Goal: Task Accomplishment & Management: Complete application form

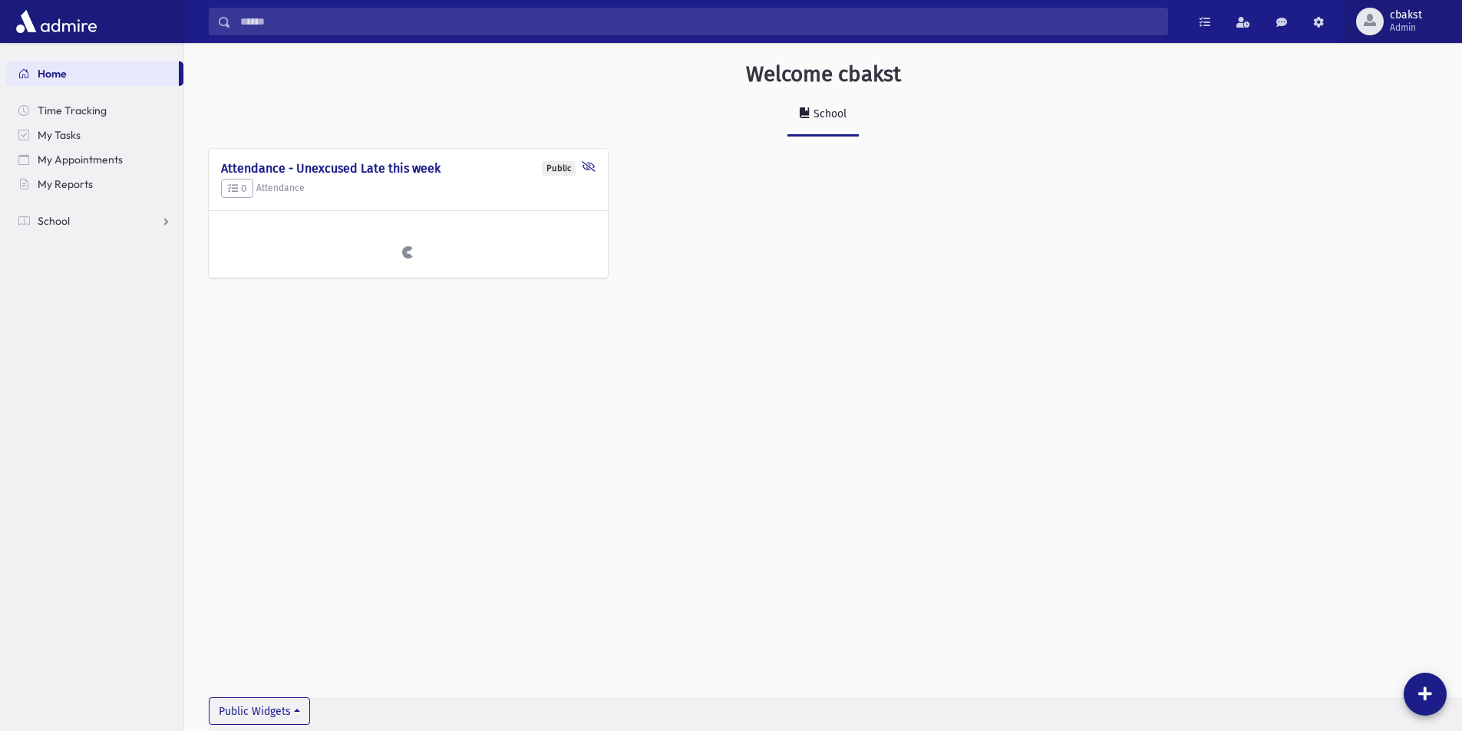
click at [1388, 15] on span "cbakst Admin" at bounding box center [1412, 21] width 57 height 25
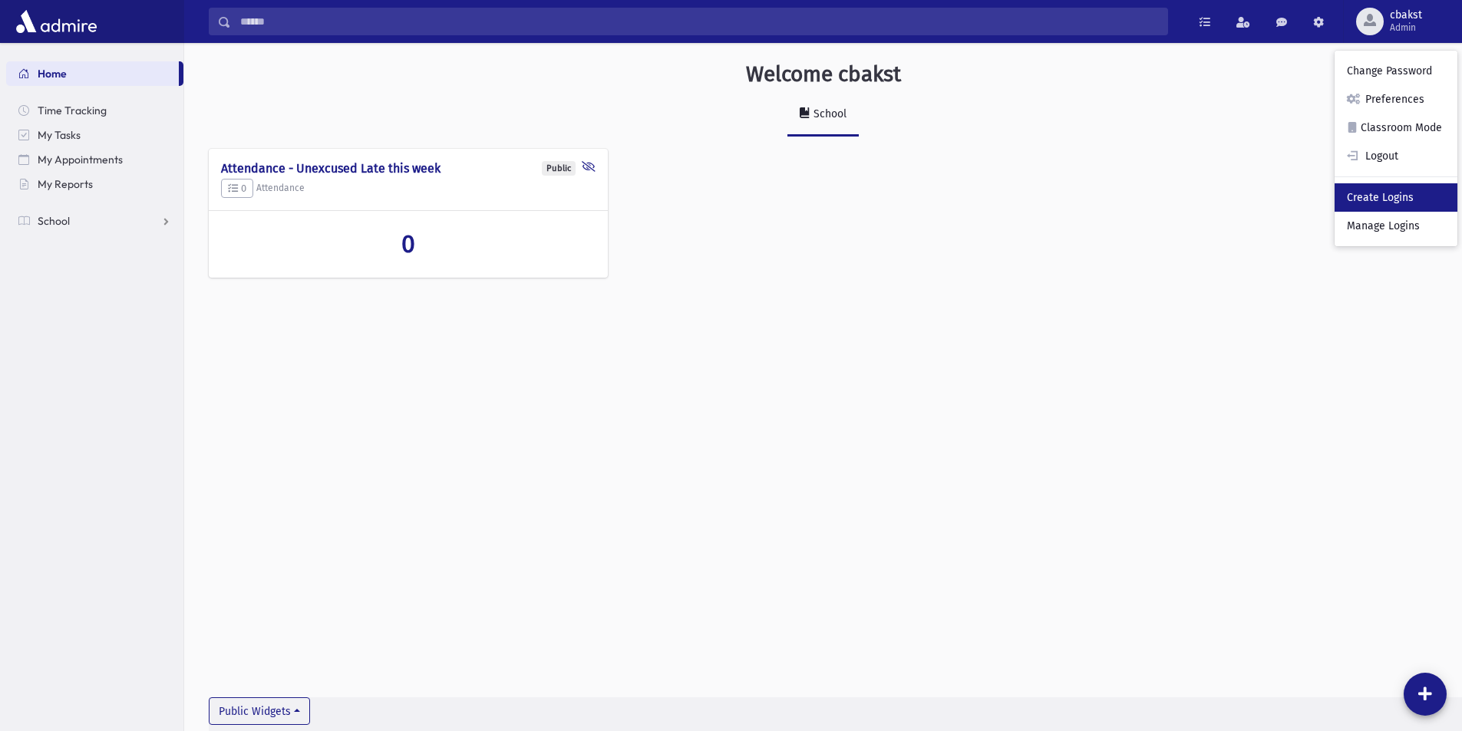
click at [1402, 203] on link "Create Logins" at bounding box center [1396, 197] width 123 height 28
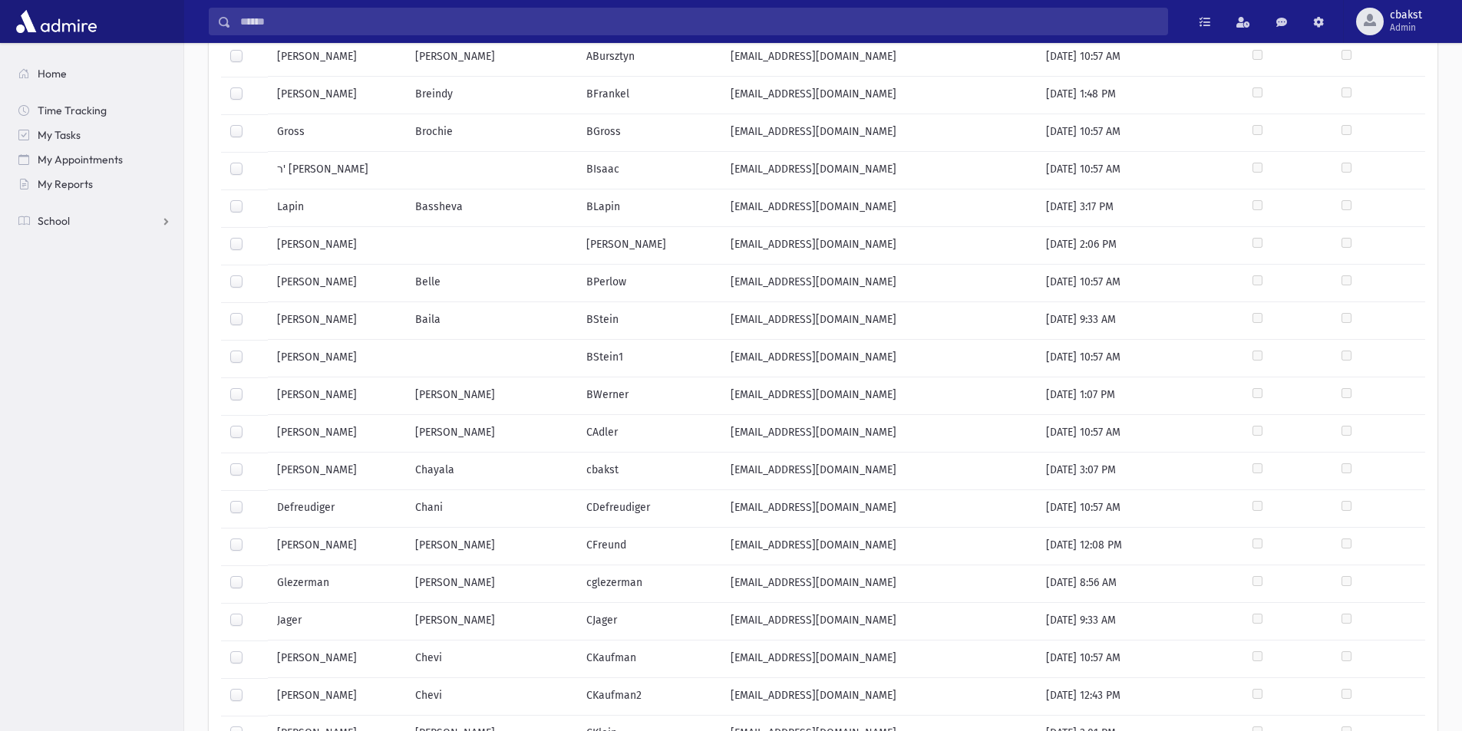
scroll to position [552, 0]
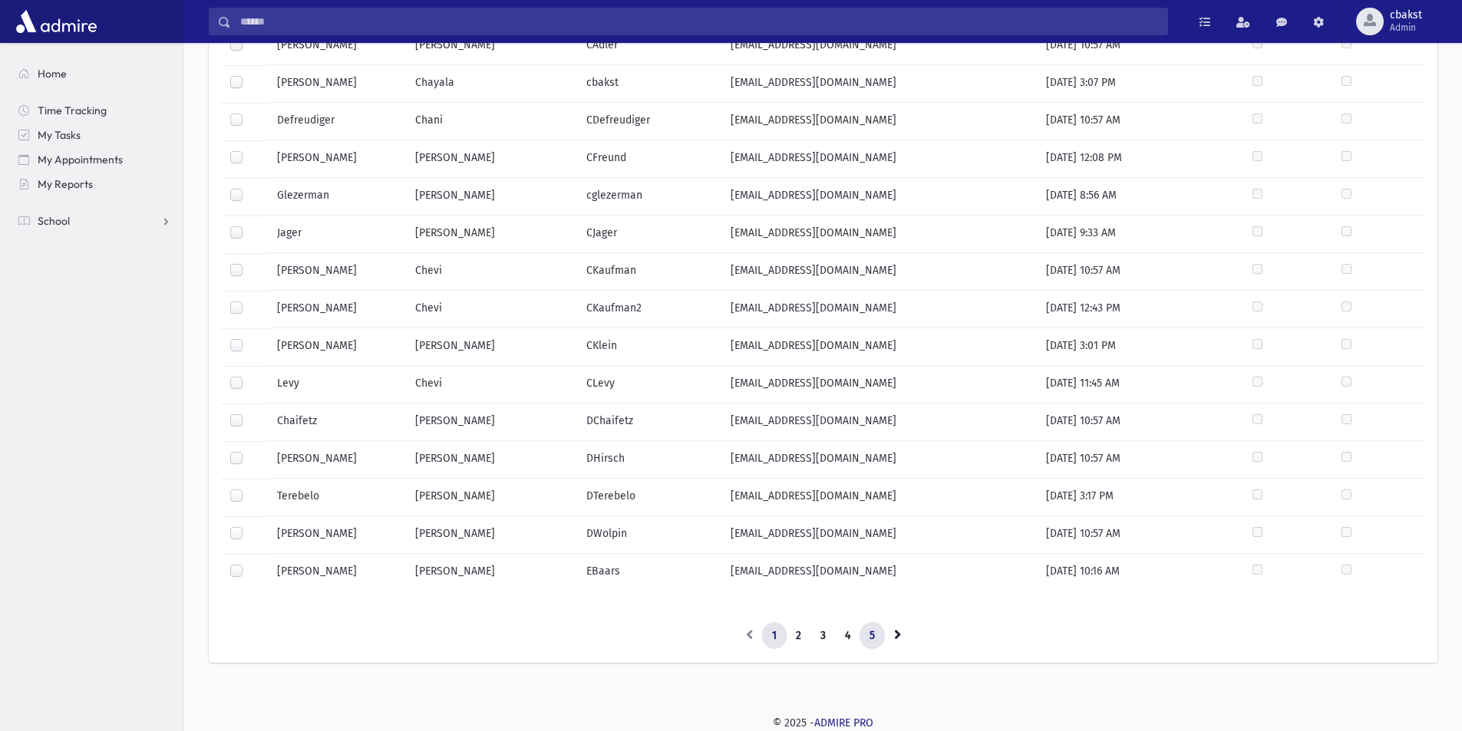
click at [876, 629] on link "5" at bounding box center [872, 636] width 25 height 28
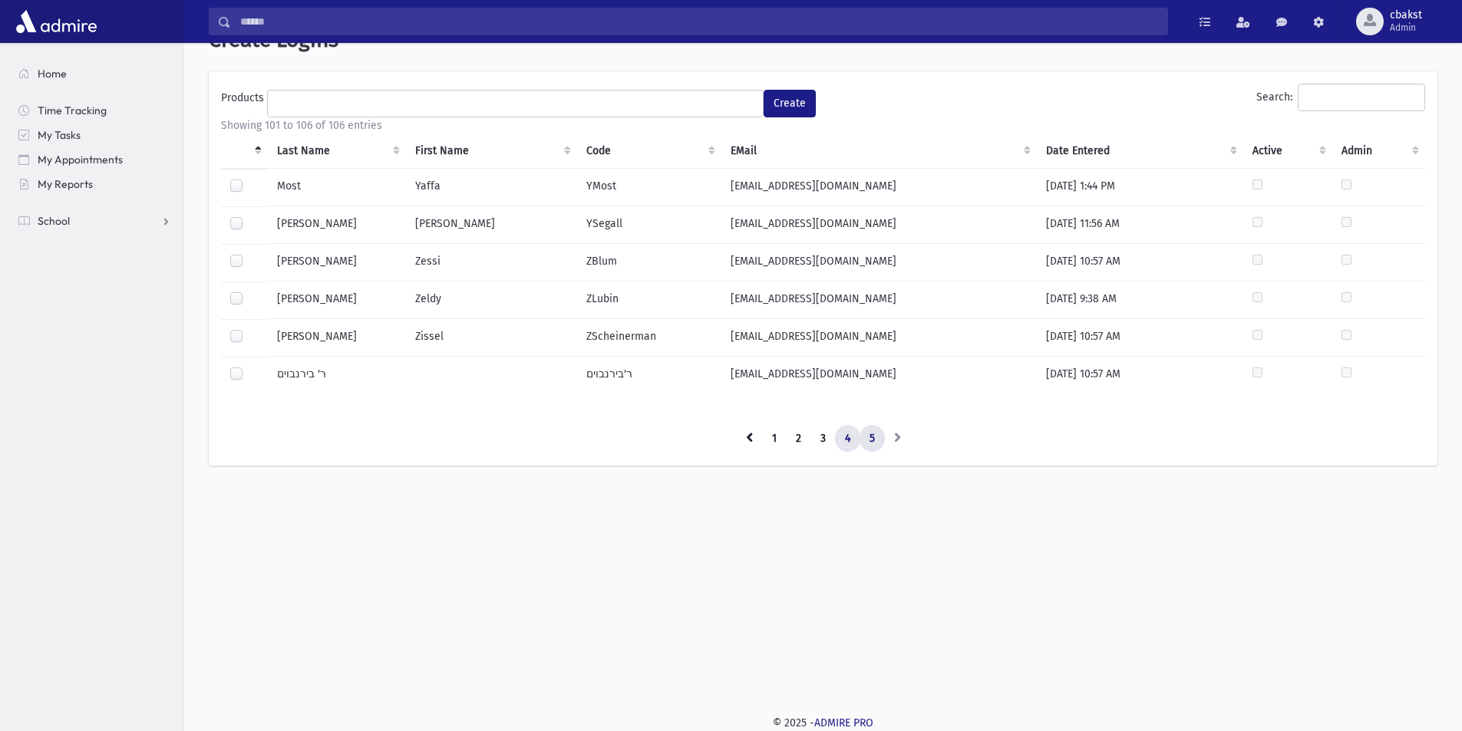
click at [843, 441] on link "4" at bounding box center [847, 439] width 25 height 28
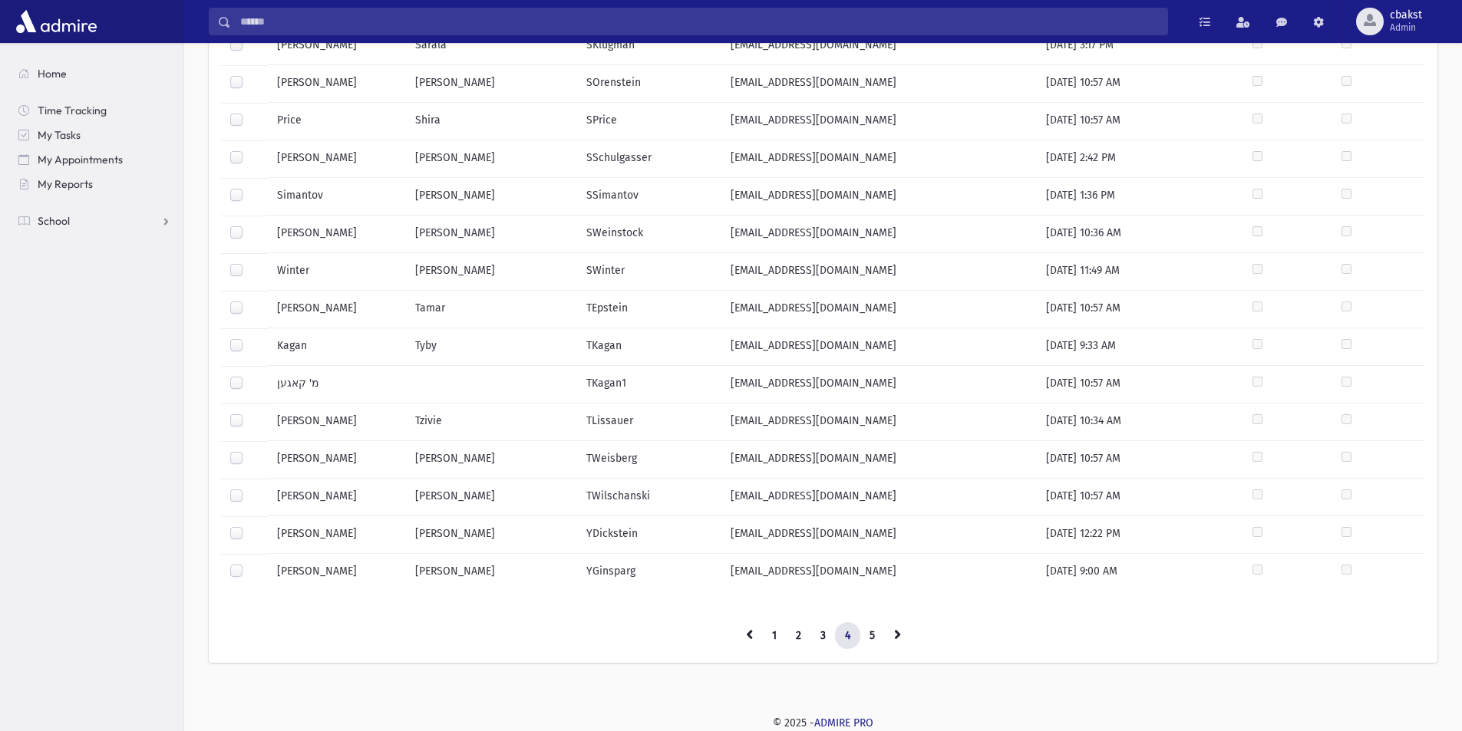
click at [249, 526] on label at bounding box center [249, 526] width 0 height 0
click at [249, 263] on label at bounding box center [249, 263] width 0 height 0
click at [249, 226] on label at bounding box center [249, 226] width 0 height 0
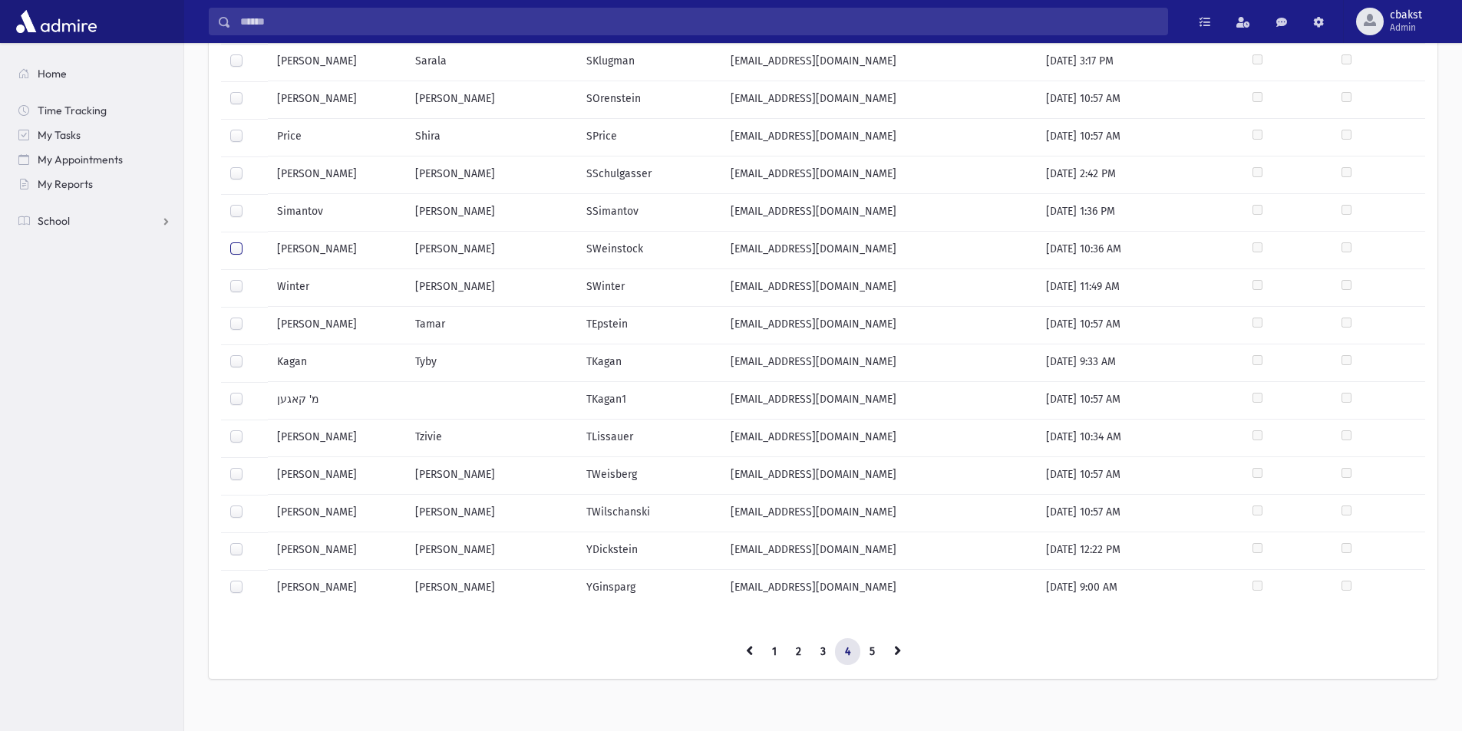
scroll to position [537, 0]
click at [819, 650] on link "3" at bounding box center [822, 651] width 25 height 28
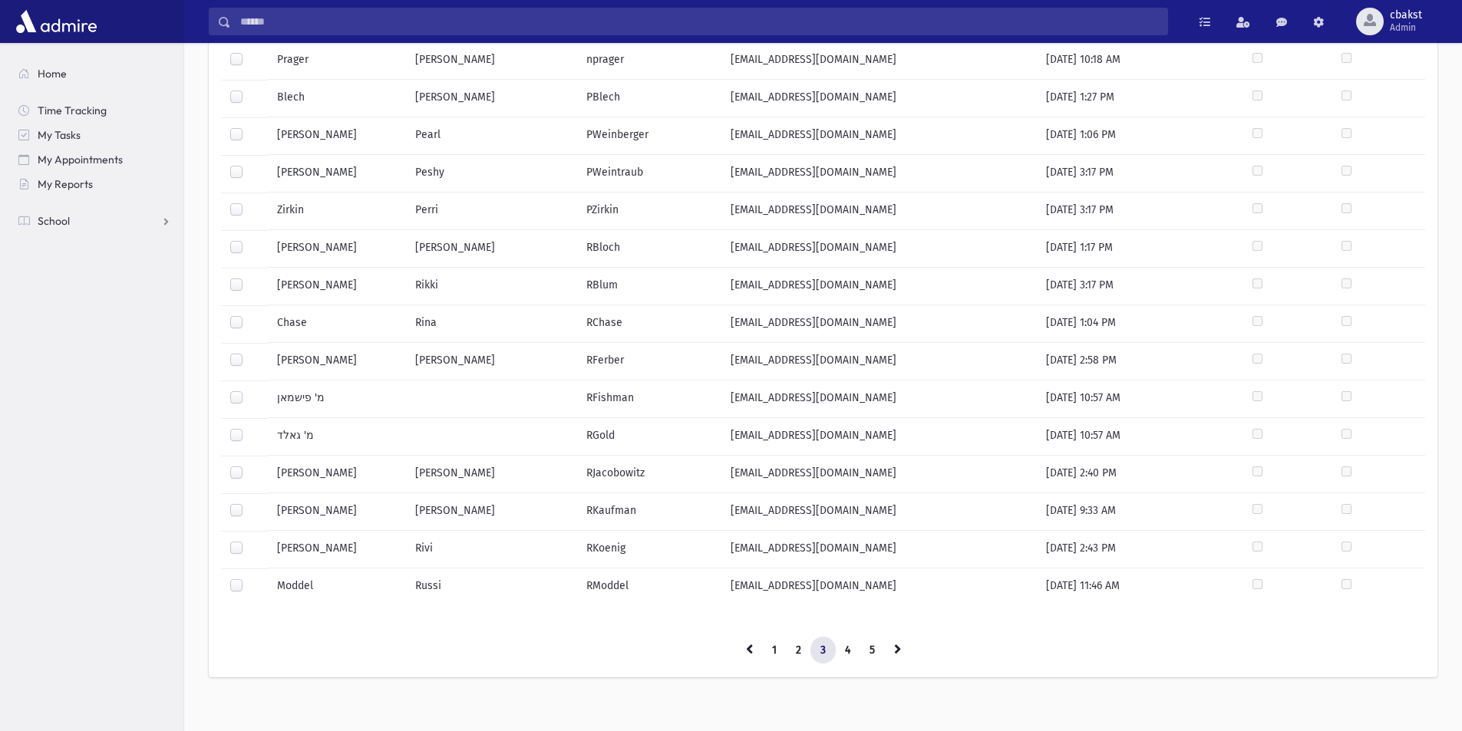
click at [249, 353] on label at bounding box center [249, 353] width 0 height 0
click at [789, 652] on link "2" at bounding box center [798, 651] width 25 height 28
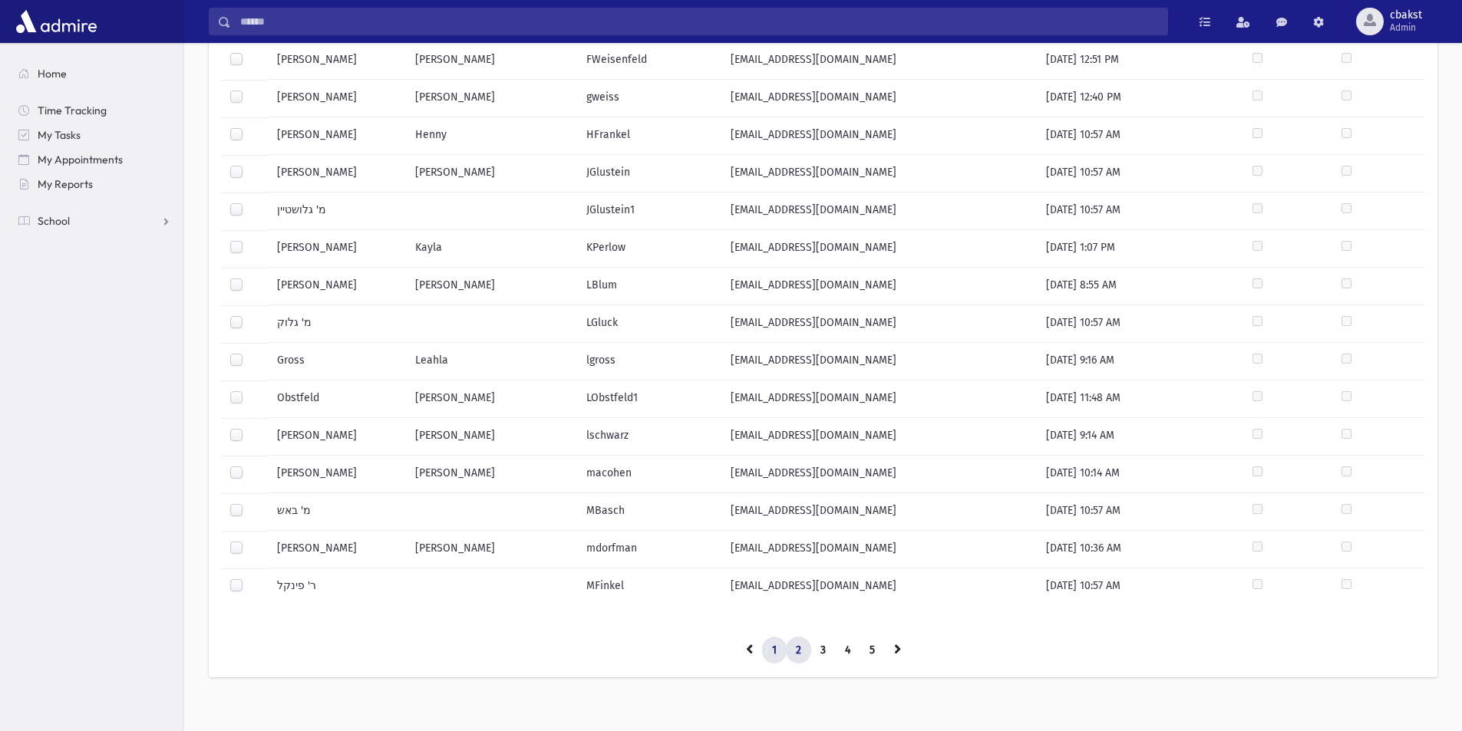
click at [774, 645] on link "1" at bounding box center [774, 651] width 25 height 28
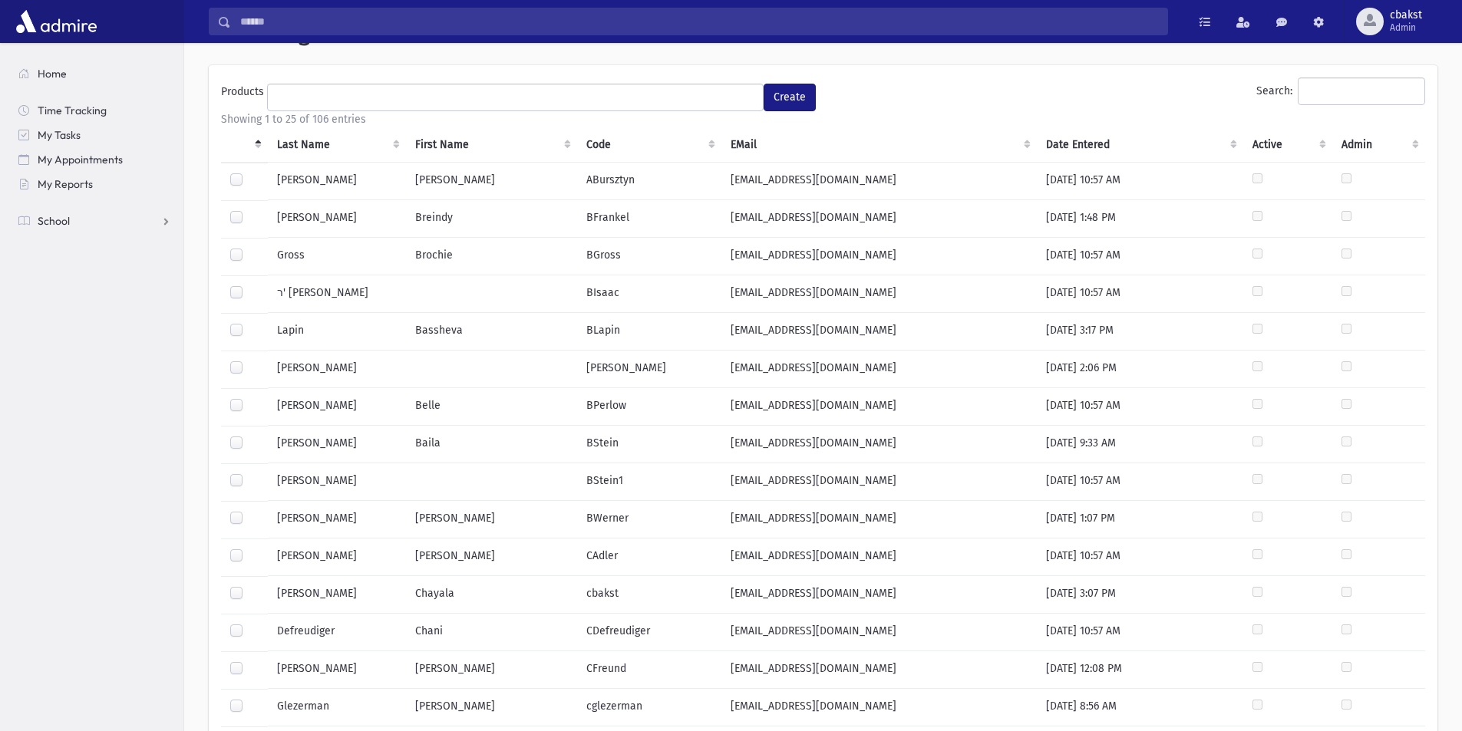
scroll to position [0, 0]
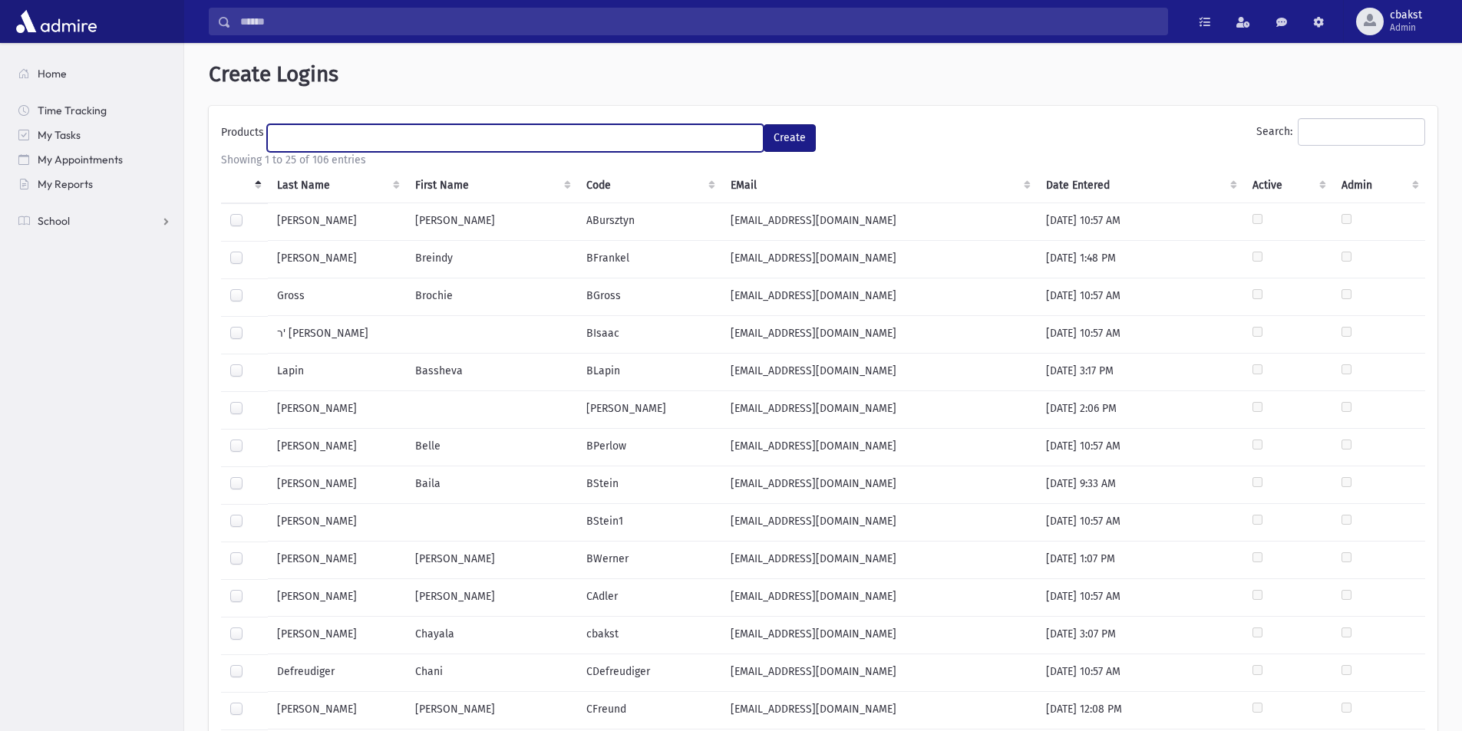
click at [348, 135] on ul at bounding box center [515, 136] width 495 height 23
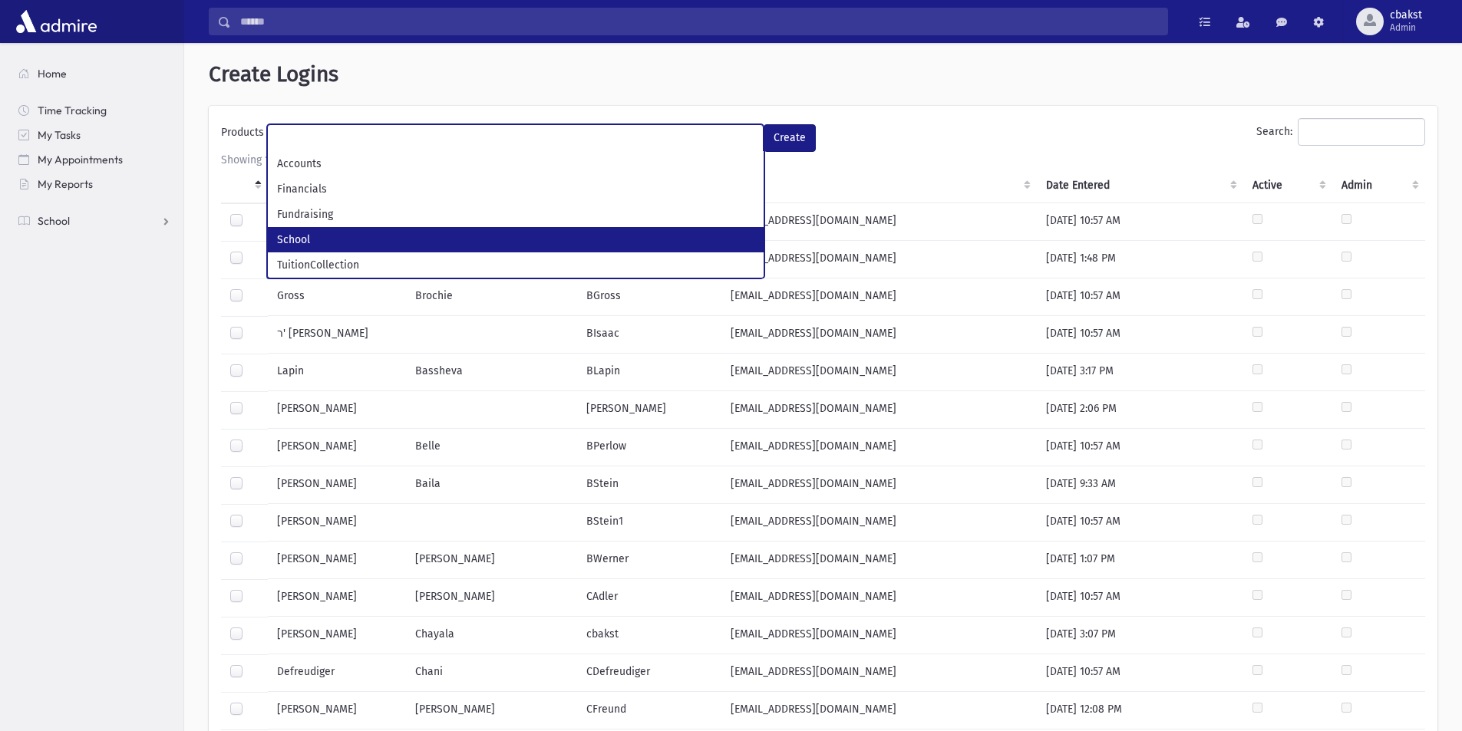
select select "*"
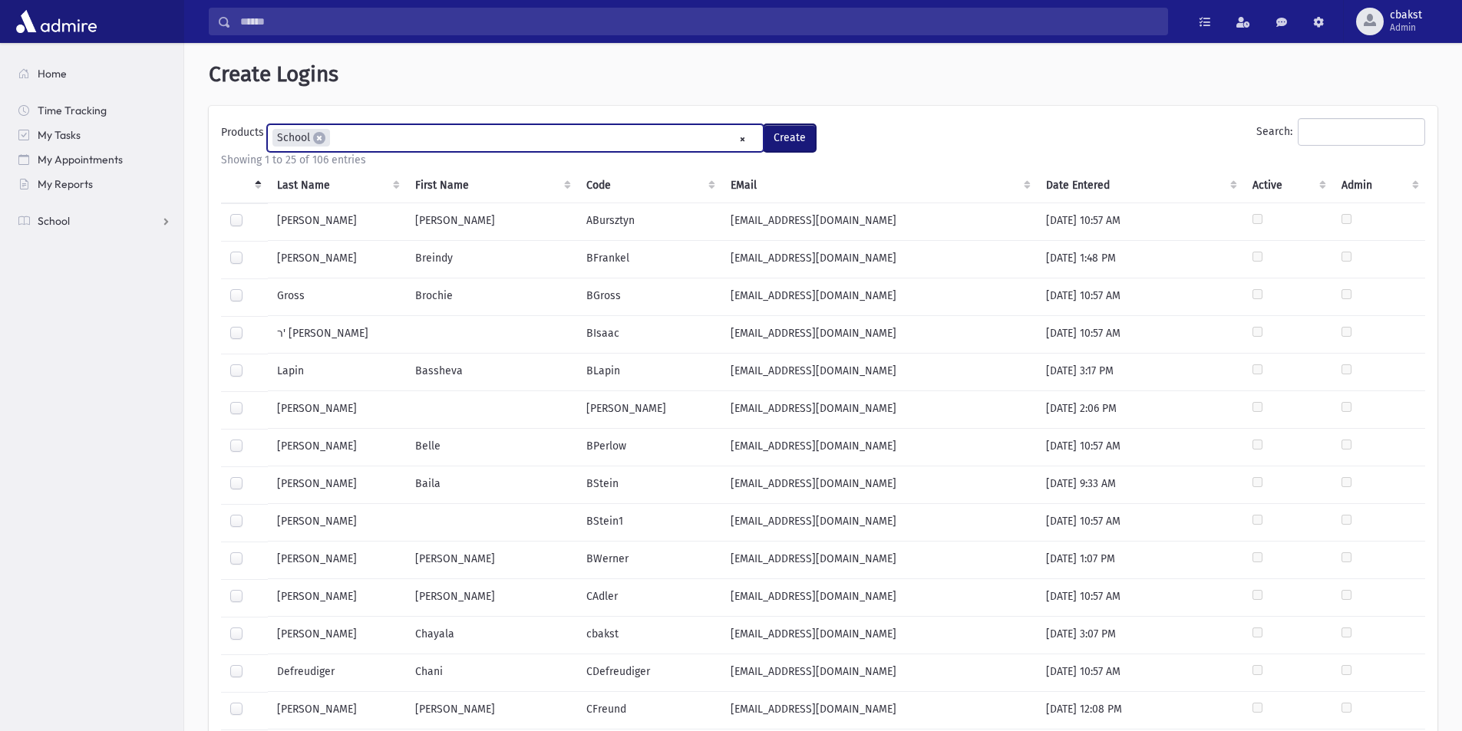
click at [776, 133] on button "Create" at bounding box center [790, 138] width 52 height 28
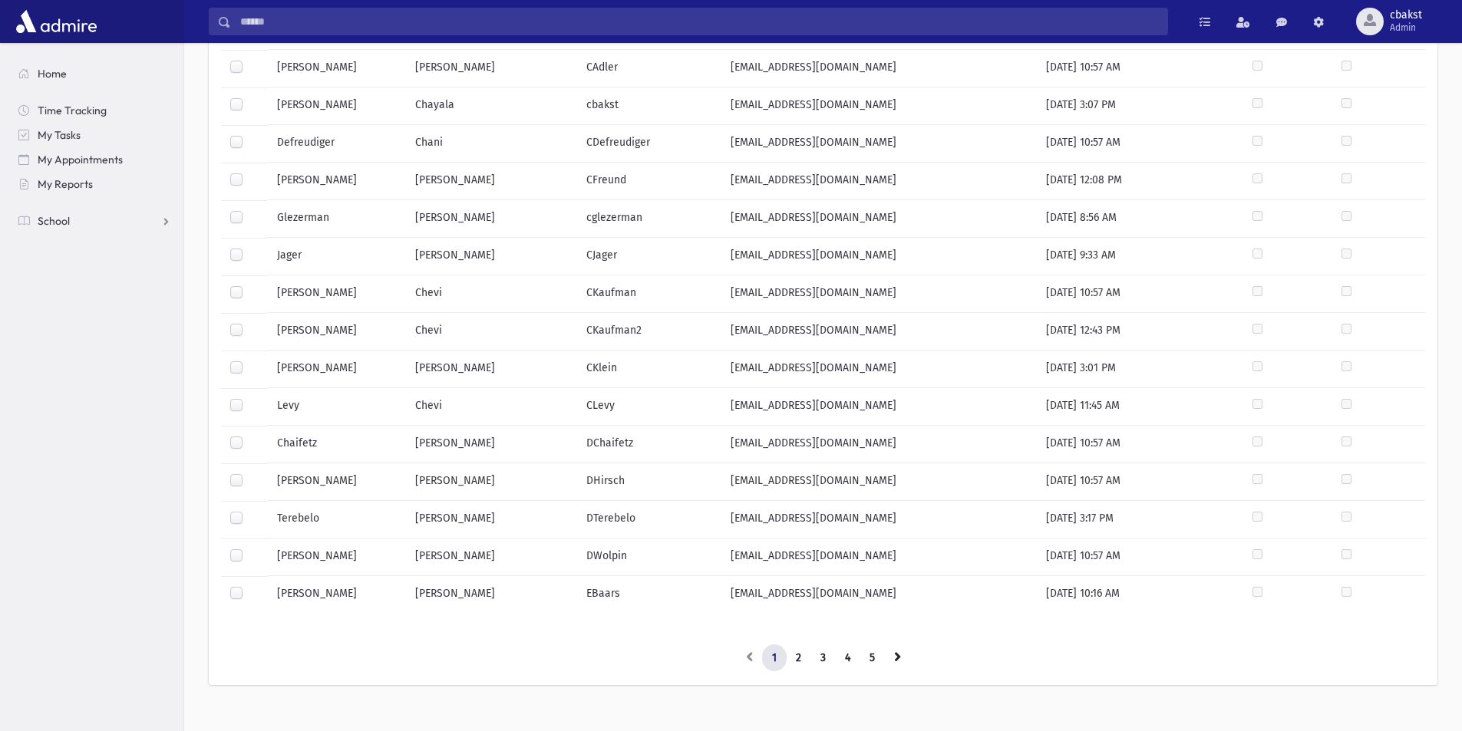
scroll to position [601, 0]
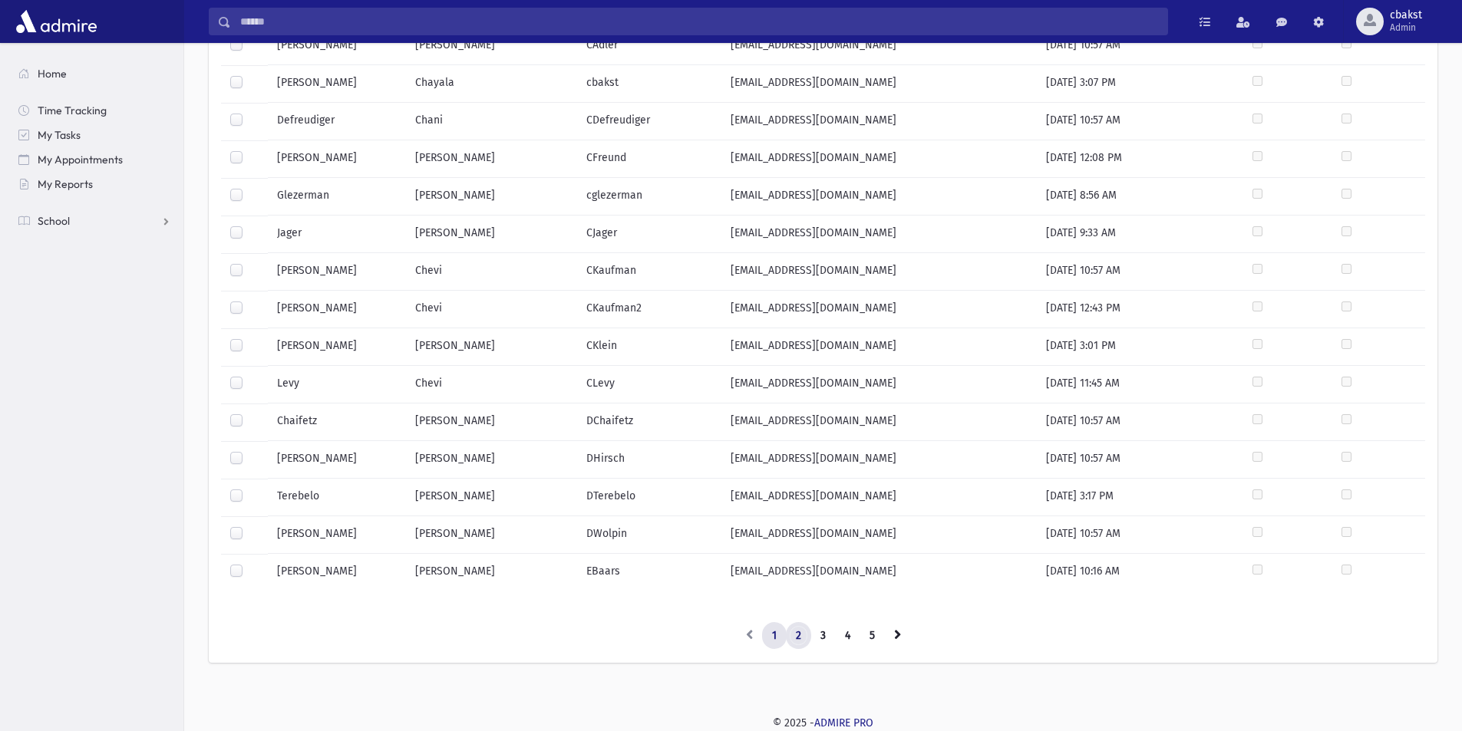
click at [800, 632] on link "2" at bounding box center [798, 636] width 25 height 28
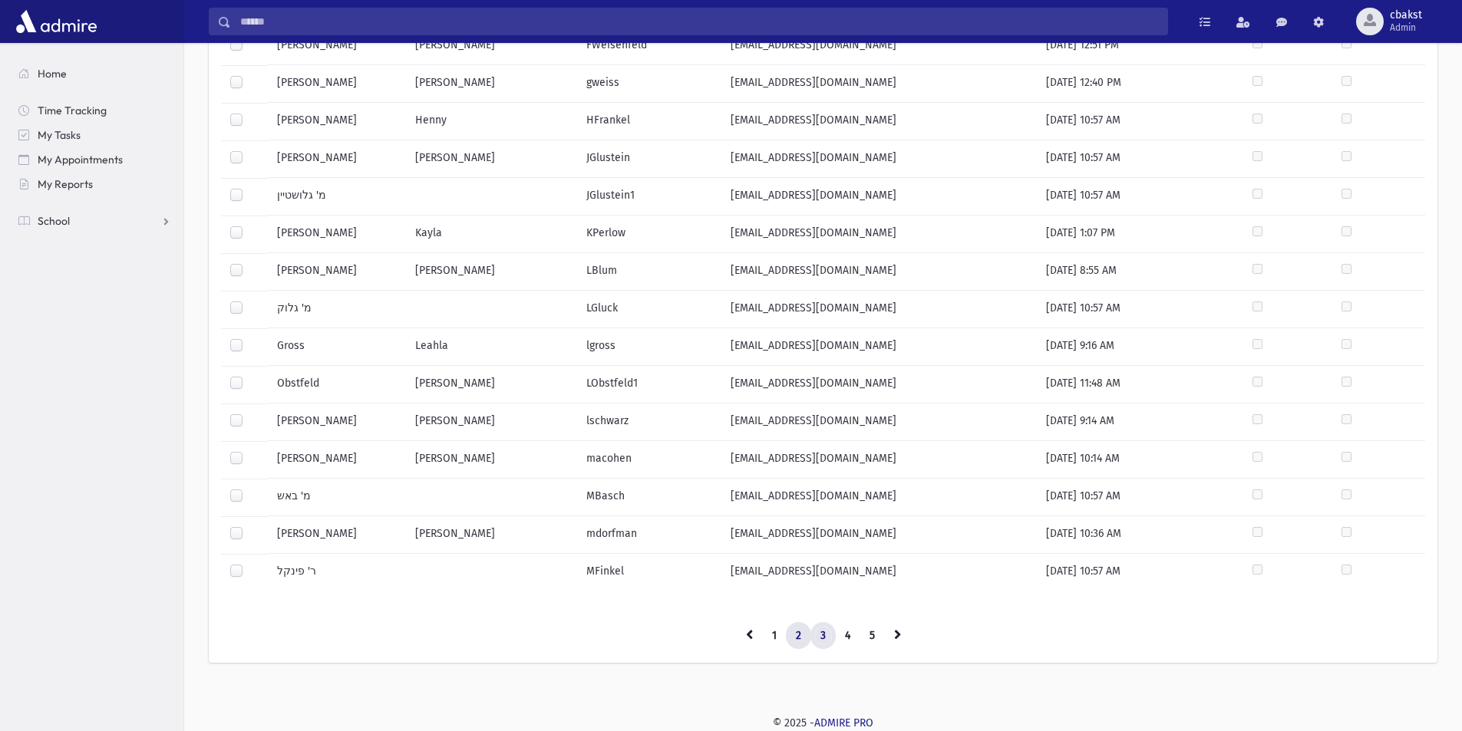
click at [816, 641] on link "3" at bounding box center [822, 636] width 25 height 28
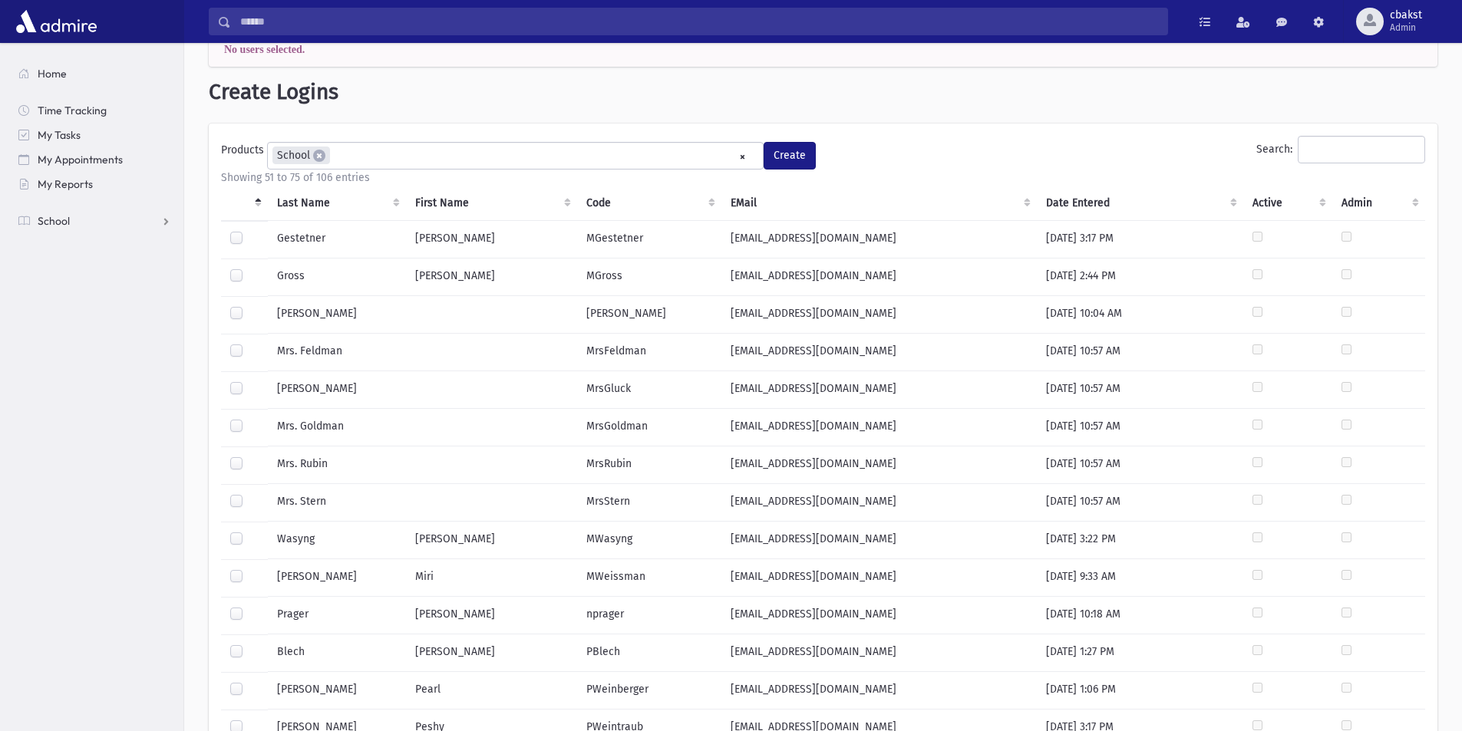
scroll to position [0, 0]
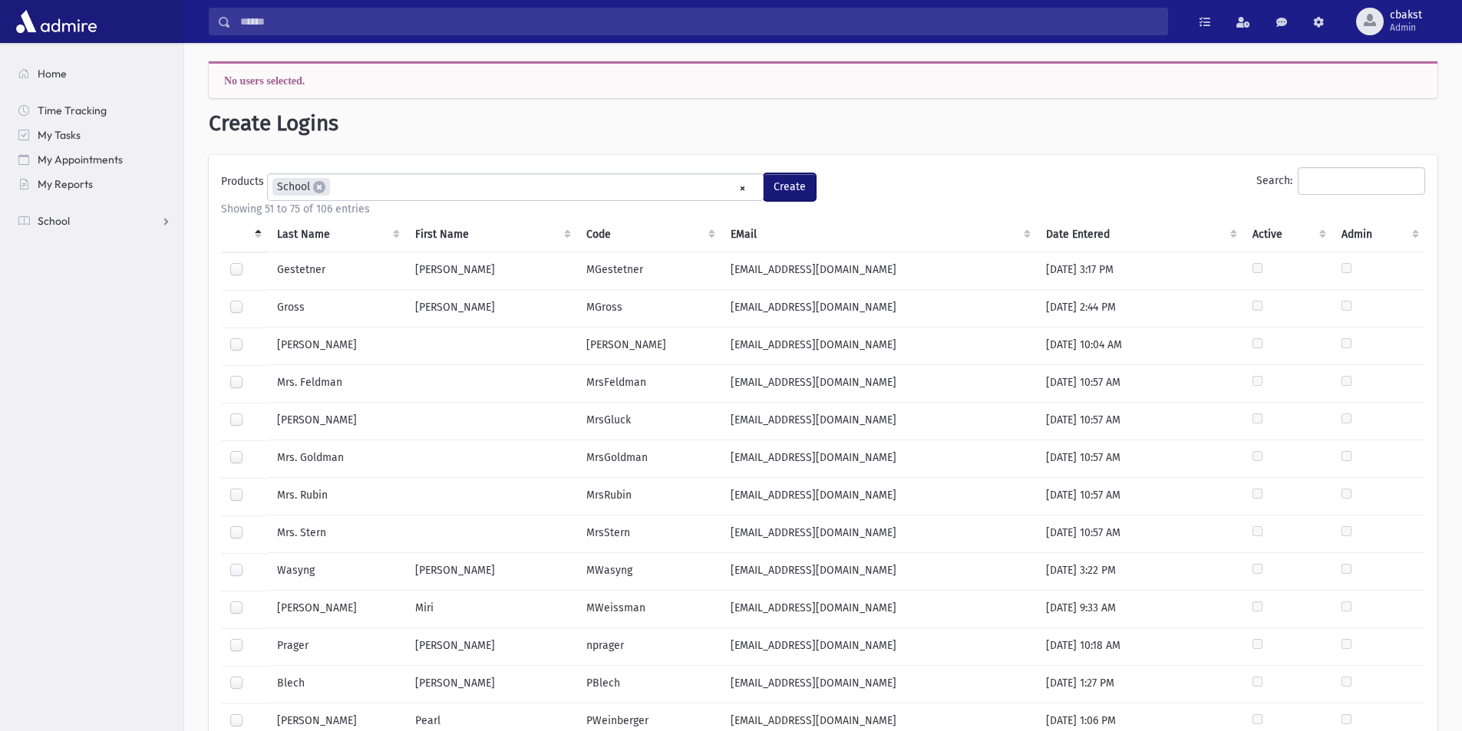
click at [800, 190] on button "Create" at bounding box center [790, 187] width 52 height 28
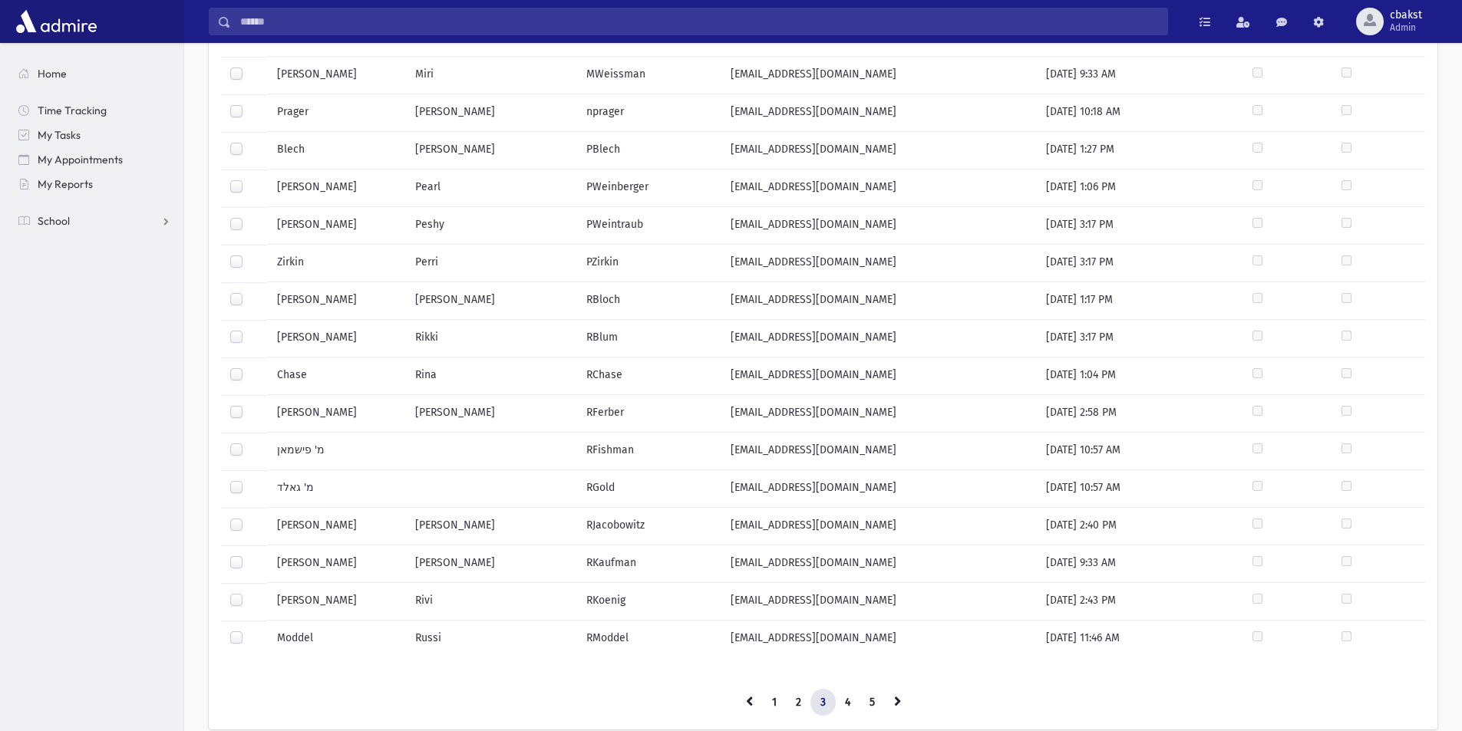
scroll to position [601, 0]
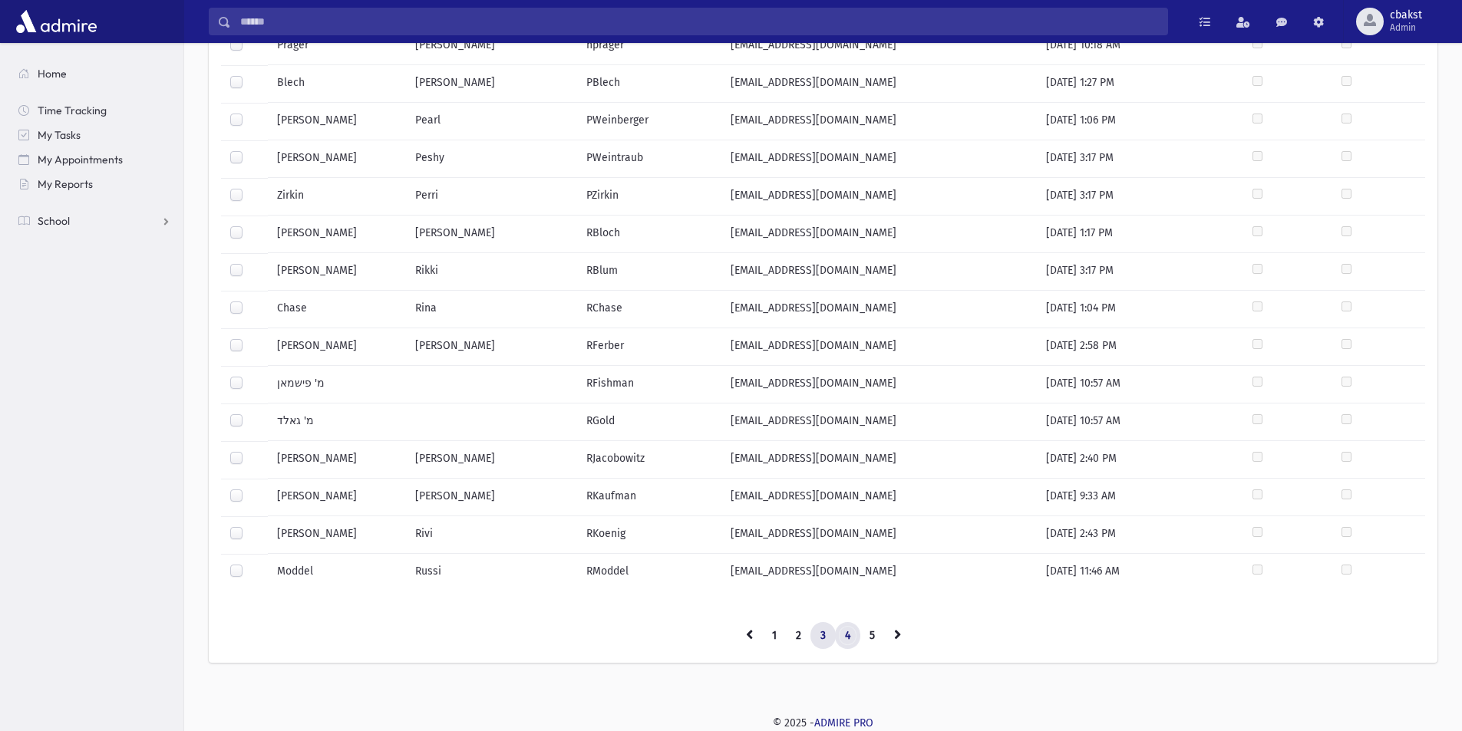
click at [850, 635] on link "4" at bounding box center [847, 636] width 25 height 28
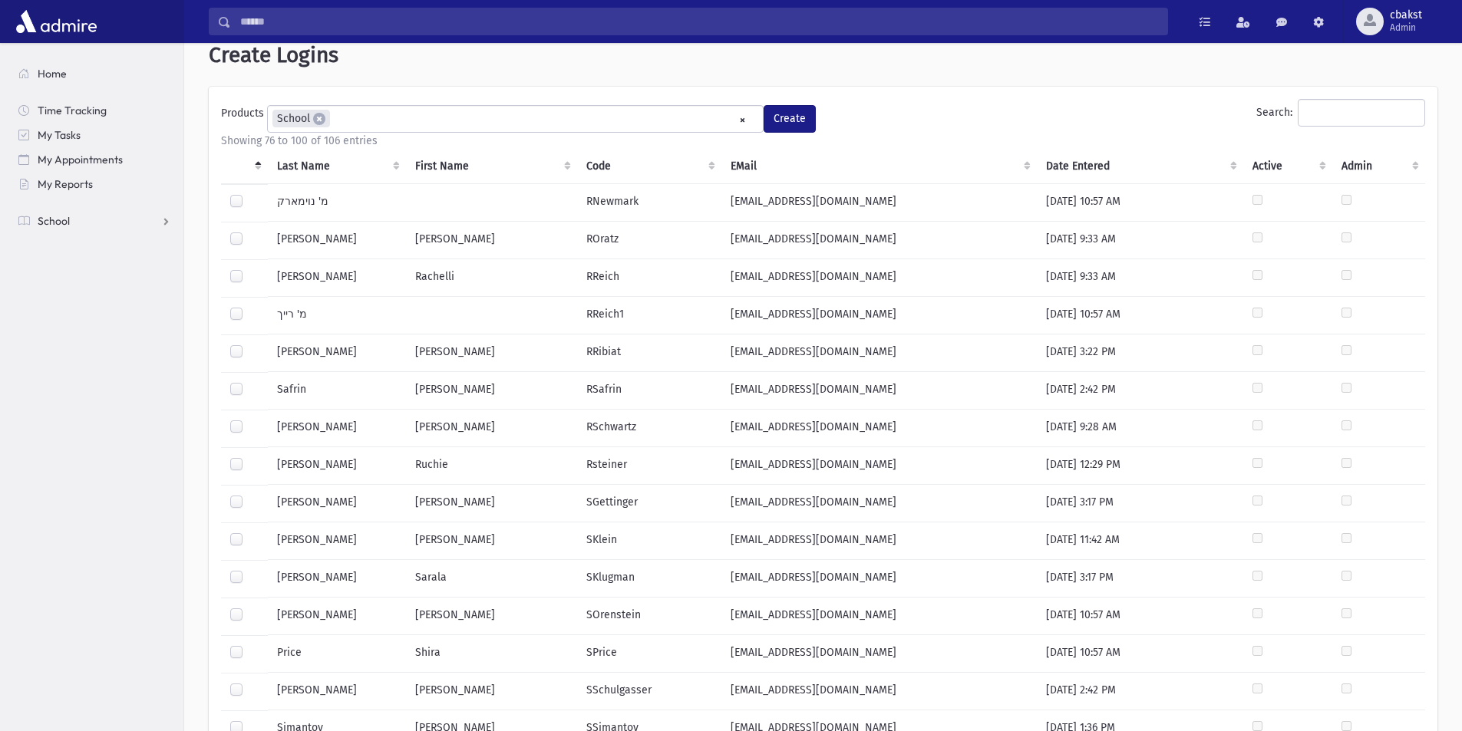
scroll to position [0, 0]
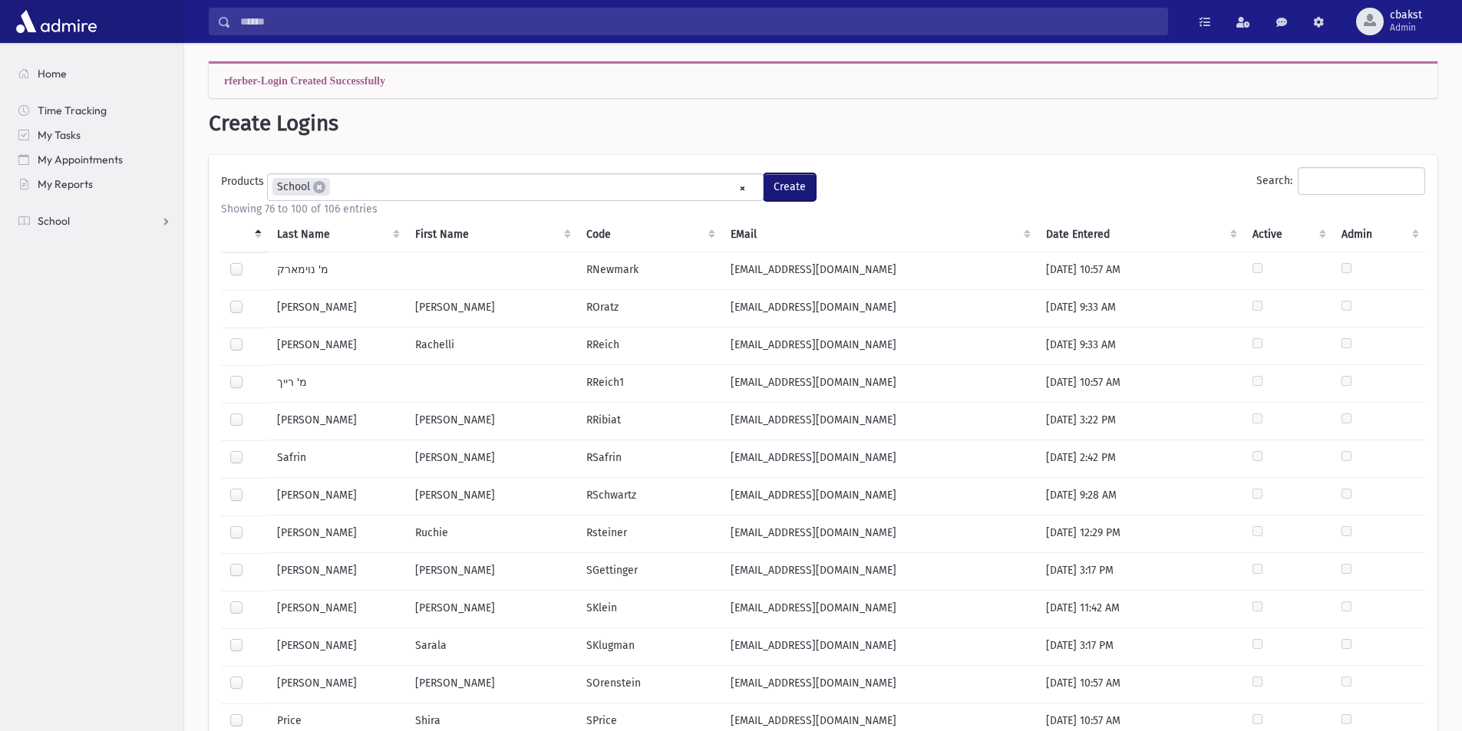
click at [794, 191] on button "Create" at bounding box center [790, 187] width 52 height 28
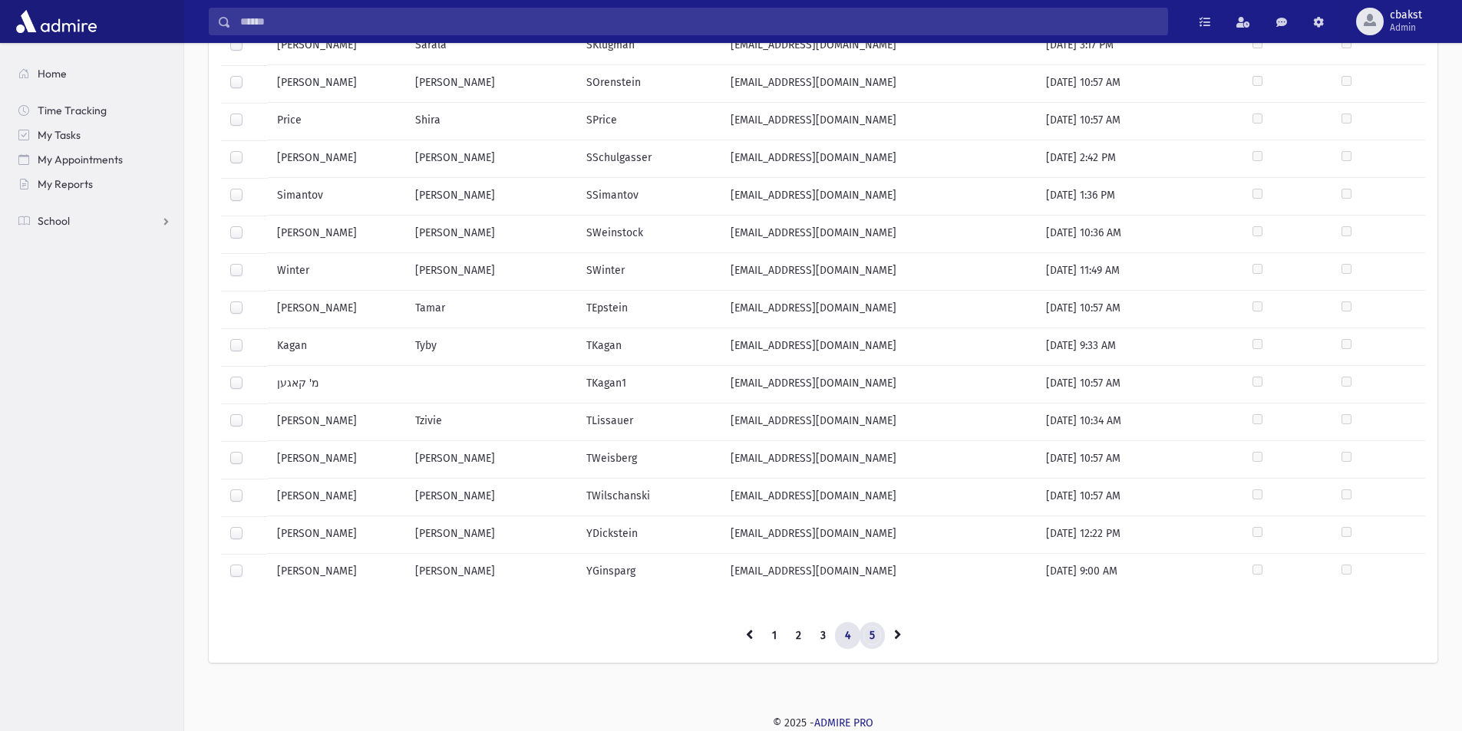
click at [870, 642] on link "5" at bounding box center [872, 636] width 25 height 28
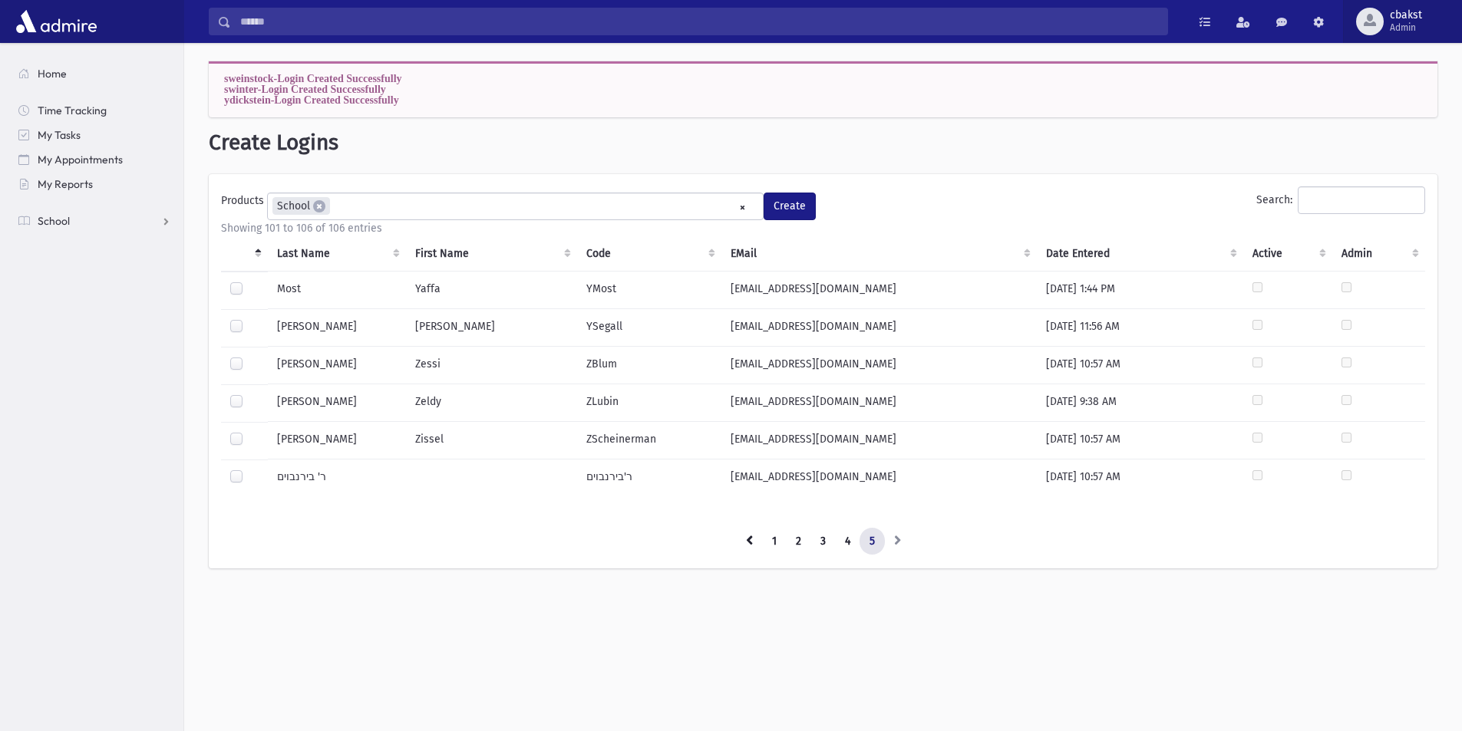
click at [1409, 24] on span "Admin" at bounding box center [1406, 27] width 32 height 12
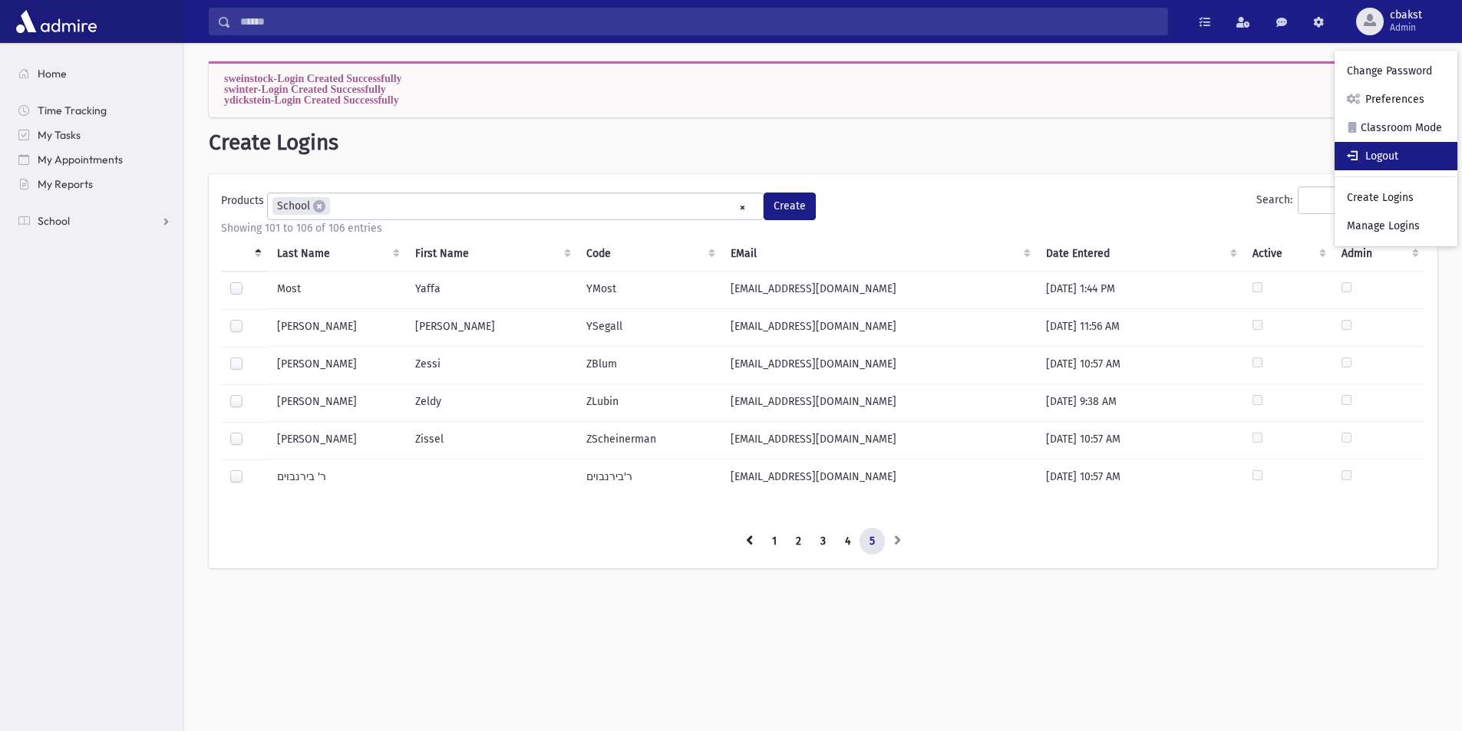
click at [1421, 156] on link "Logout" at bounding box center [1396, 156] width 123 height 28
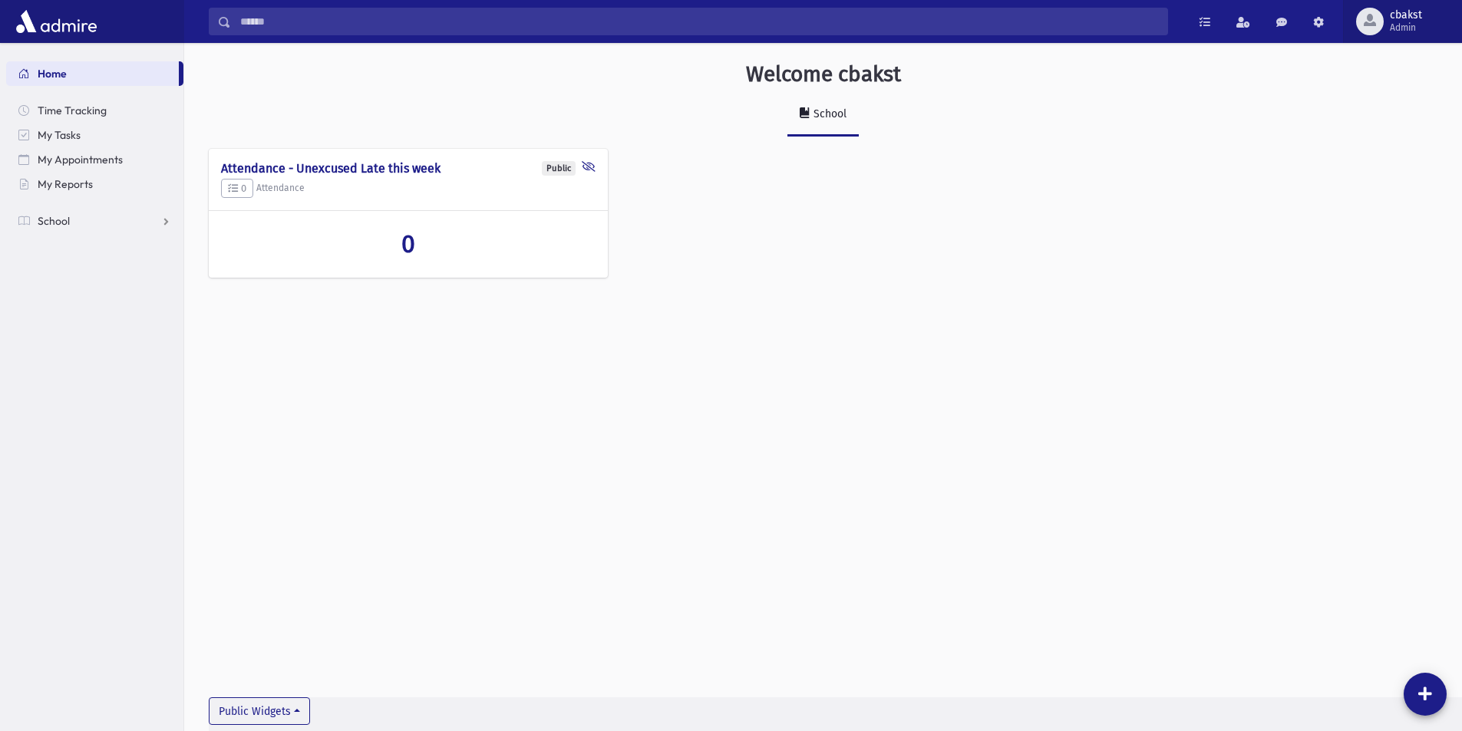
click at [1397, 16] on span "cbakst" at bounding box center [1406, 15] width 32 height 12
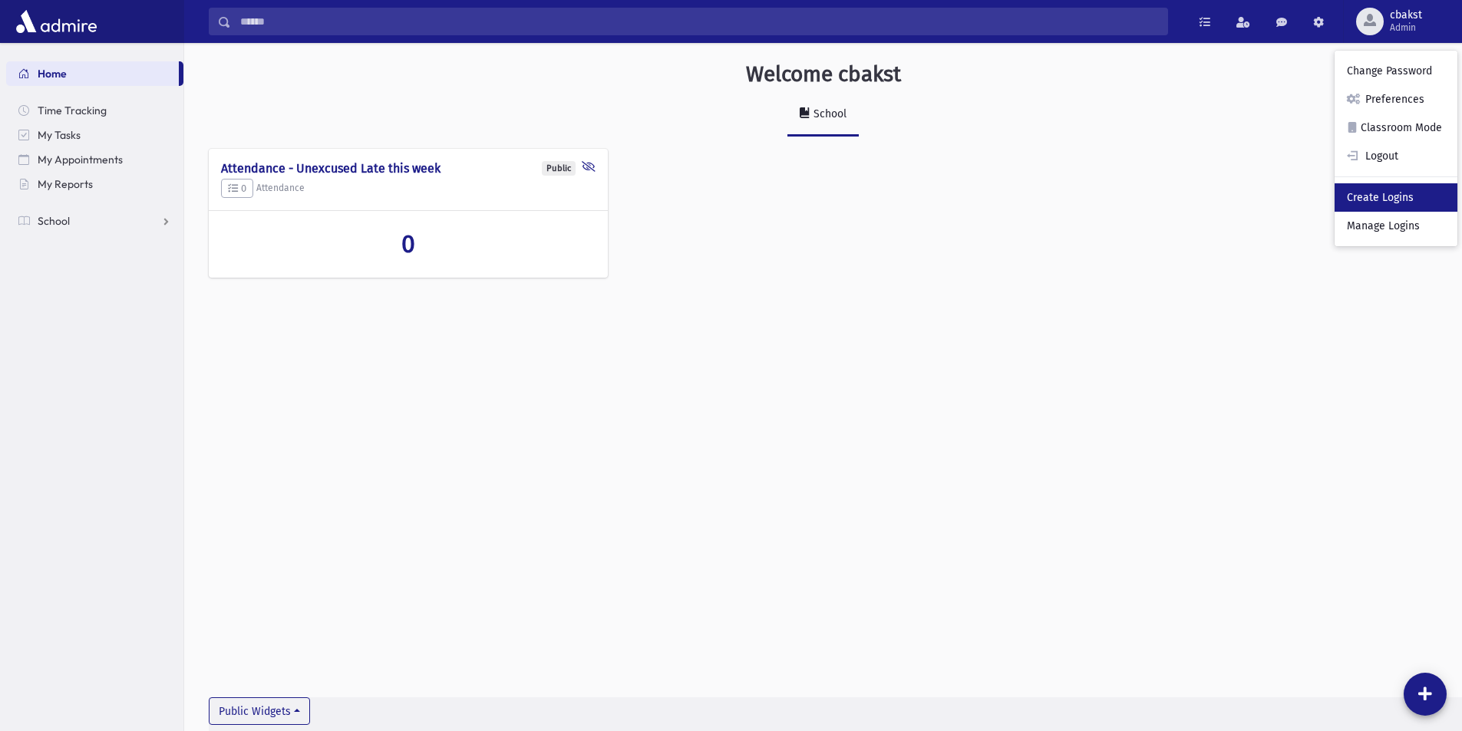
click at [1388, 202] on link "Create Logins" at bounding box center [1396, 197] width 123 height 28
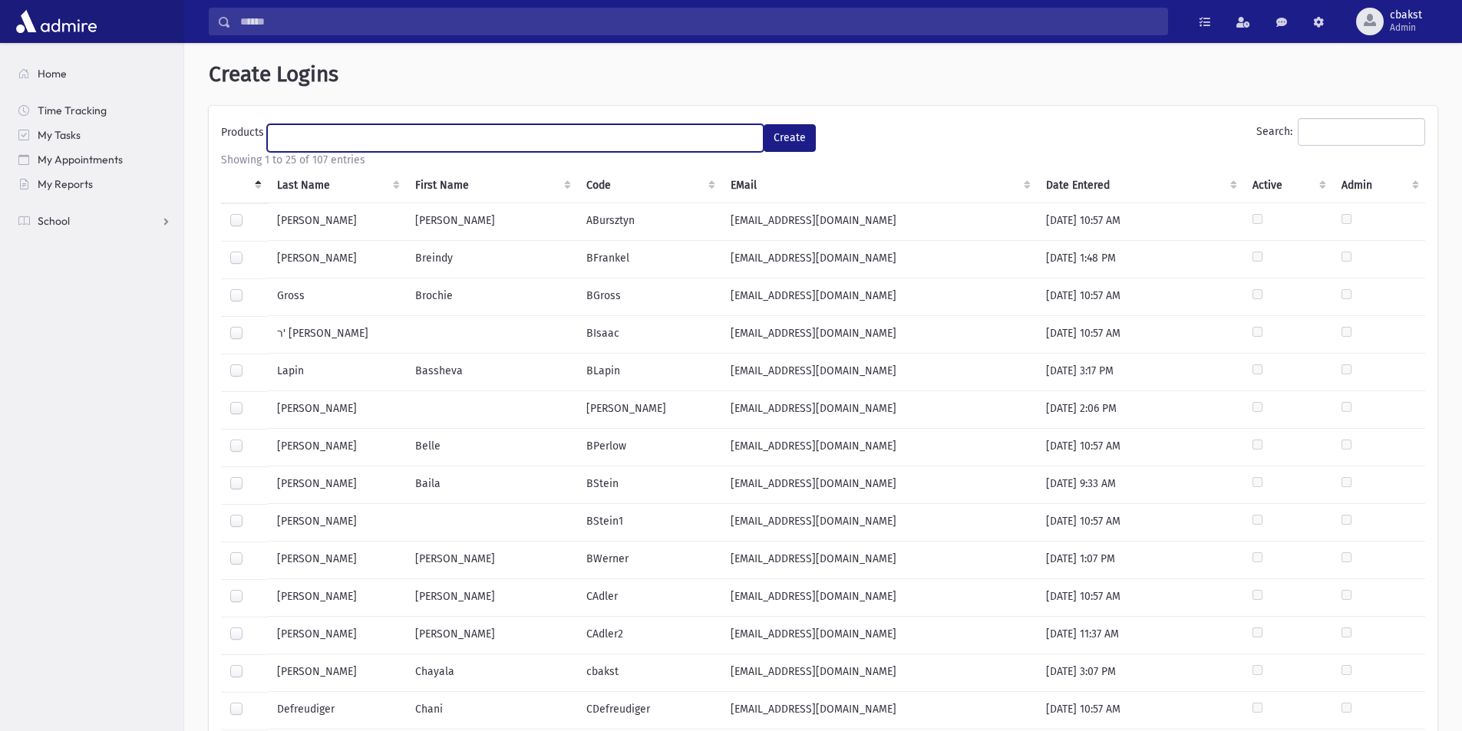
click at [325, 138] on ul at bounding box center [515, 136] width 495 height 23
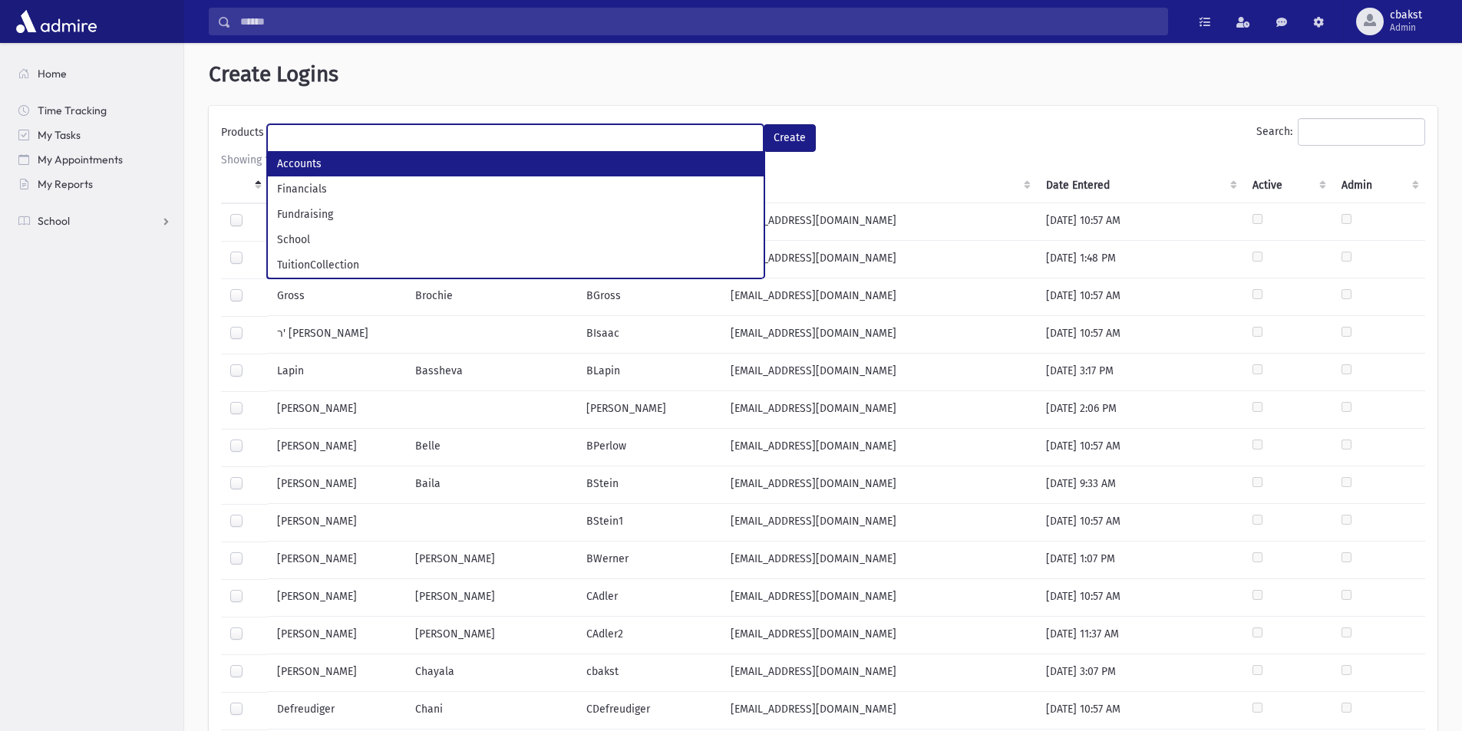
click at [391, 87] on h1 "Create Logins" at bounding box center [823, 74] width 1229 height 26
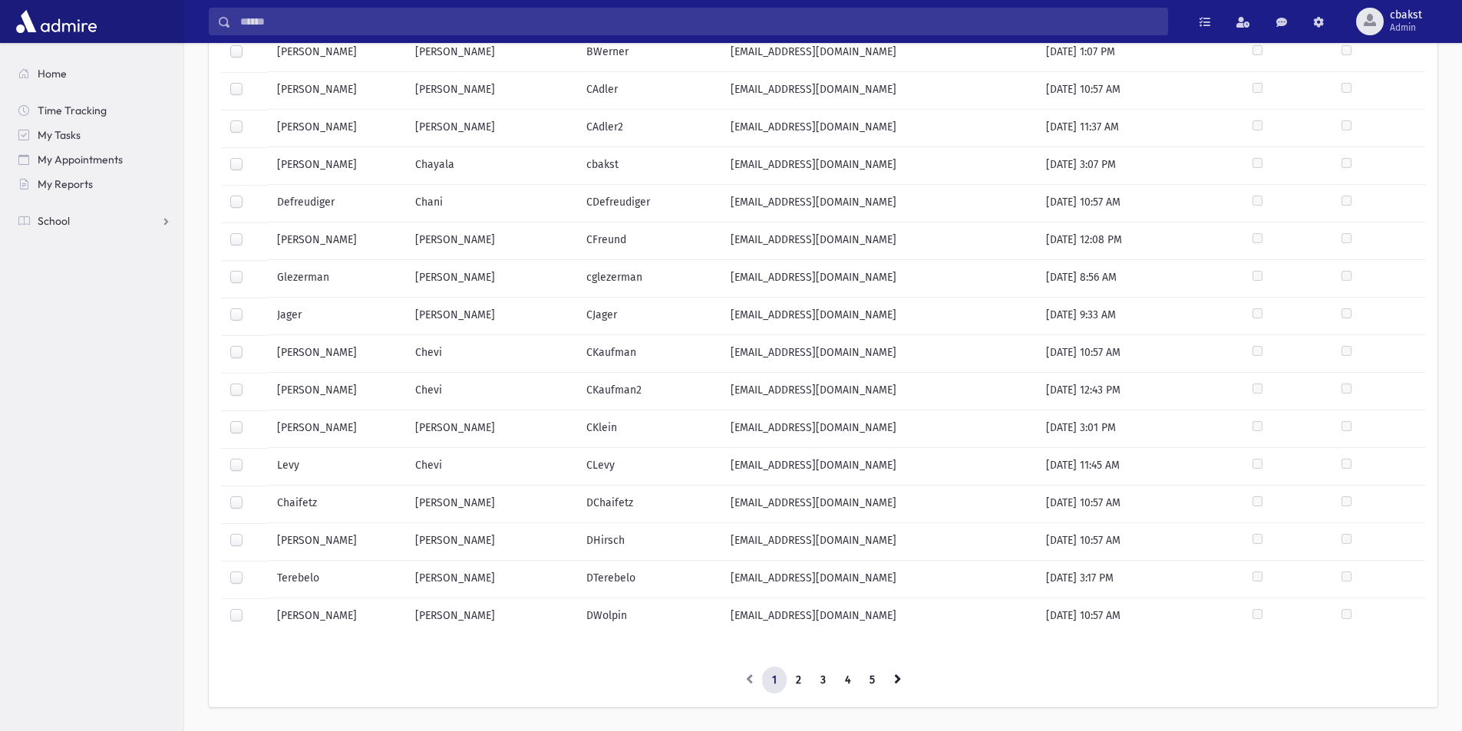
scroll to position [552, 0]
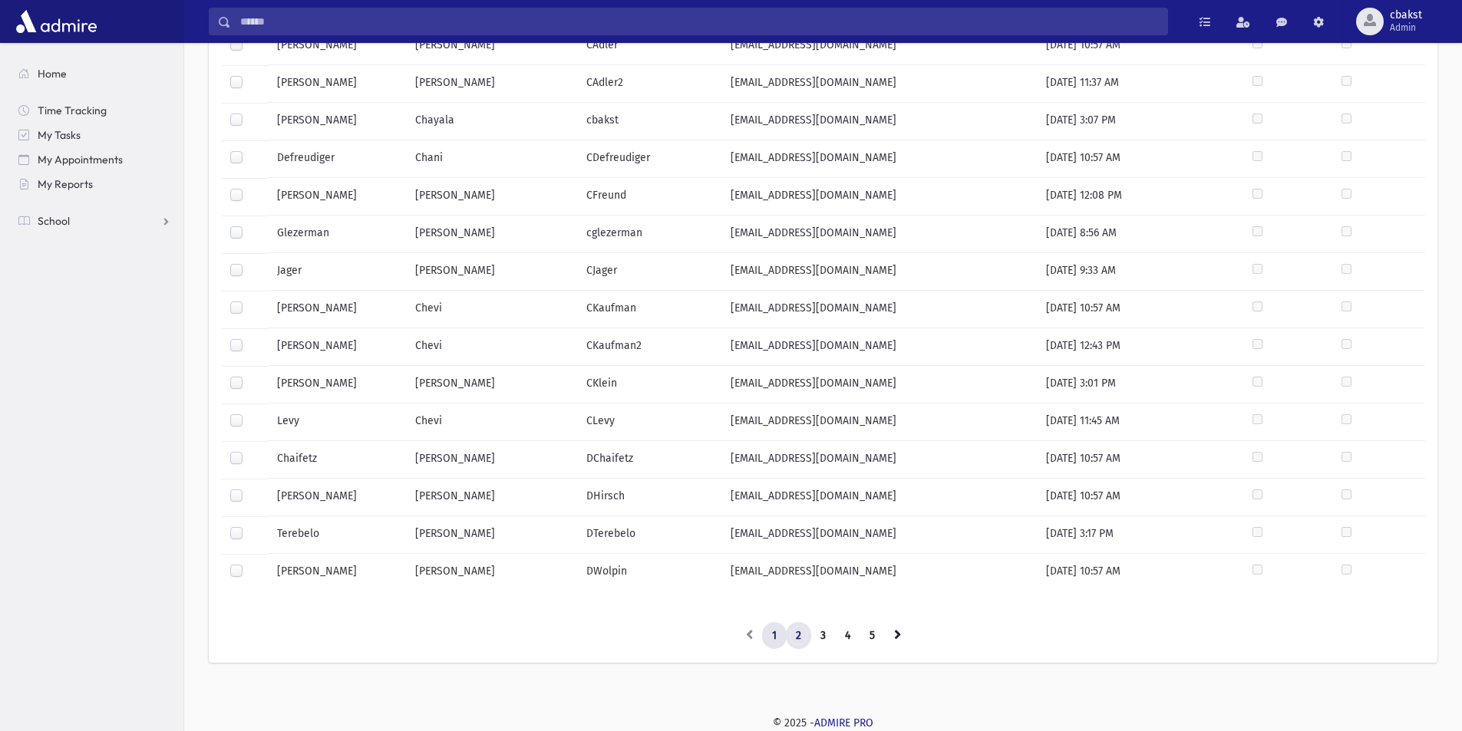
click at [793, 634] on link "2" at bounding box center [798, 636] width 25 height 28
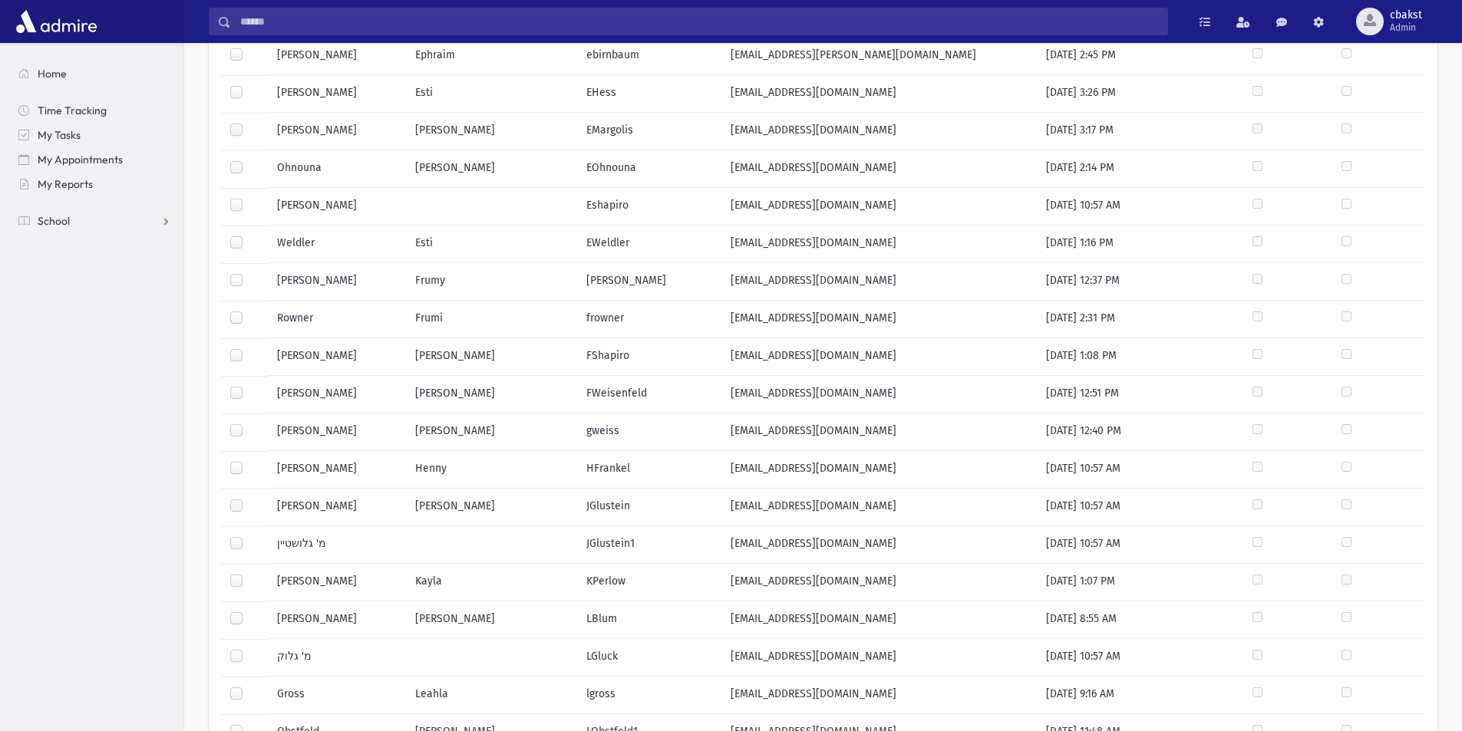
scroll to position [15, 0]
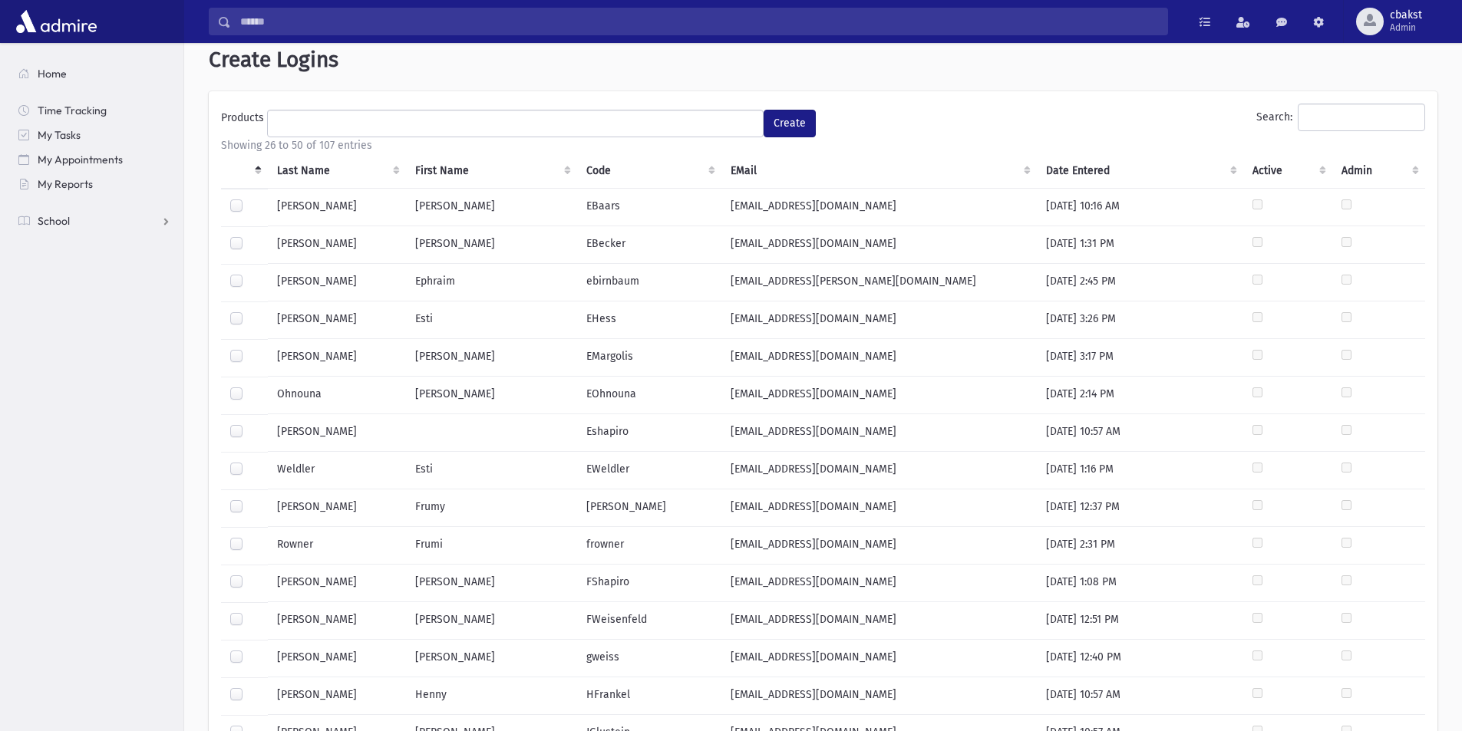
click at [296, 168] on th "Last Name" at bounding box center [337, 170] width 138 height 35
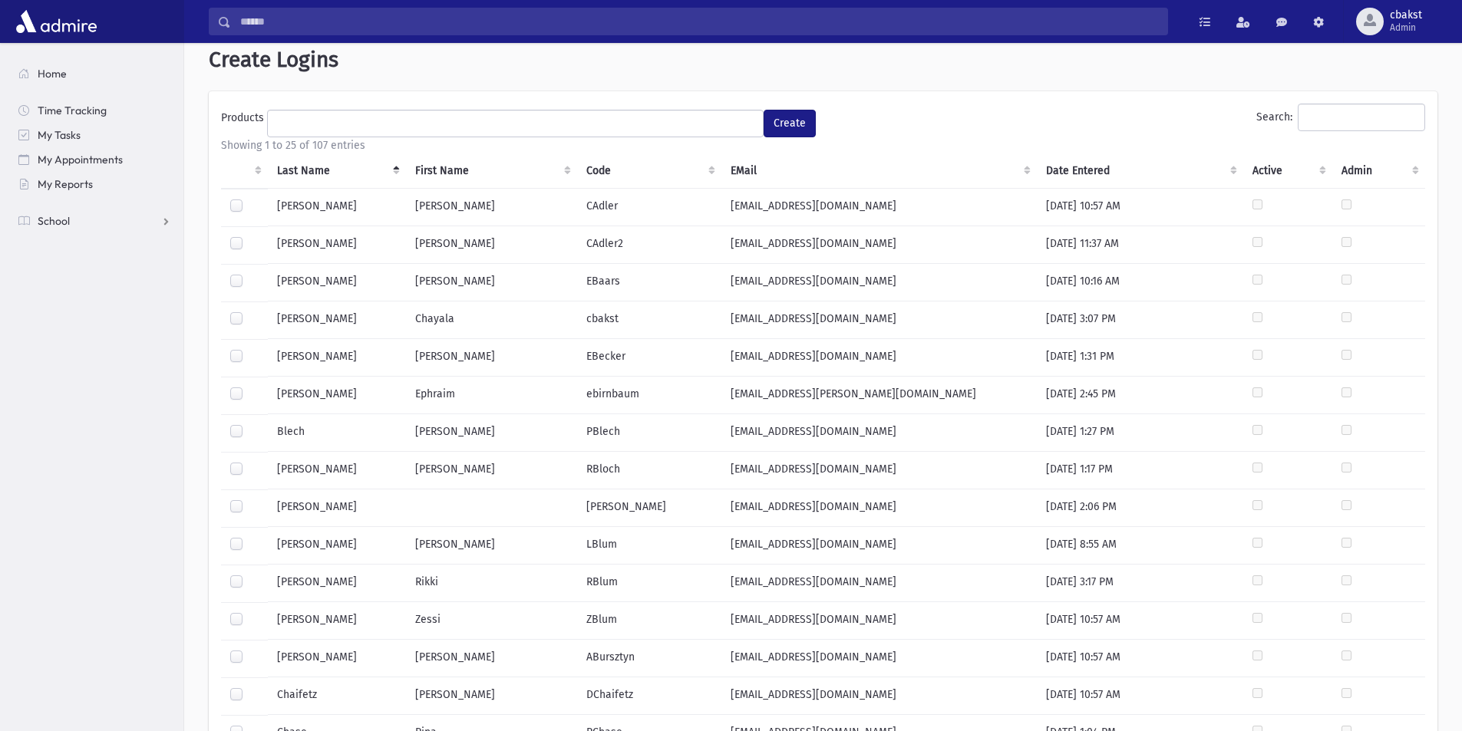
click at [249, 349] on label at bounding box center [249, 349] width 0 height 0
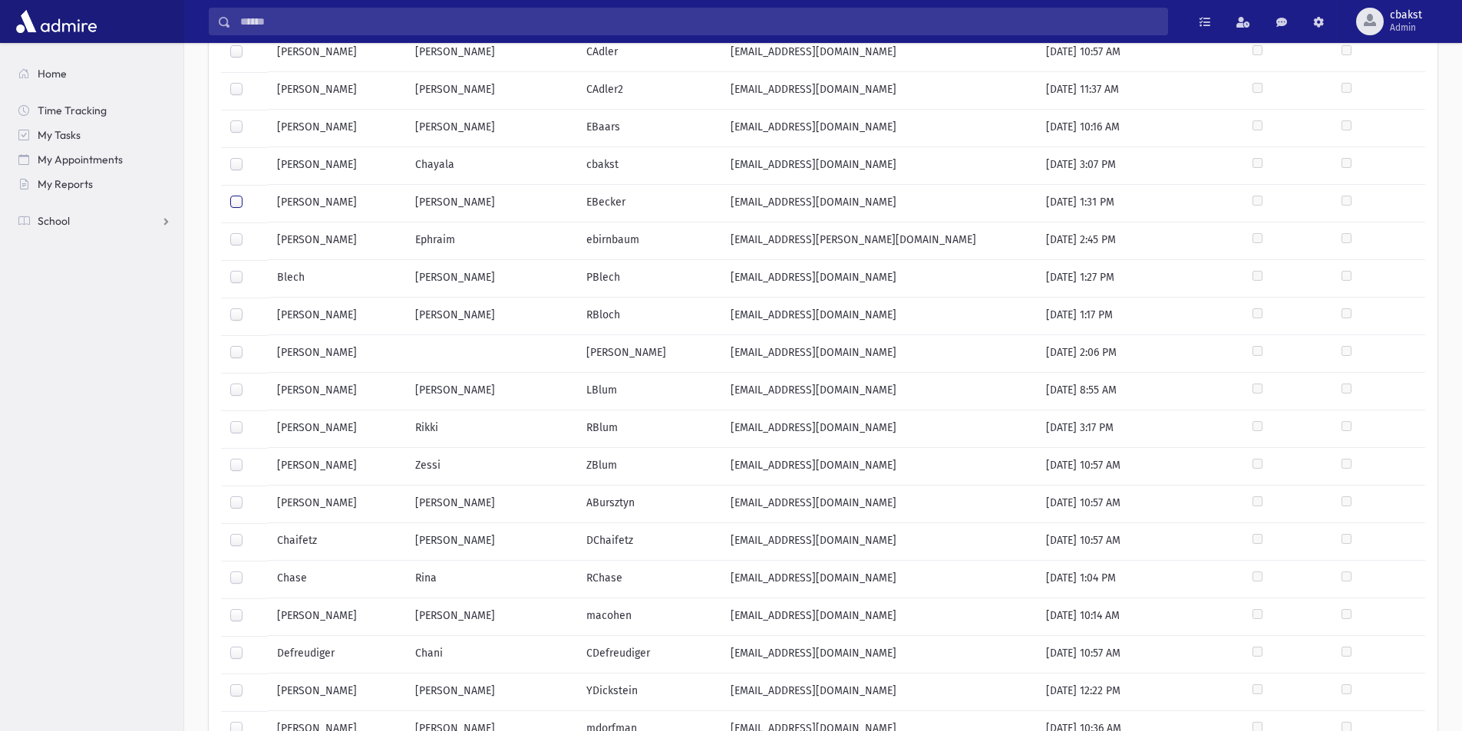
scroll to position [0, 0]
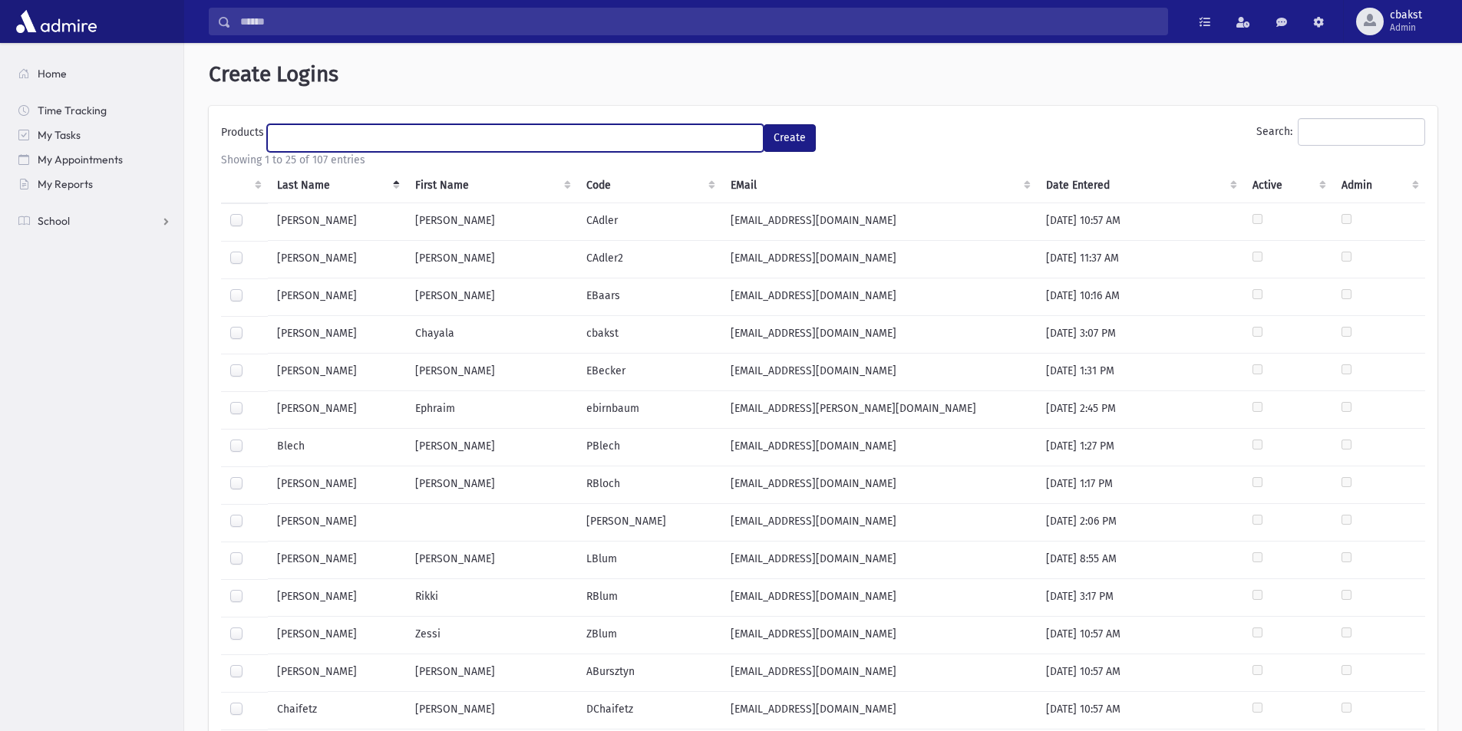
click at [357, 136] on ul at bounding box center [515, 136] width 495 height 23
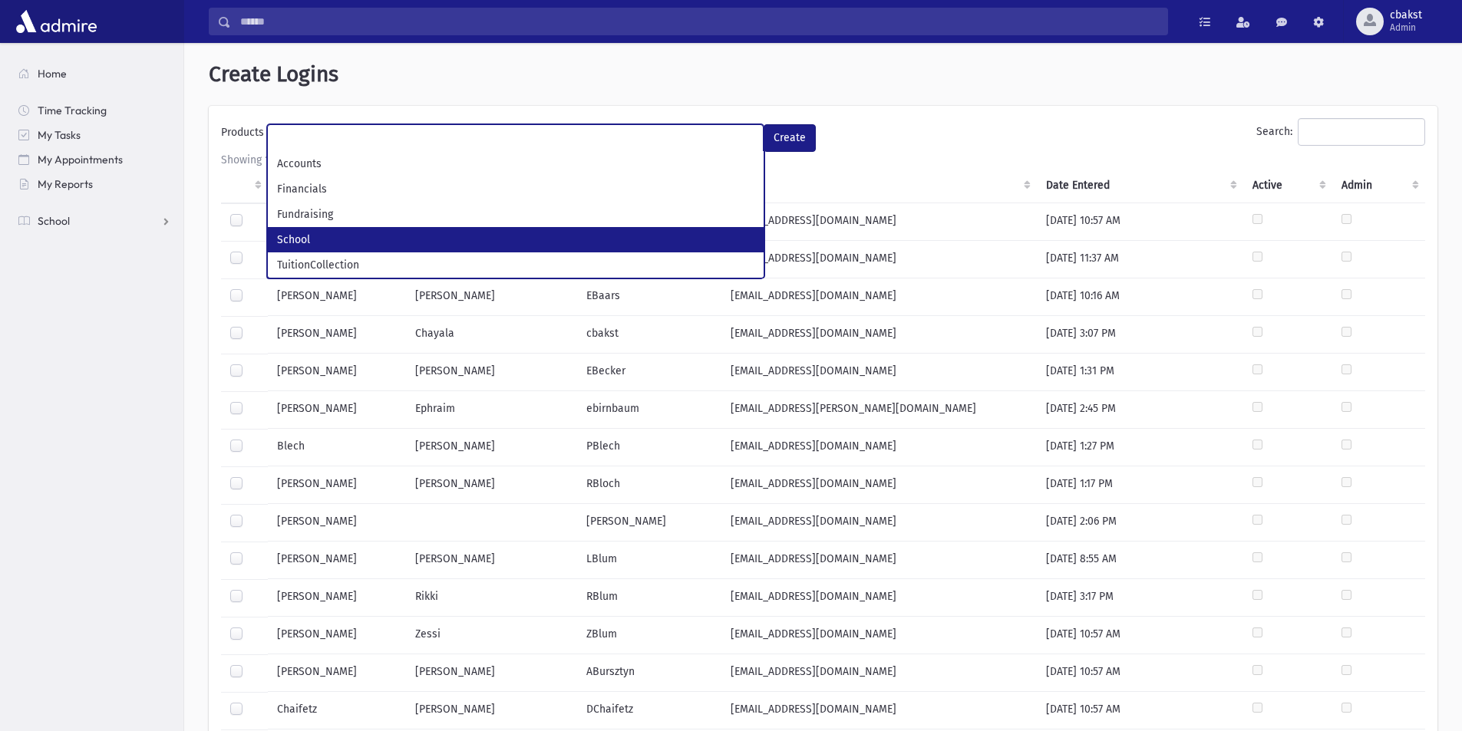
select select "*"
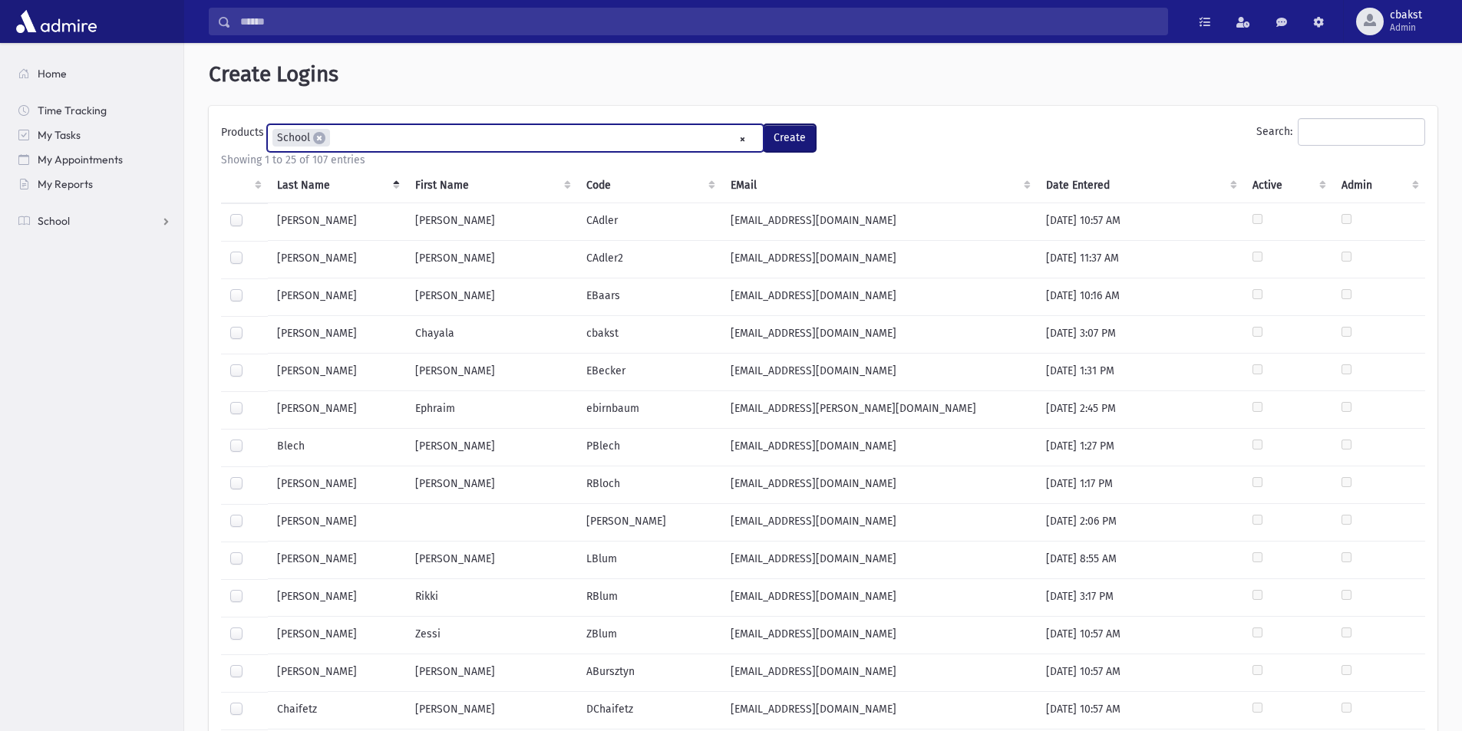
click at [796, 144] on button "Create" at bounding box center [790, 138] width 52 height 28
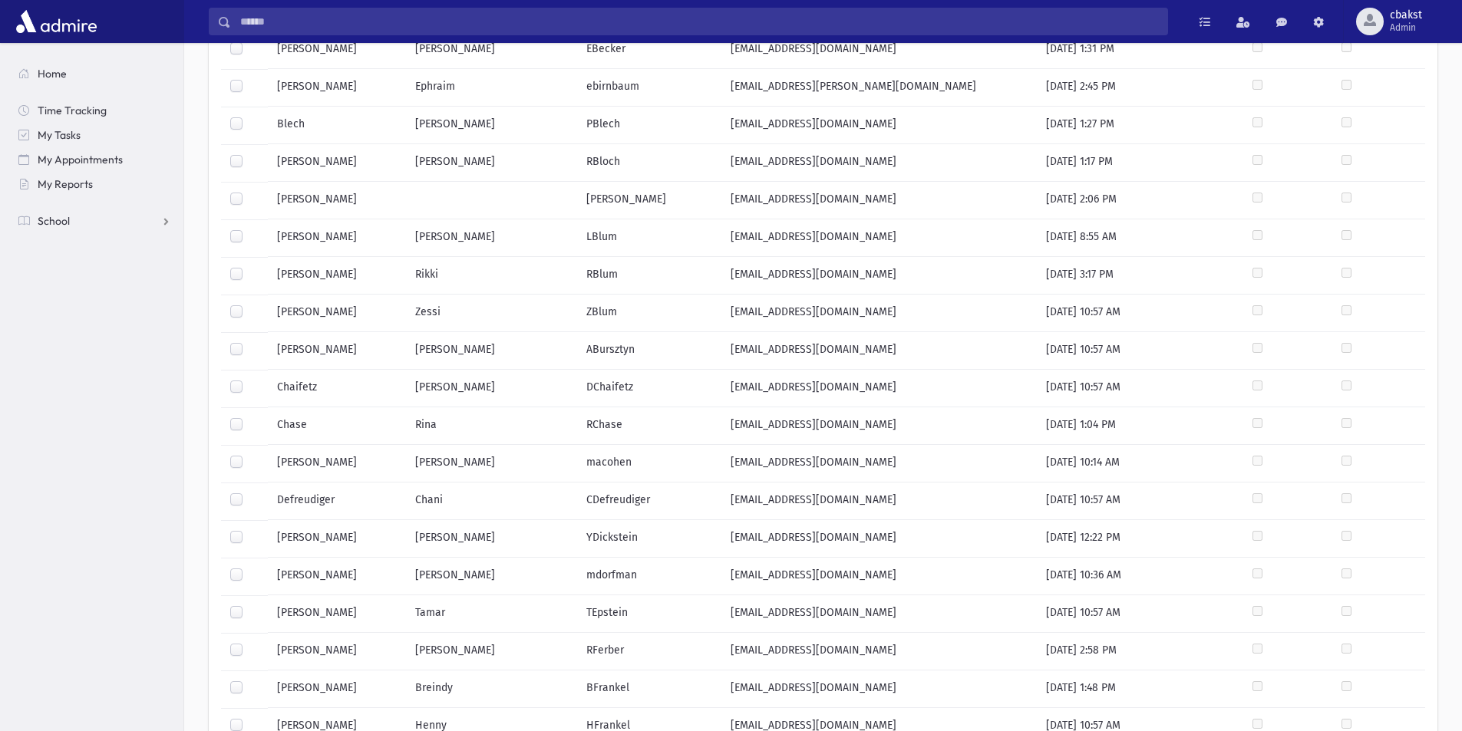
scroll to position [537, 0]
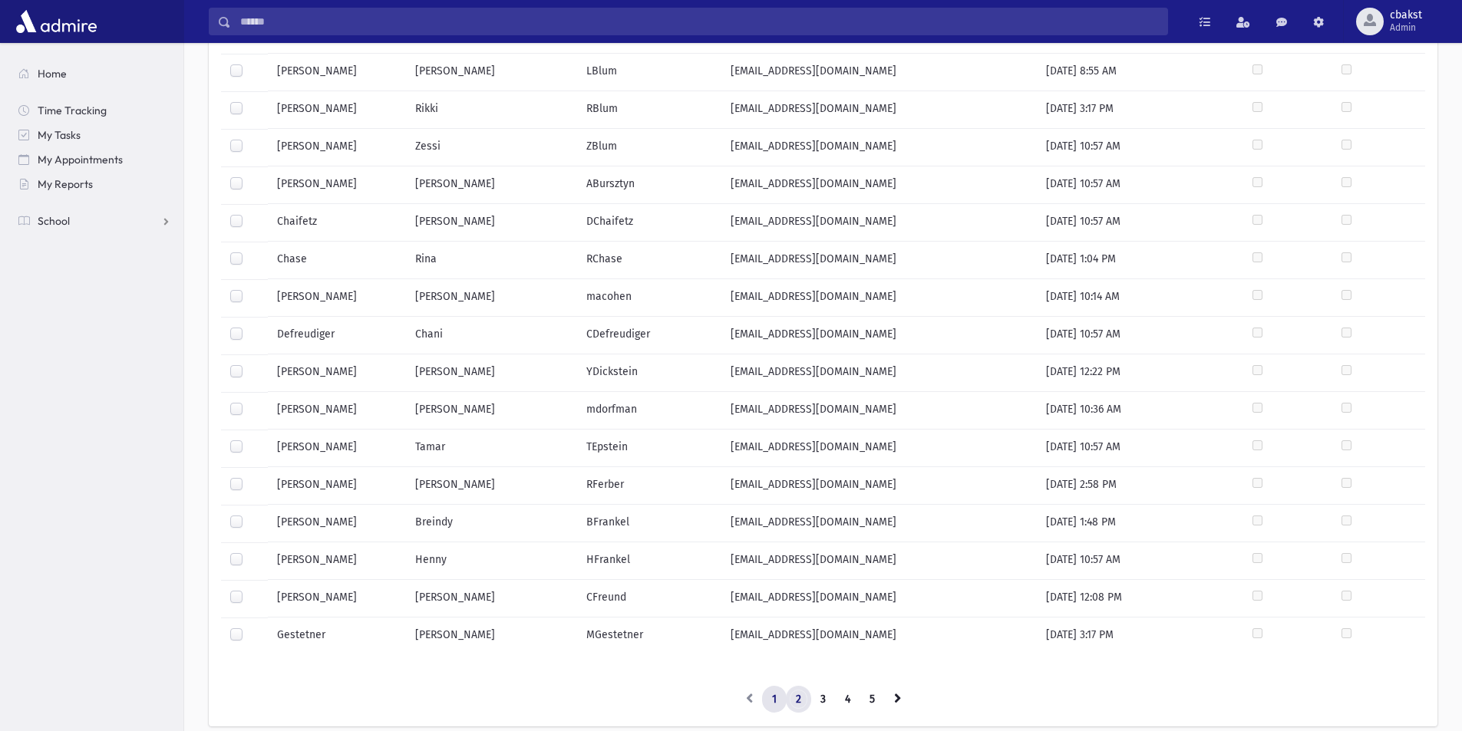
click at [791, 700] on link "2" at bounding box center [798, 700] width 25 height 28
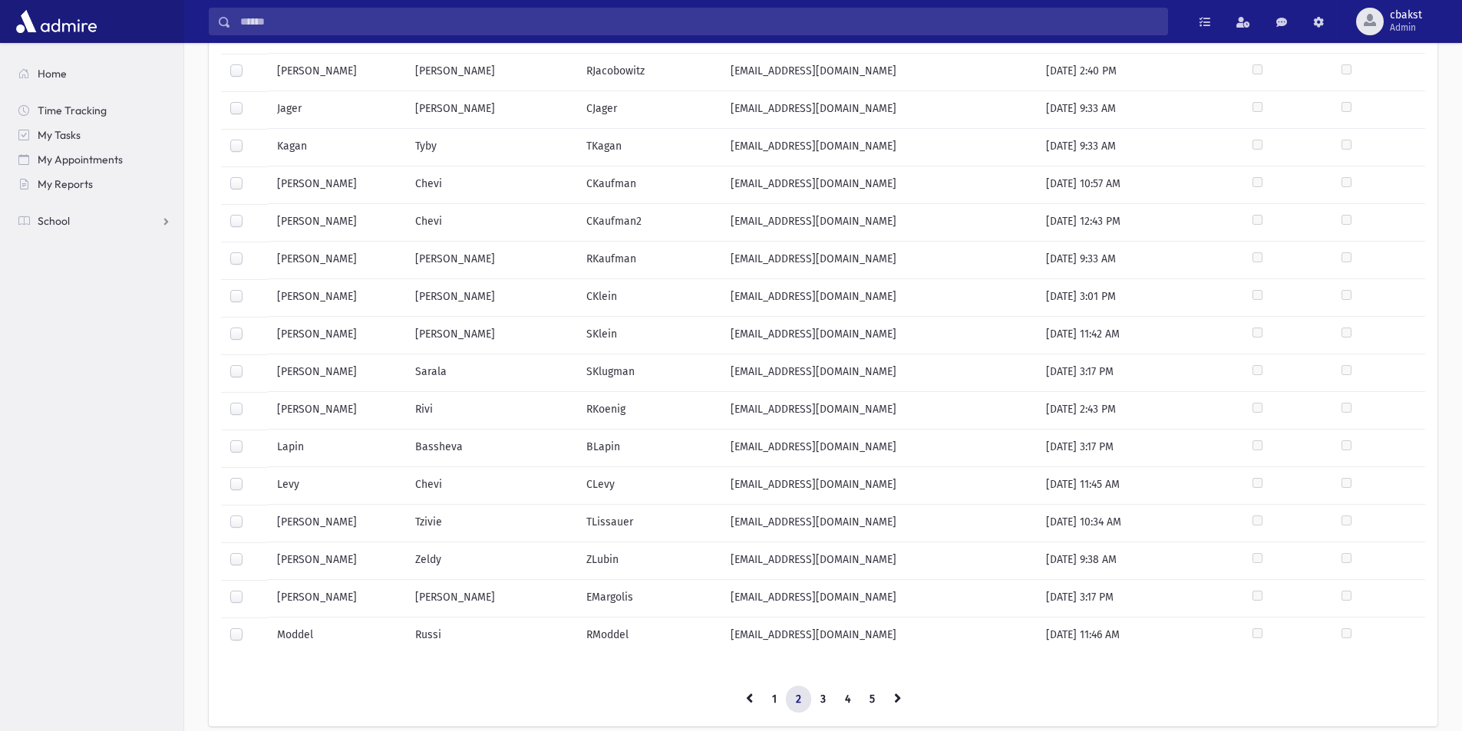
click at [249, 477] on label at bounding box center [249, 477] width 0 height 0
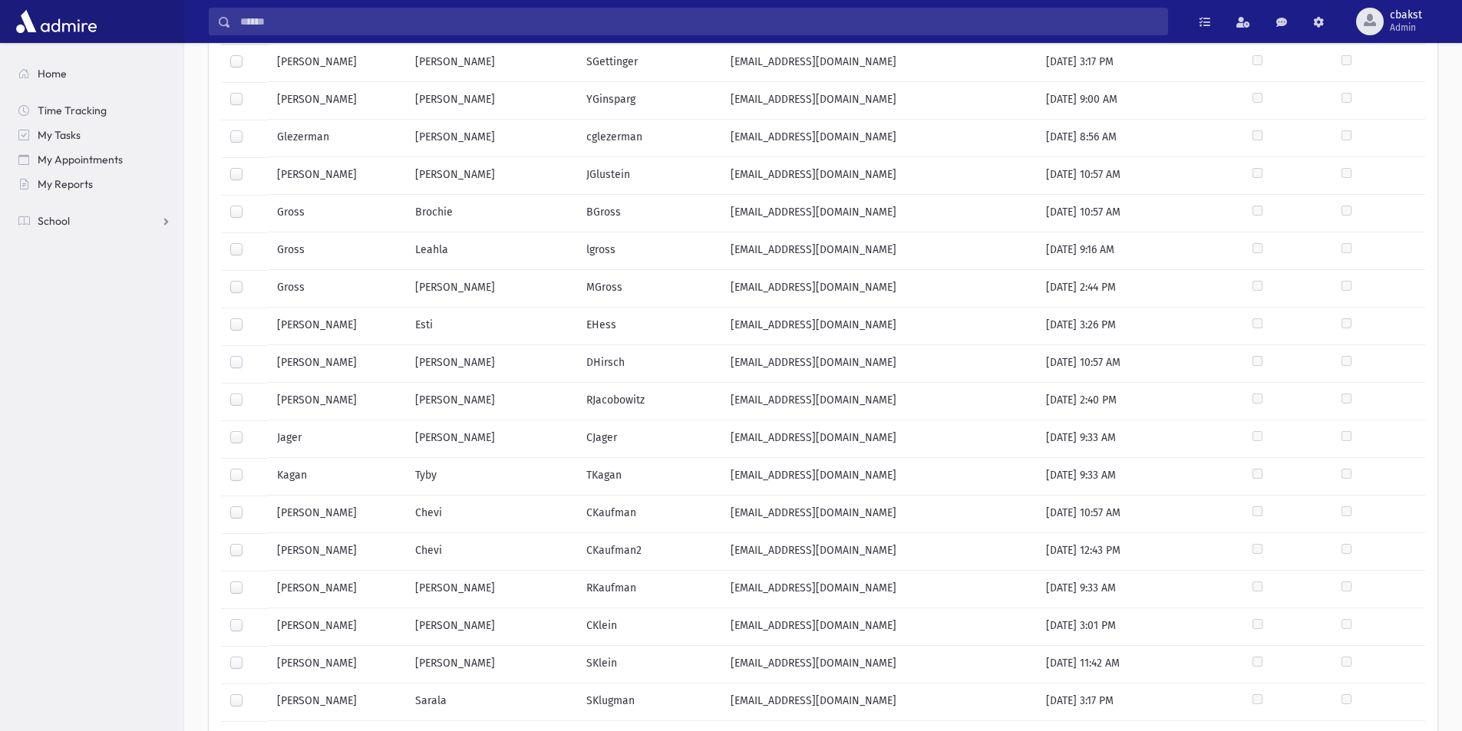
scroll to position [0, 0]
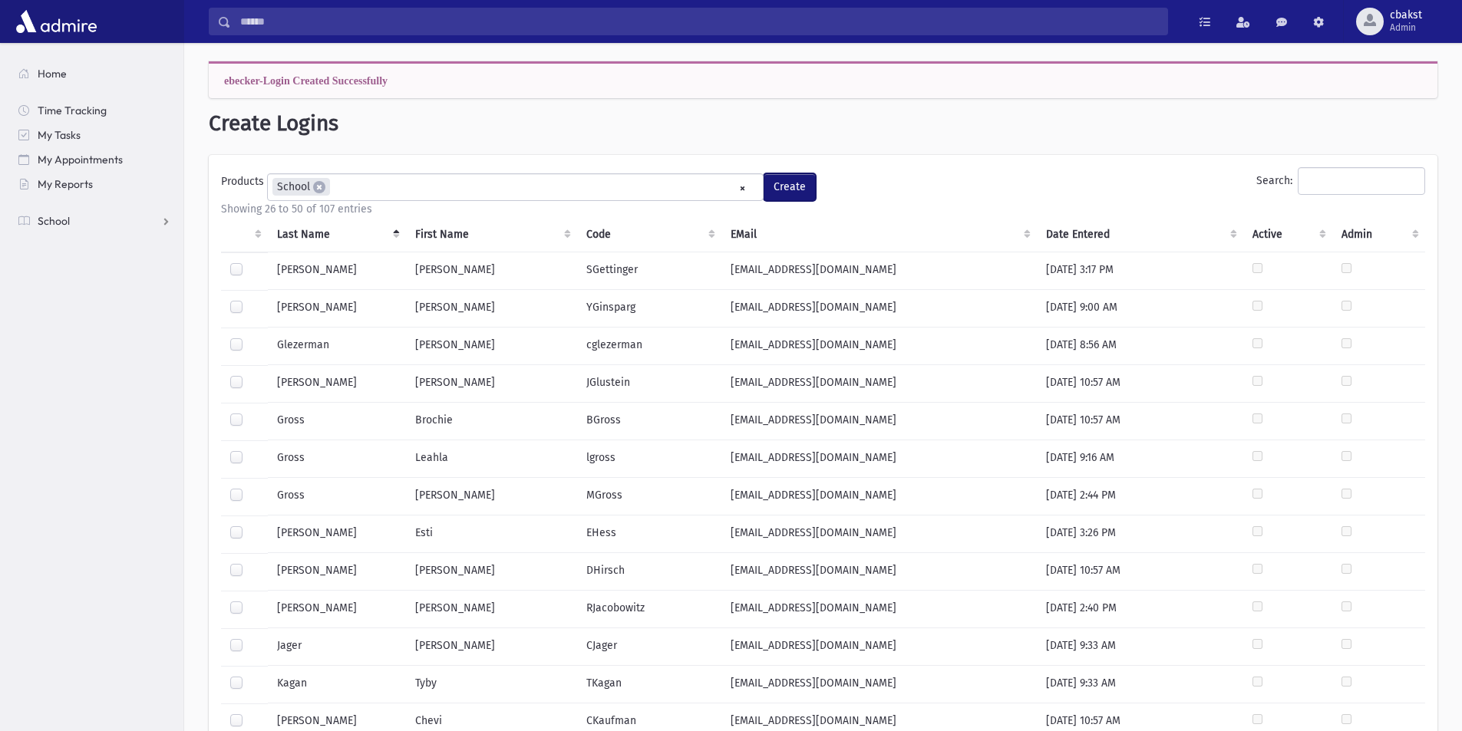
click at [793, 187] on button "Create" at bounding box center [790, 187] width 52 height 28
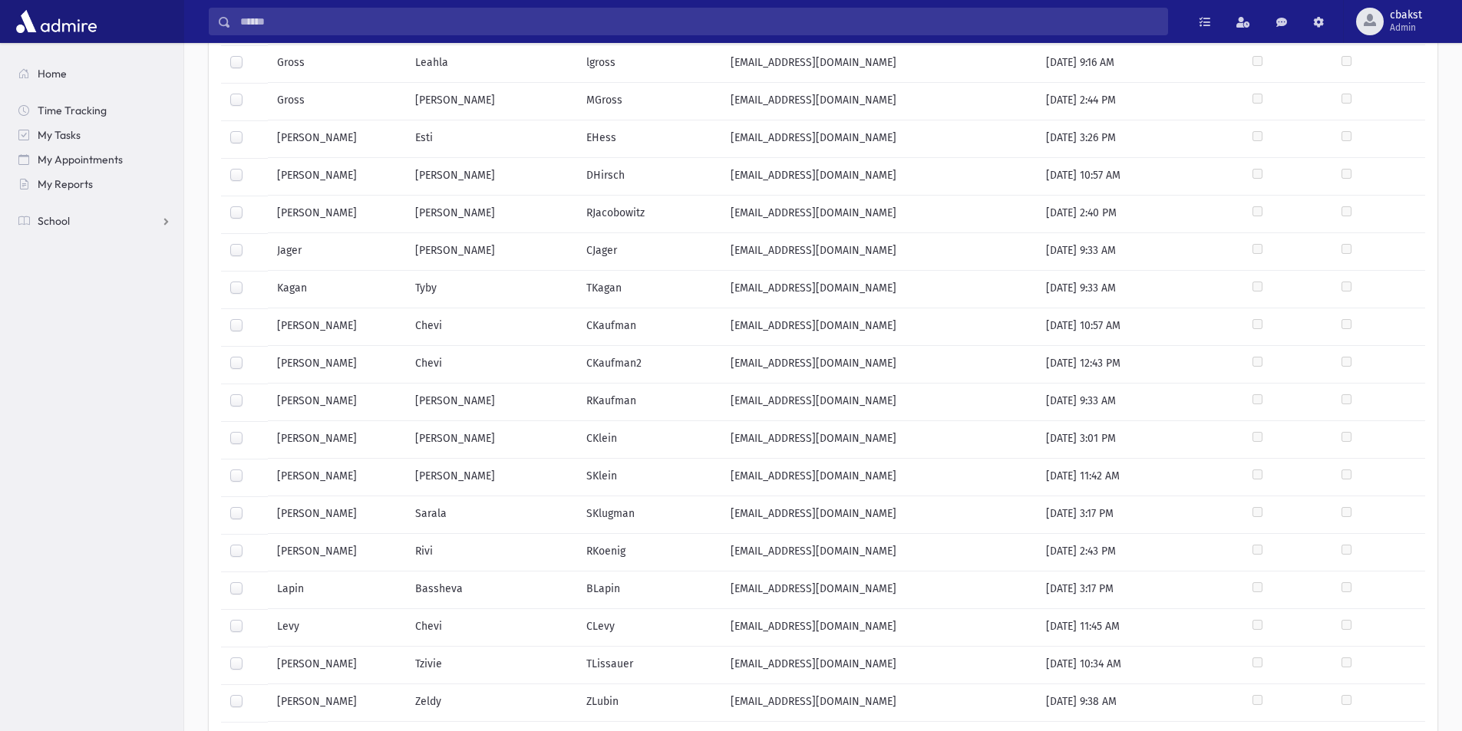
scroll to position [601, 0]
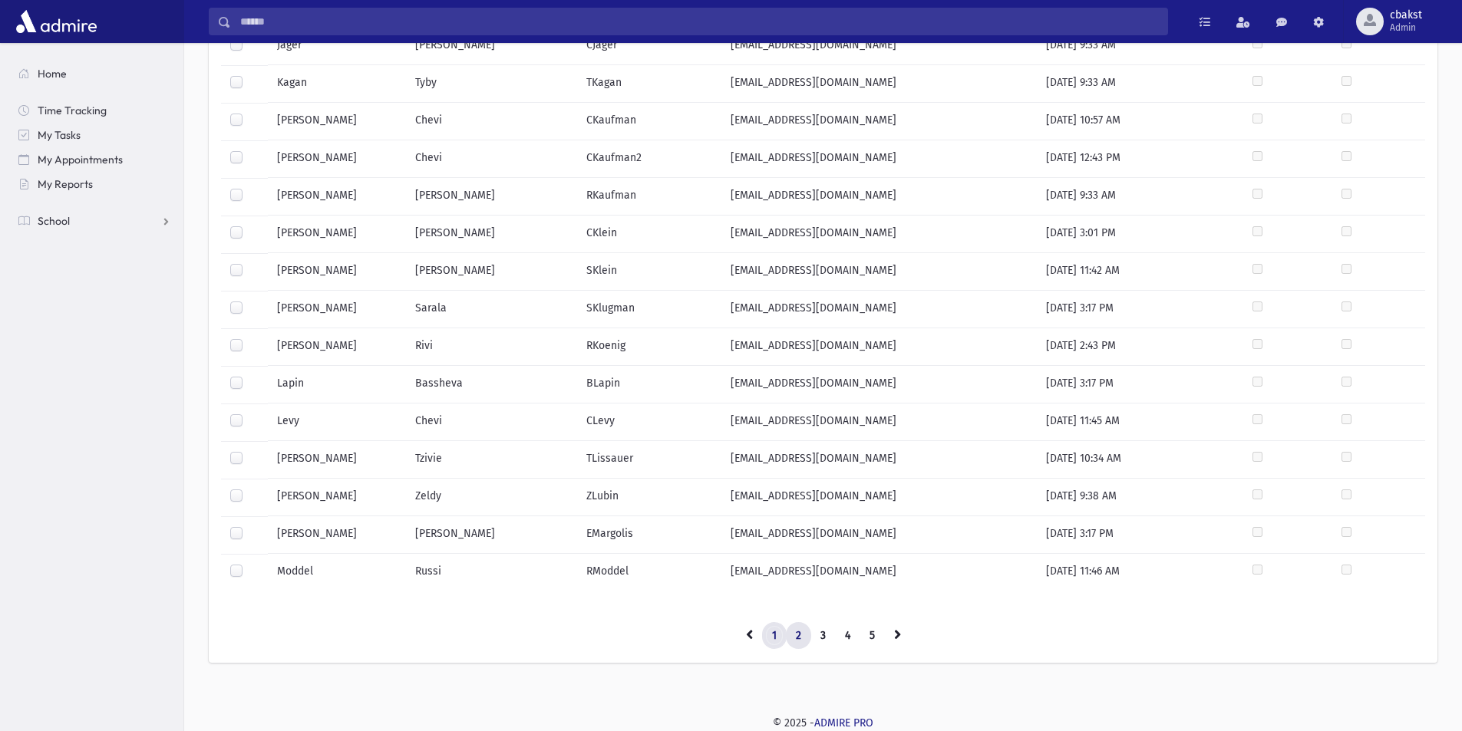
click at [776, 645] on link "1" at bounding box center [774, 636] width 25 height 28
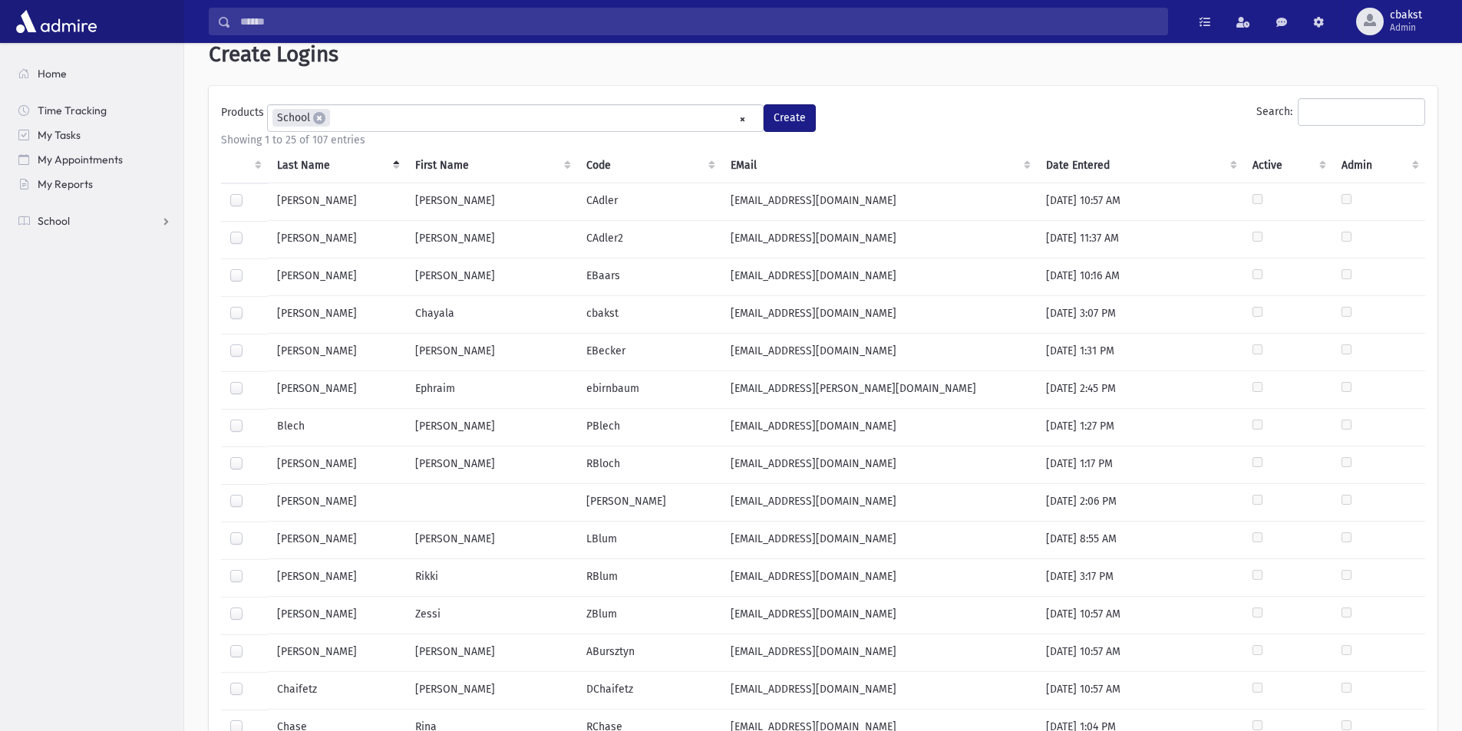
scroll to position [0, 0]
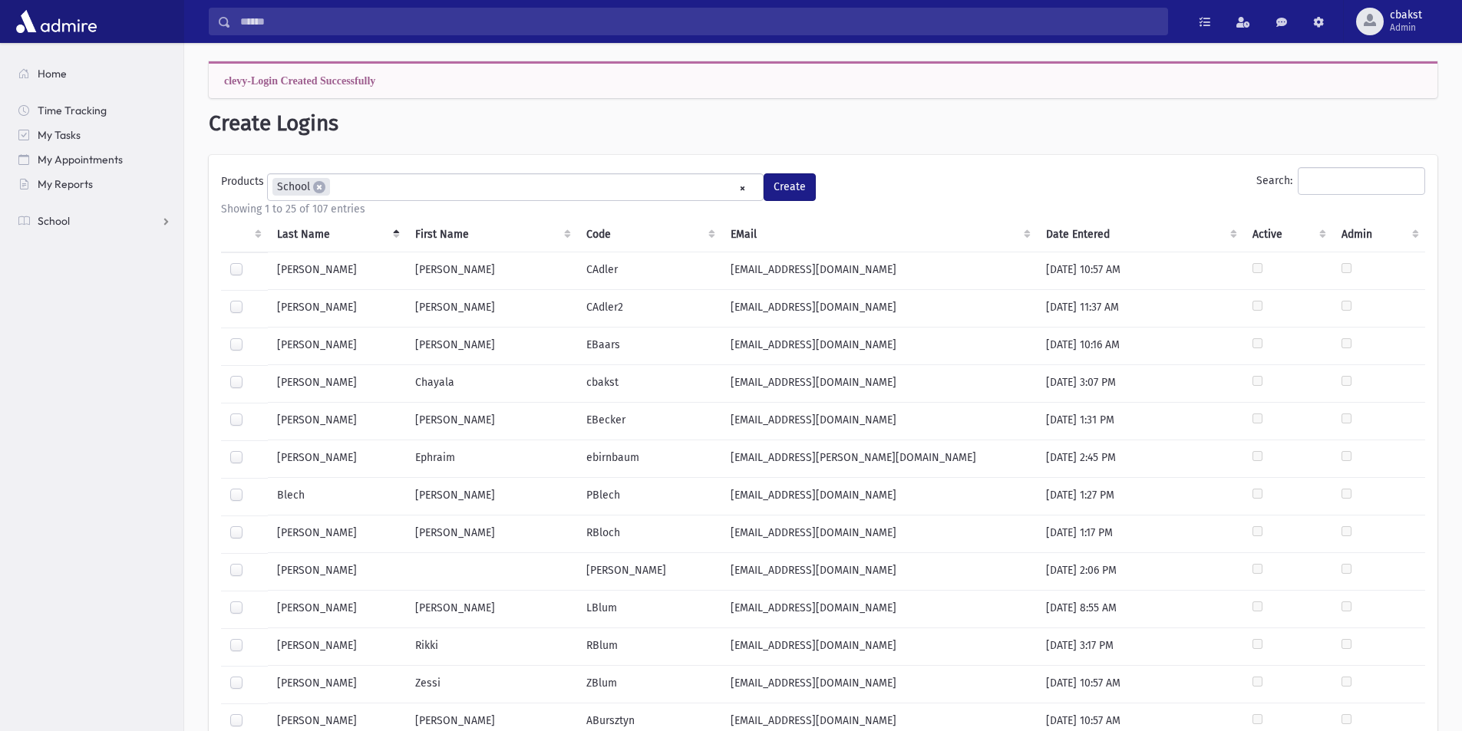
click at [249, 300] on label at bounding box center [249, 300] width 0 height 0
click at [774, 187] on button "Create" at bounding box center [790, 187] width 52 height 28
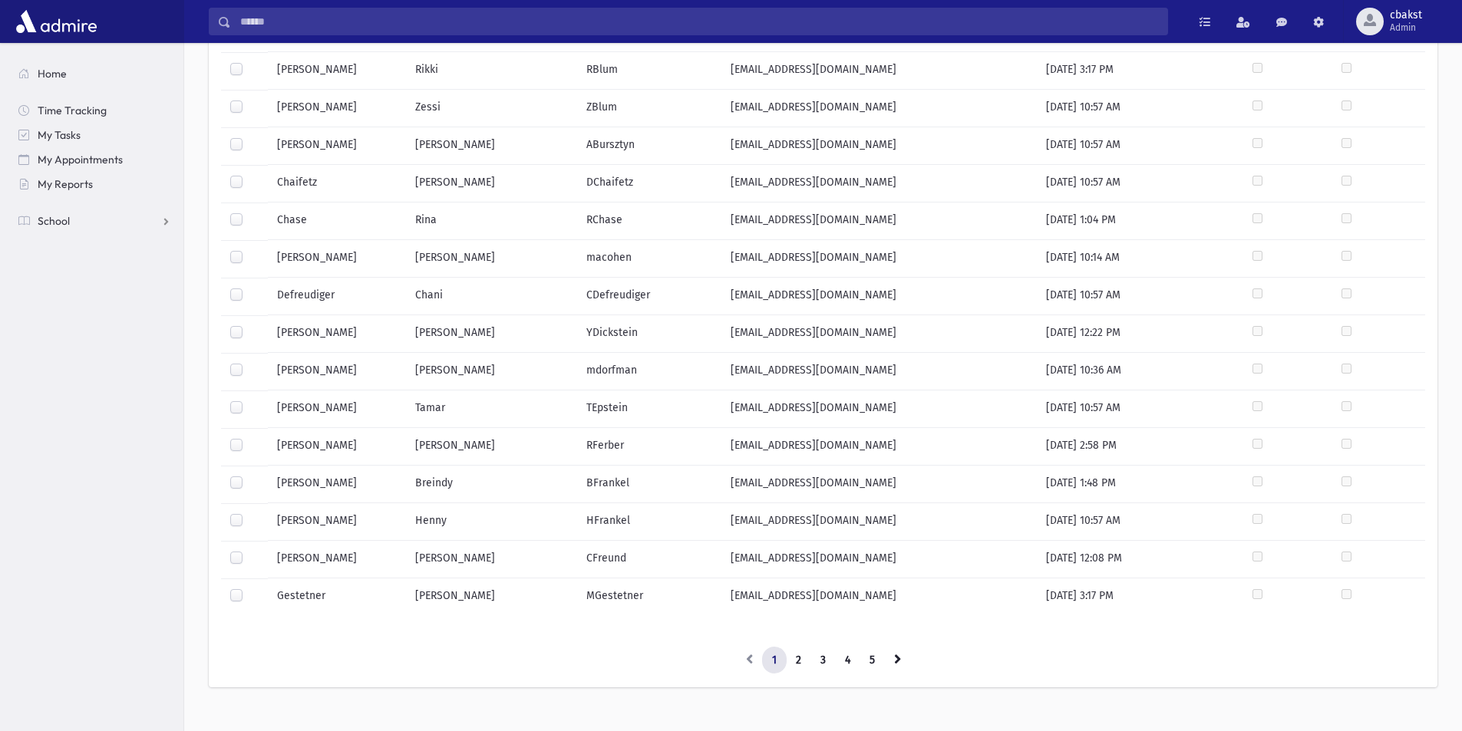
scroll to position [601, 0]
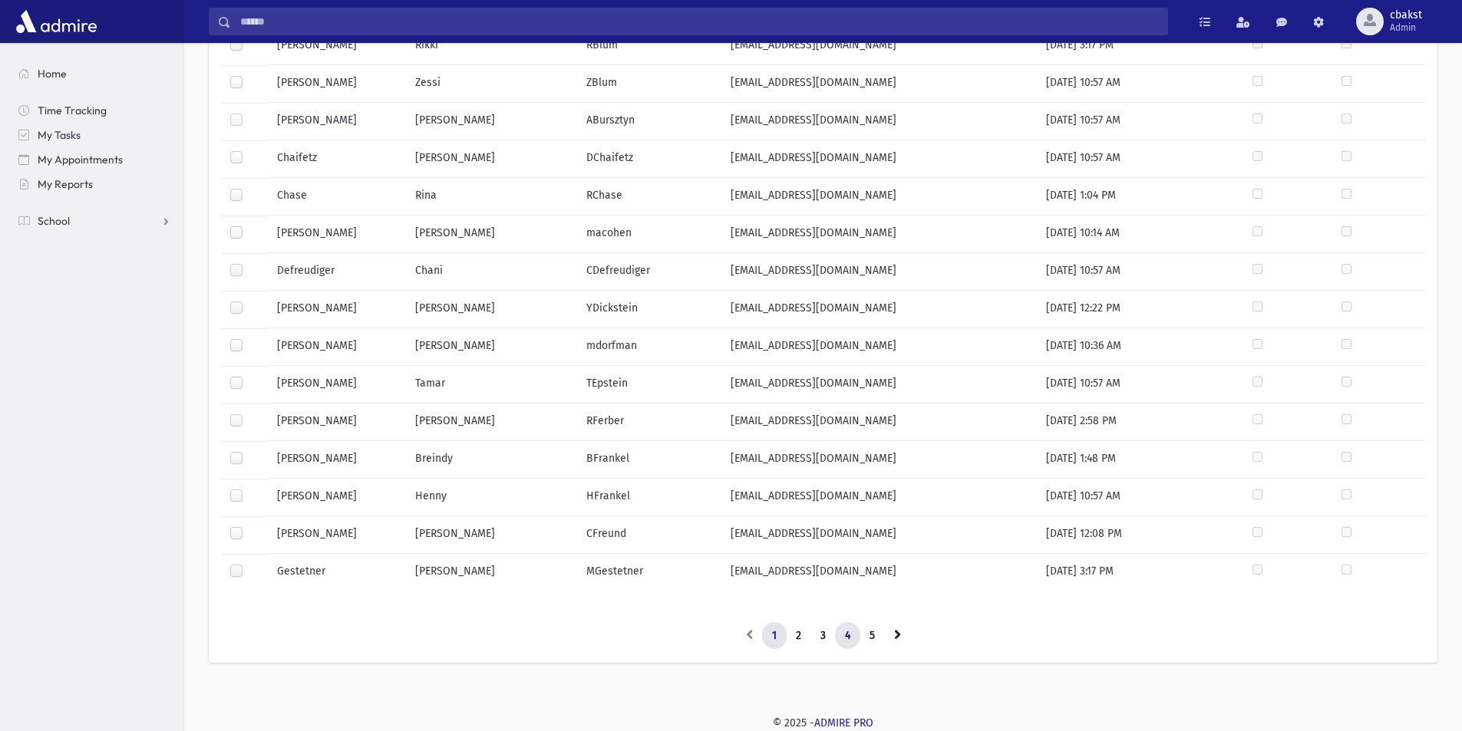
click at [852, 632] on link "4" at bounding box center [847, 636] width 25 height 28
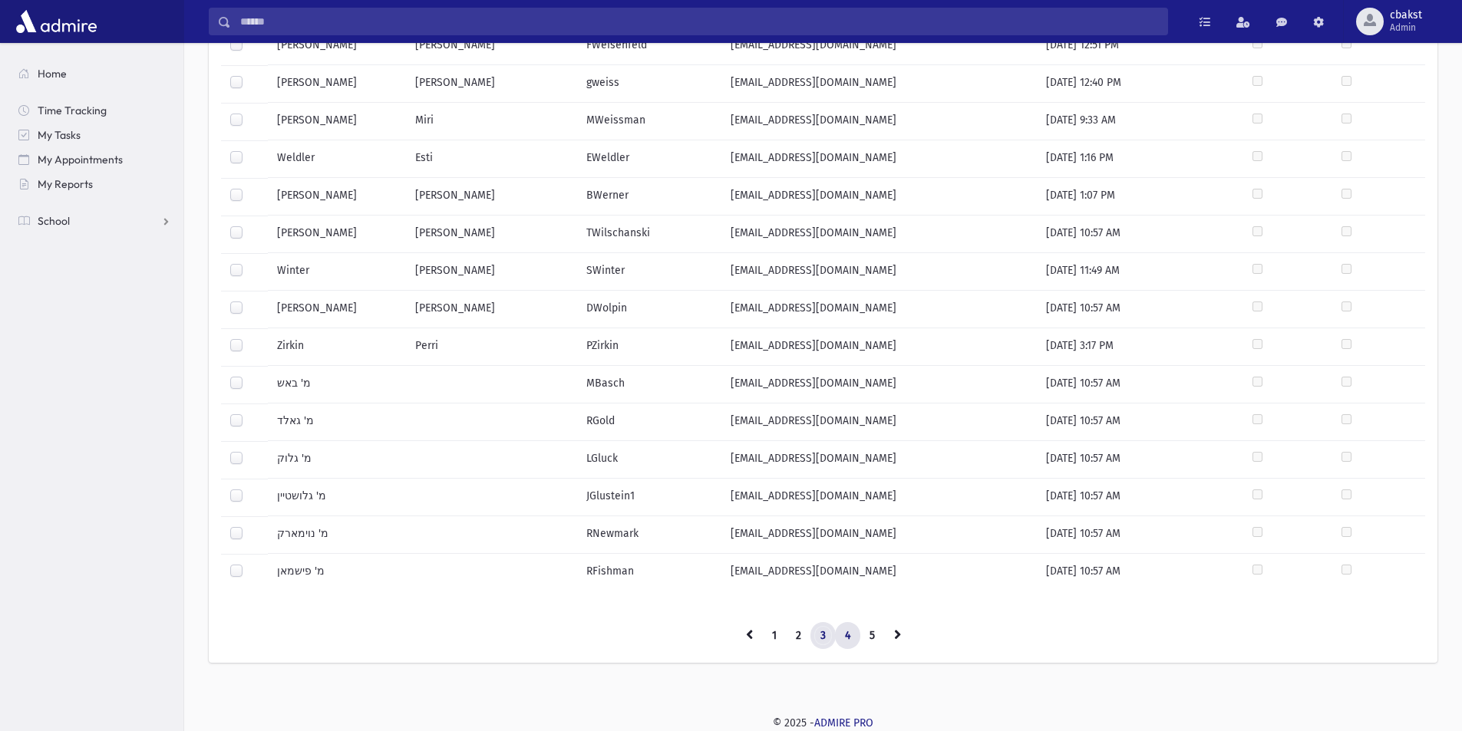
click at [825, 633] on link "3" at bounding box center [822, 636] width 25 height 28
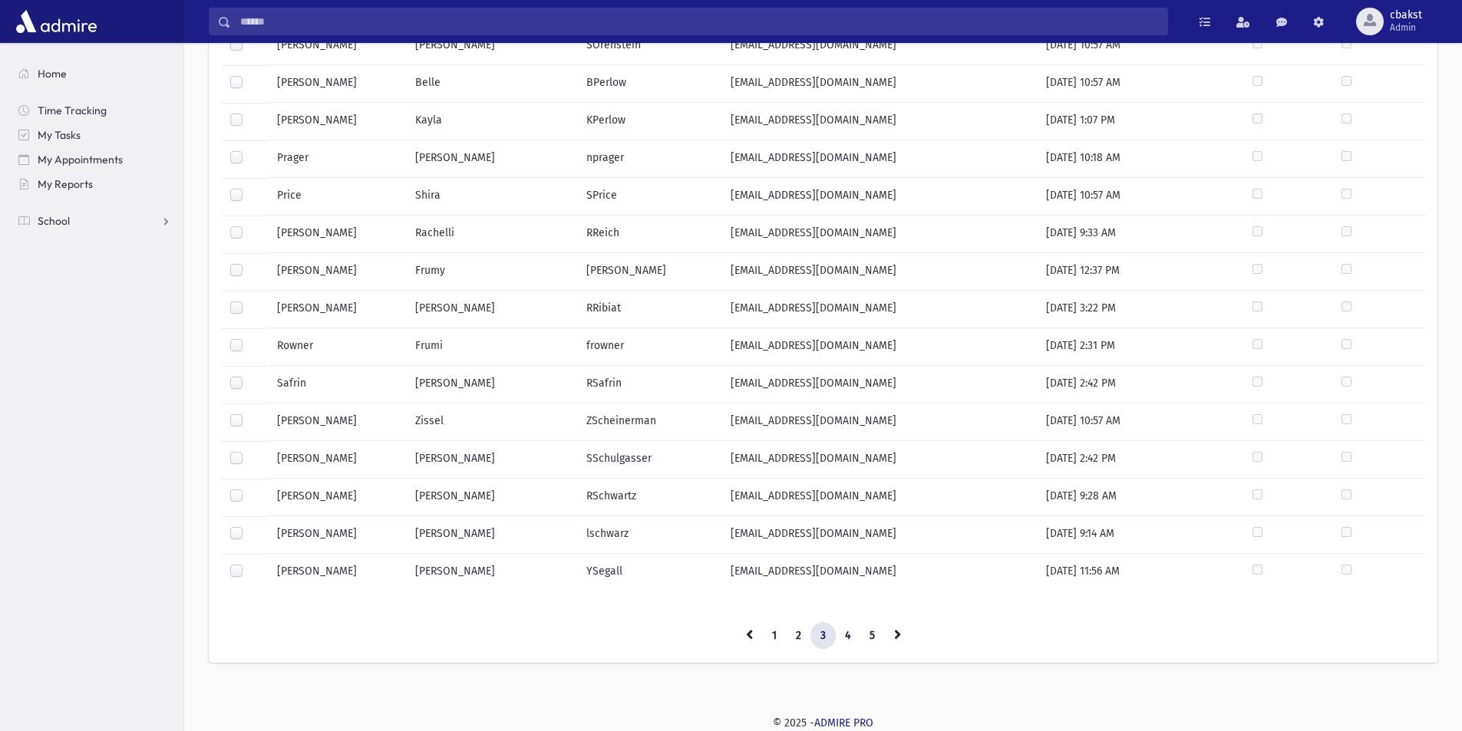
click at [249, 263] on label at bounding box center [249, 263] width 0 height 0
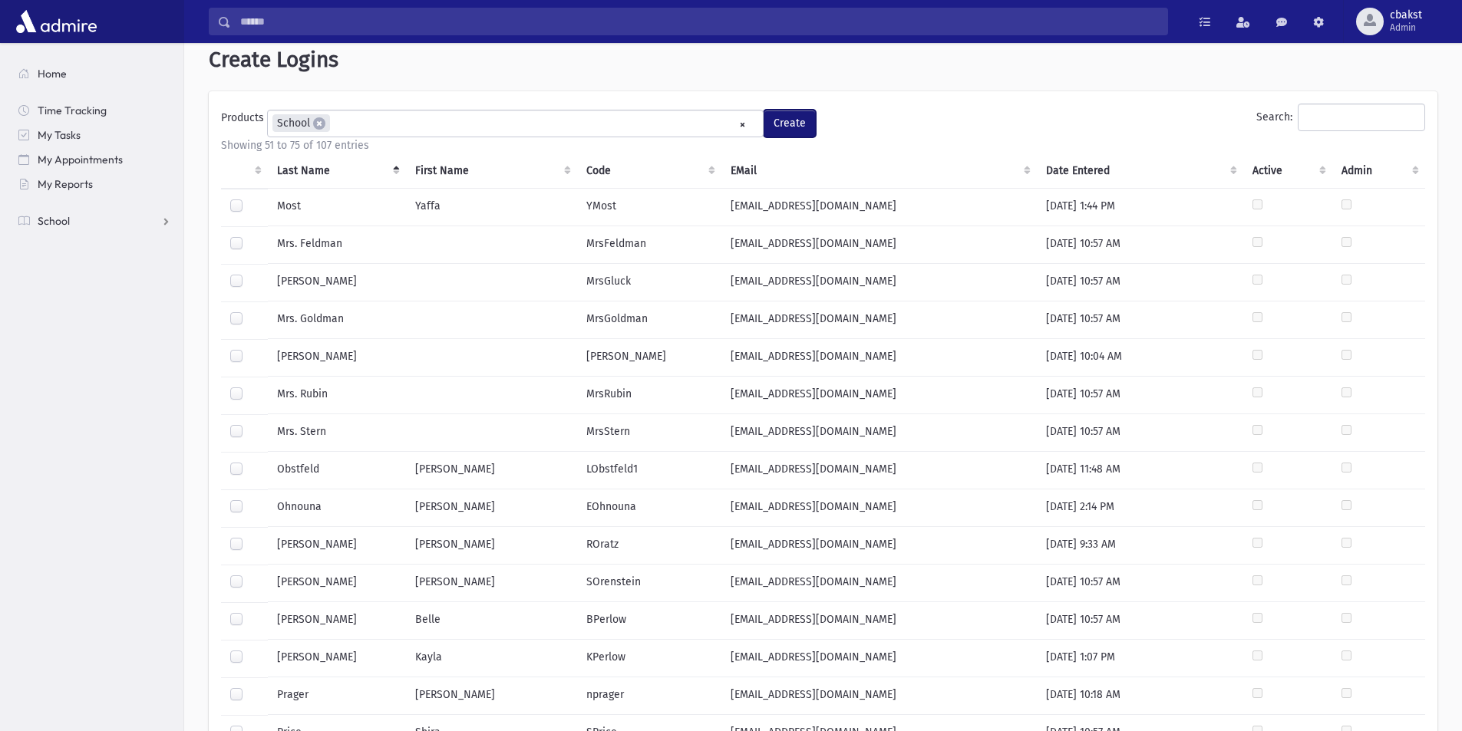
click at [796, 124] on button "Create" at bounding box center [790, 124] width 52 height 28
click at [1400, 25] on span "Admin" at bounding box center [1406, 27] width 32 height 12
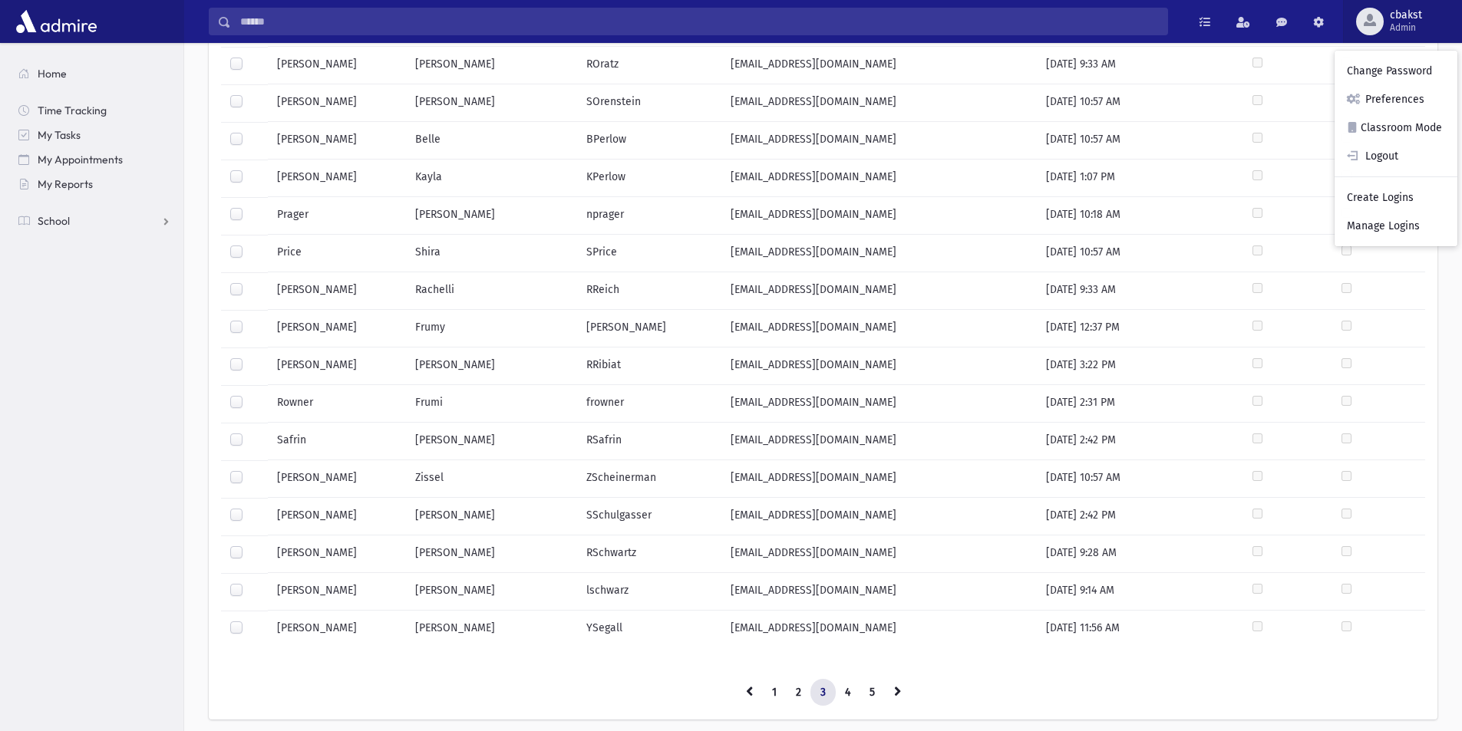
scroll to position [601, 0]
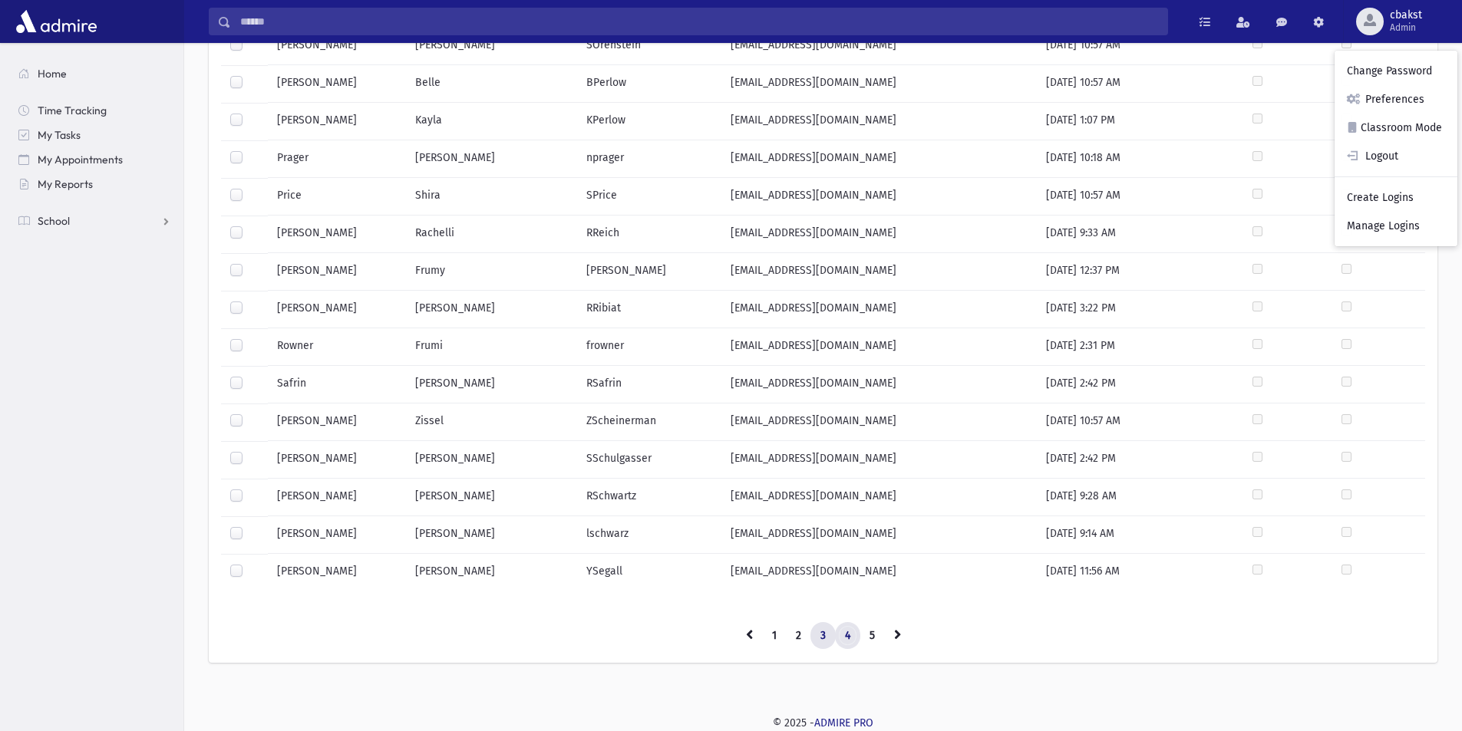
click at [852, 635] on link "4" at bounding box center [847, 636] width 25 height 28
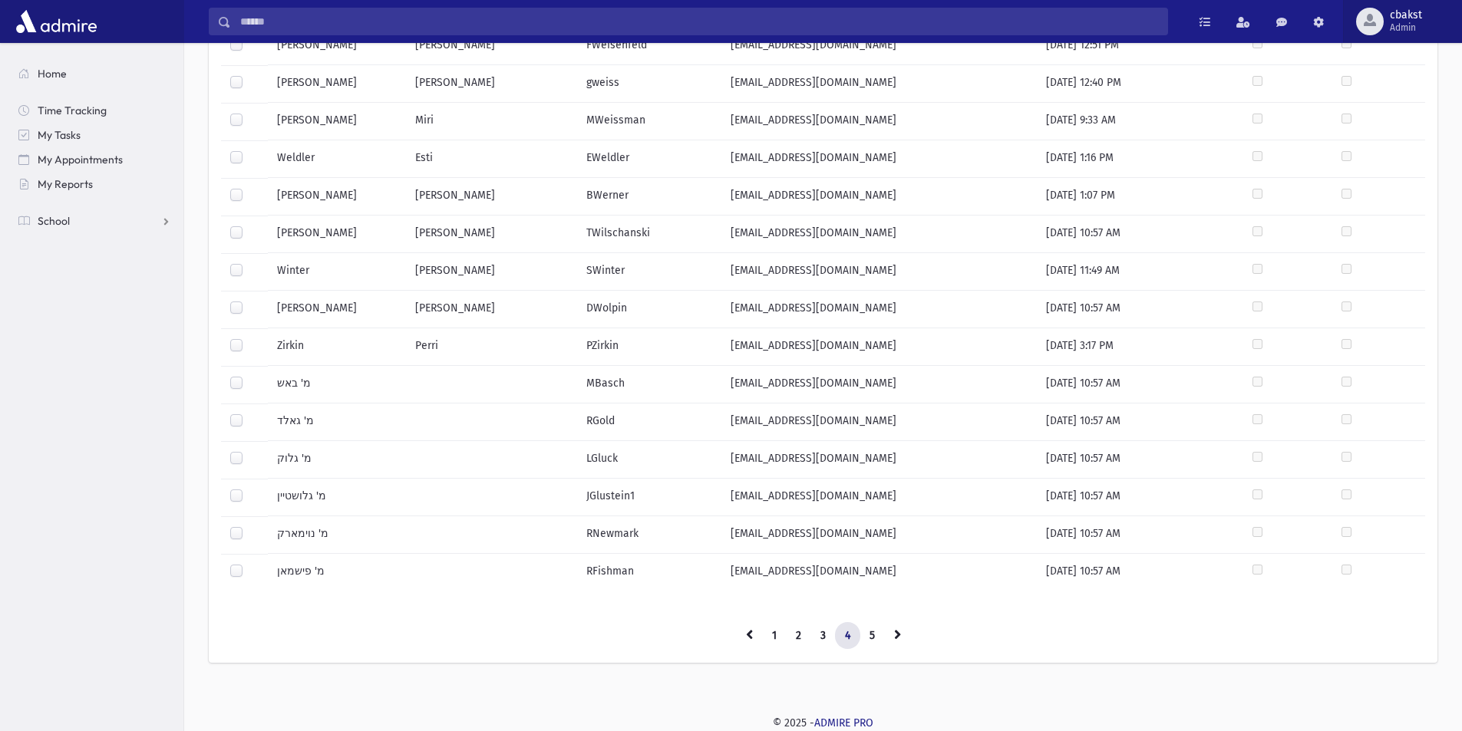
click at [1407, 27] on span "Admin" at bounding box center [1406, 27] width 32 height 12
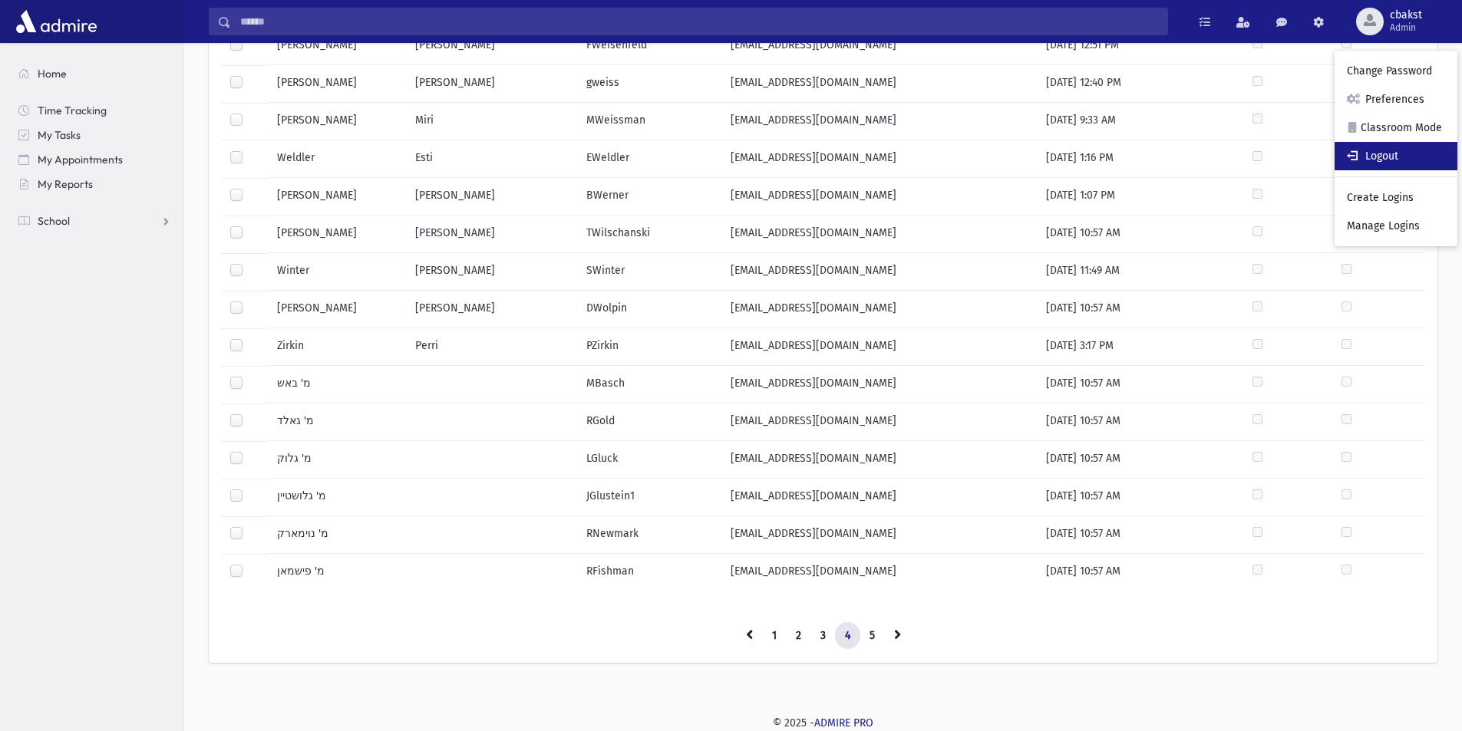
click at [1397, 157] on link "Logout" at bounding box center [1396, 156] width 123 height 28
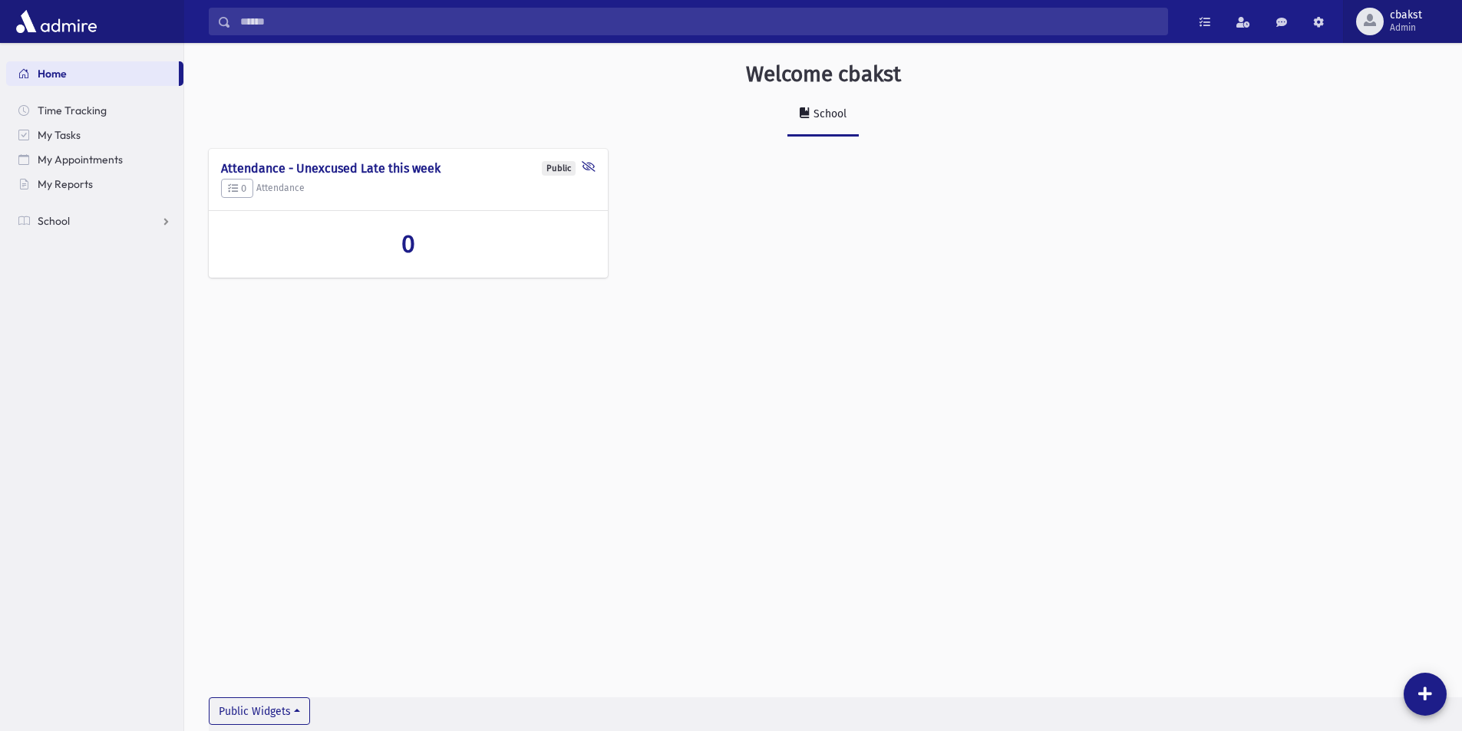
click at [1378, 29] on div "button" at bounding box center [1370, 22] width 28 height 28
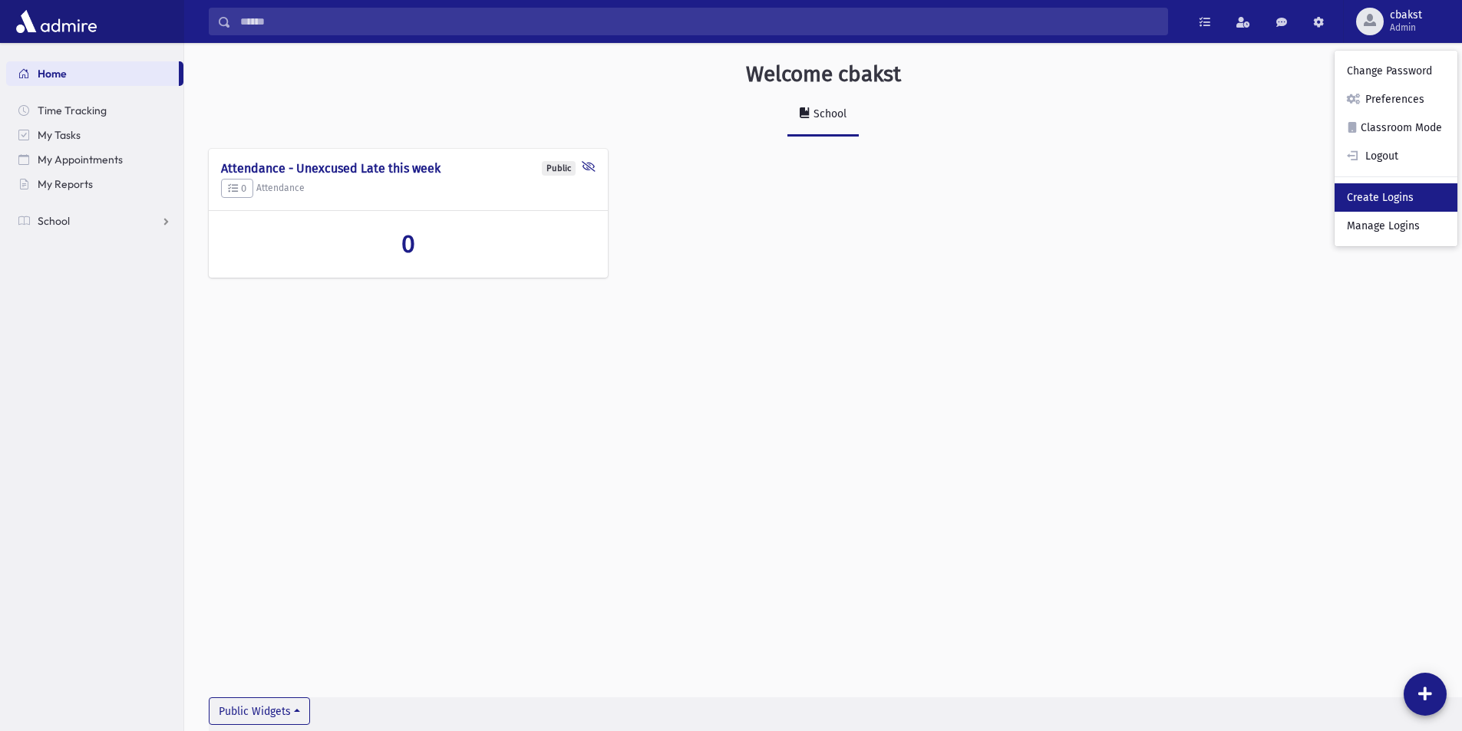
click at [1381, 196] on link "Create Logins" at bounding box center [1396, 197] width 123 height 28
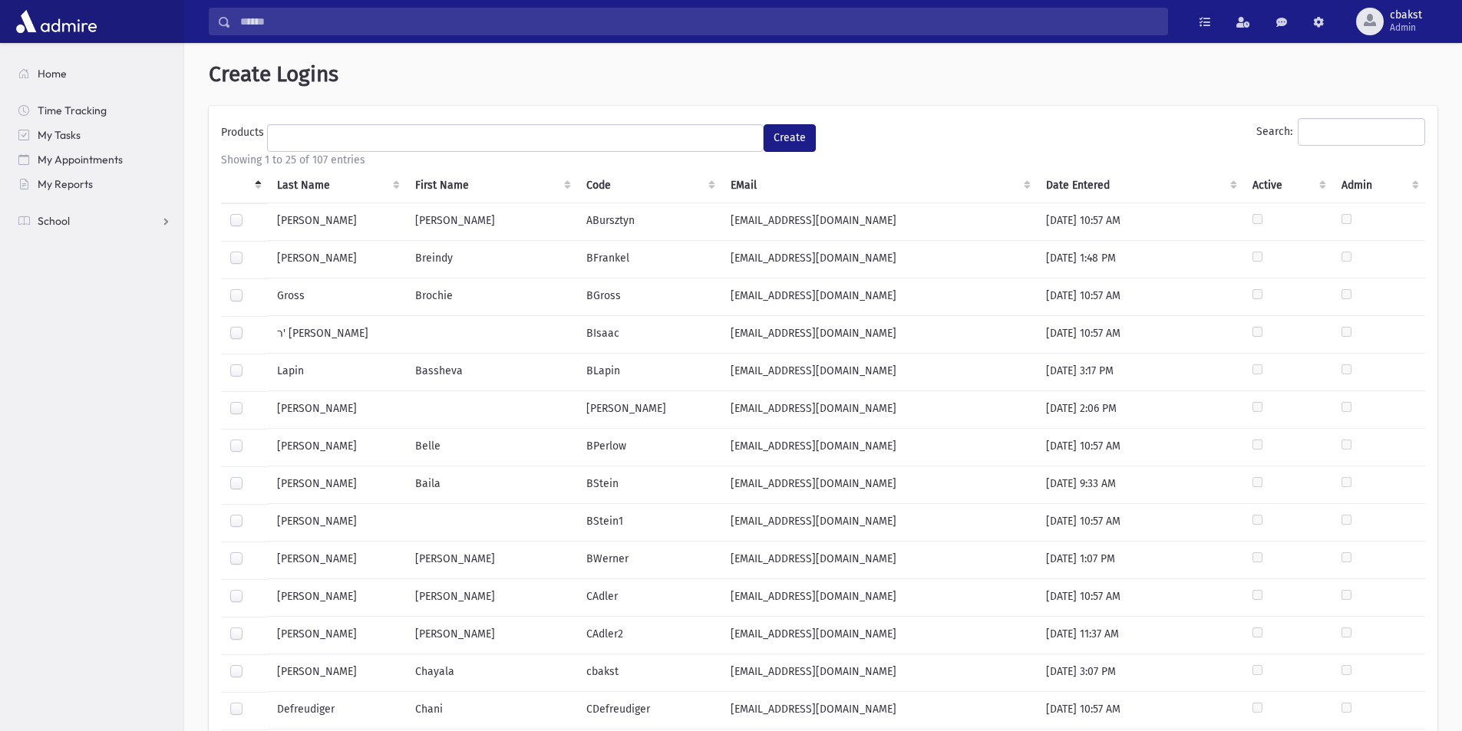
select select
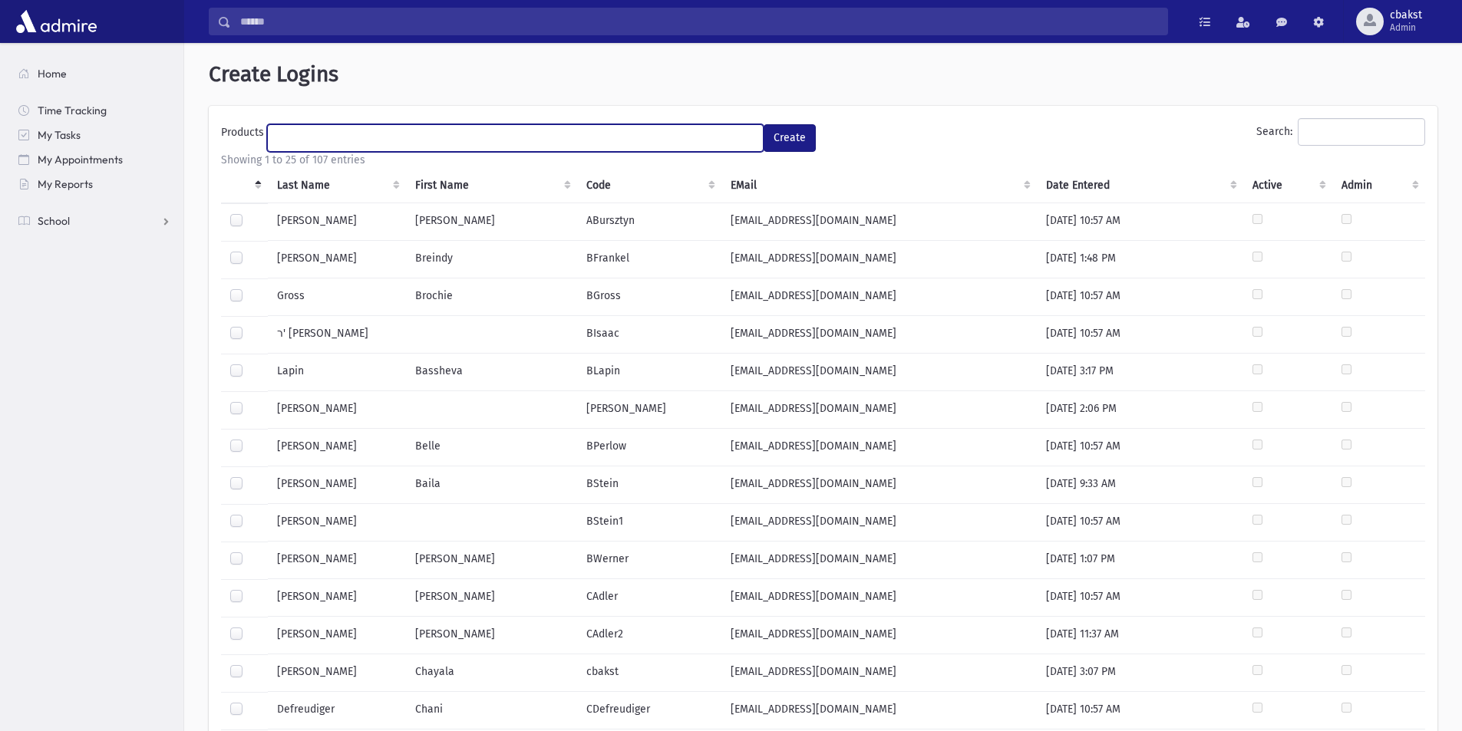
click at [348, 136] on ul at bounding box center [515, 136] width 495 height 23
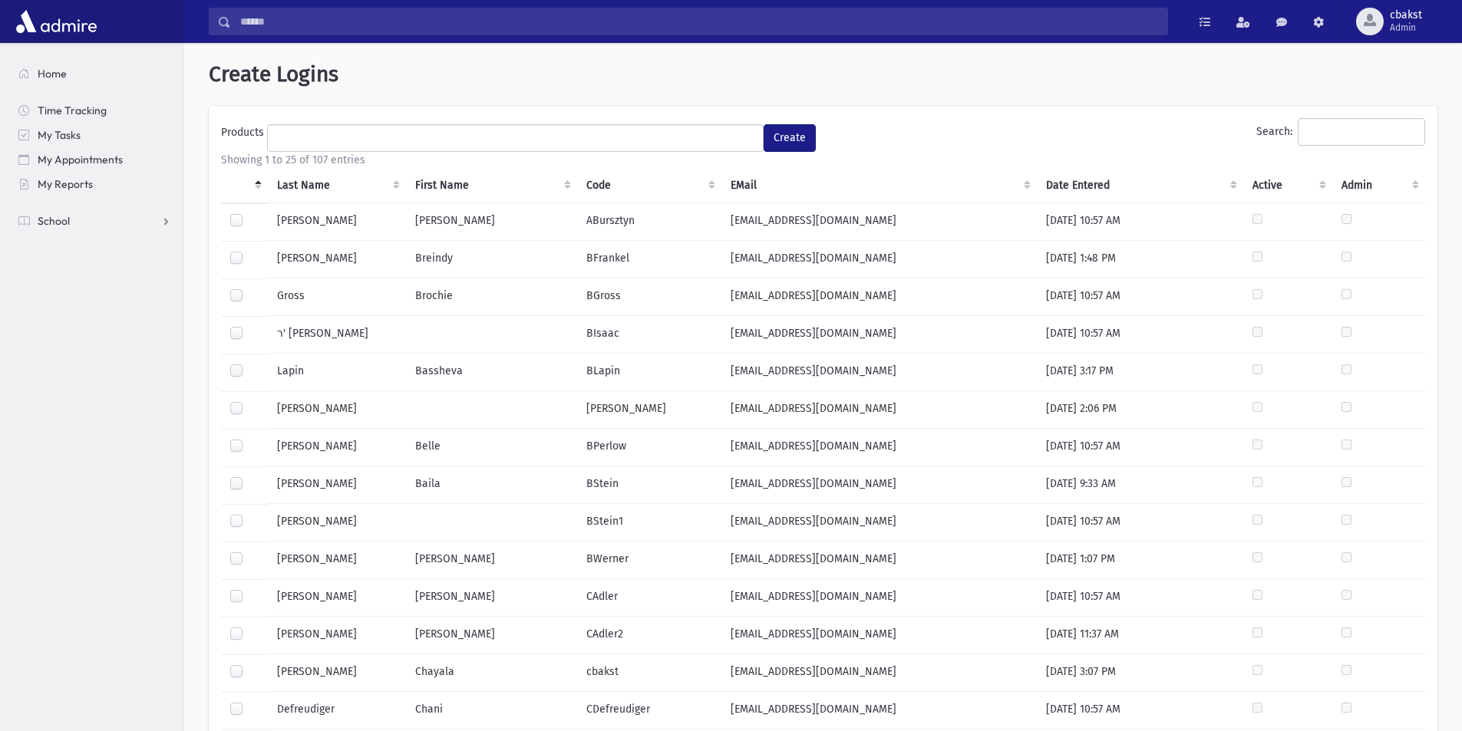
click at [196, 296] on div "**********" at bounding box center [823, 646] width 1278 height 1206
click at [307, 184] on th "Last Name" at bounding box center [337, 185] width 138 height 35
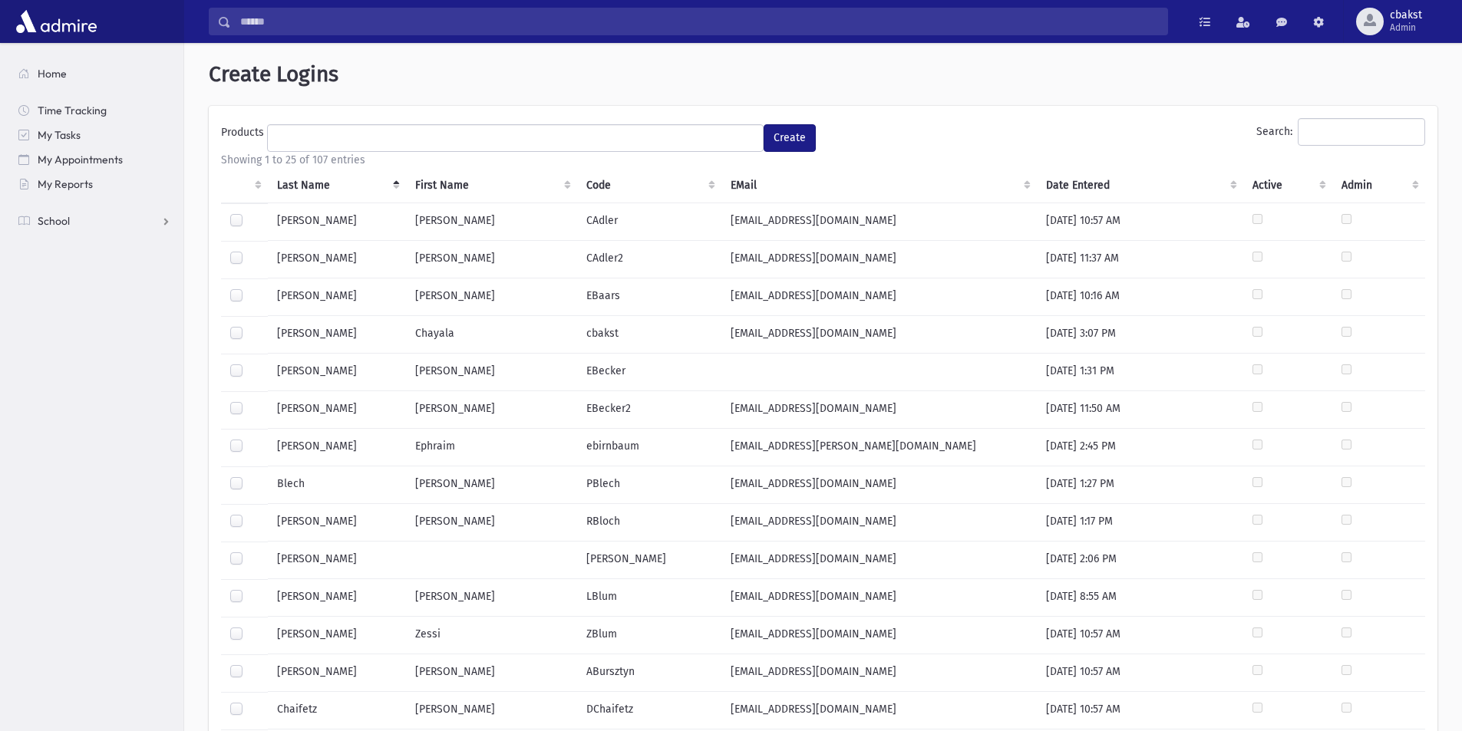
click at [249, 401] on label at bounding box center [249, 401] width 0 height 0
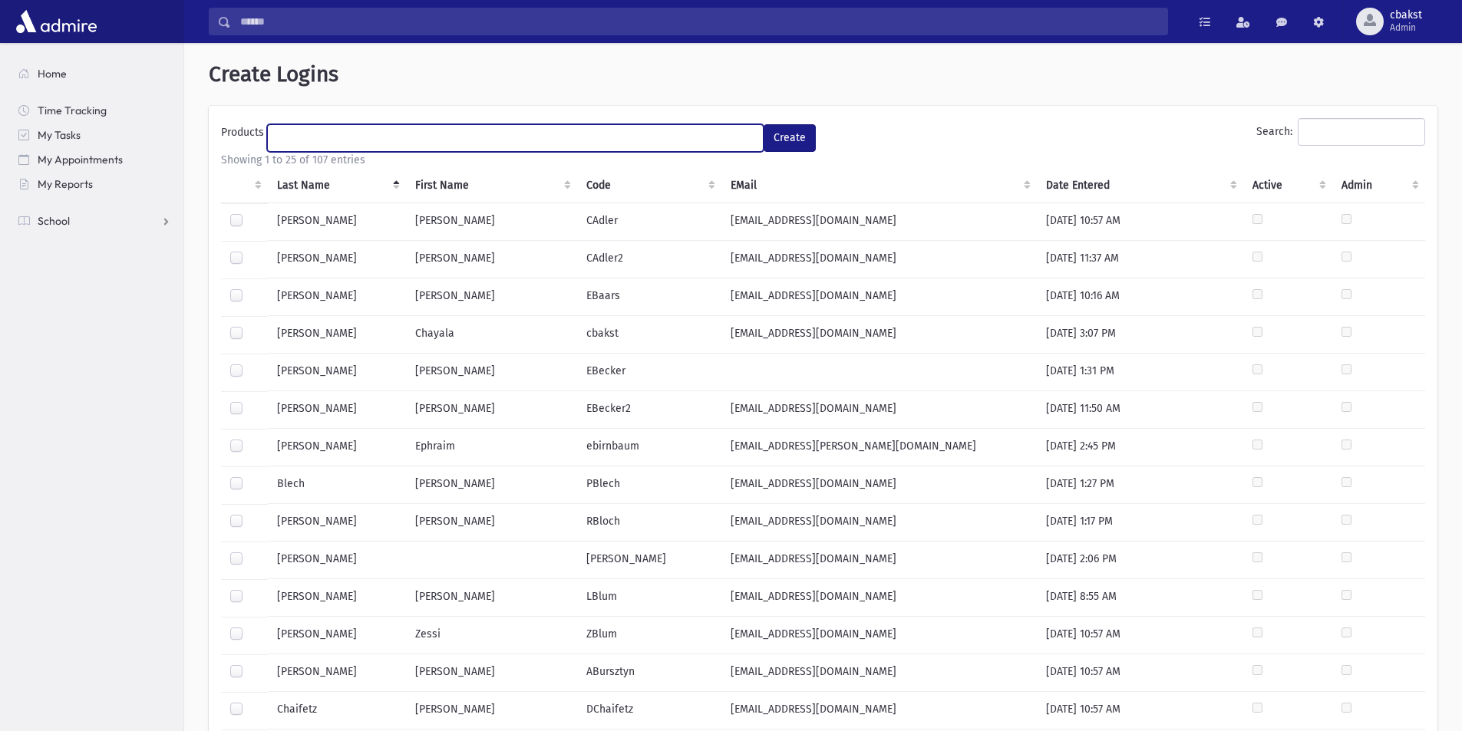
click at [397, 137] on ul at bounding box center [515, 136] width 495 height 23
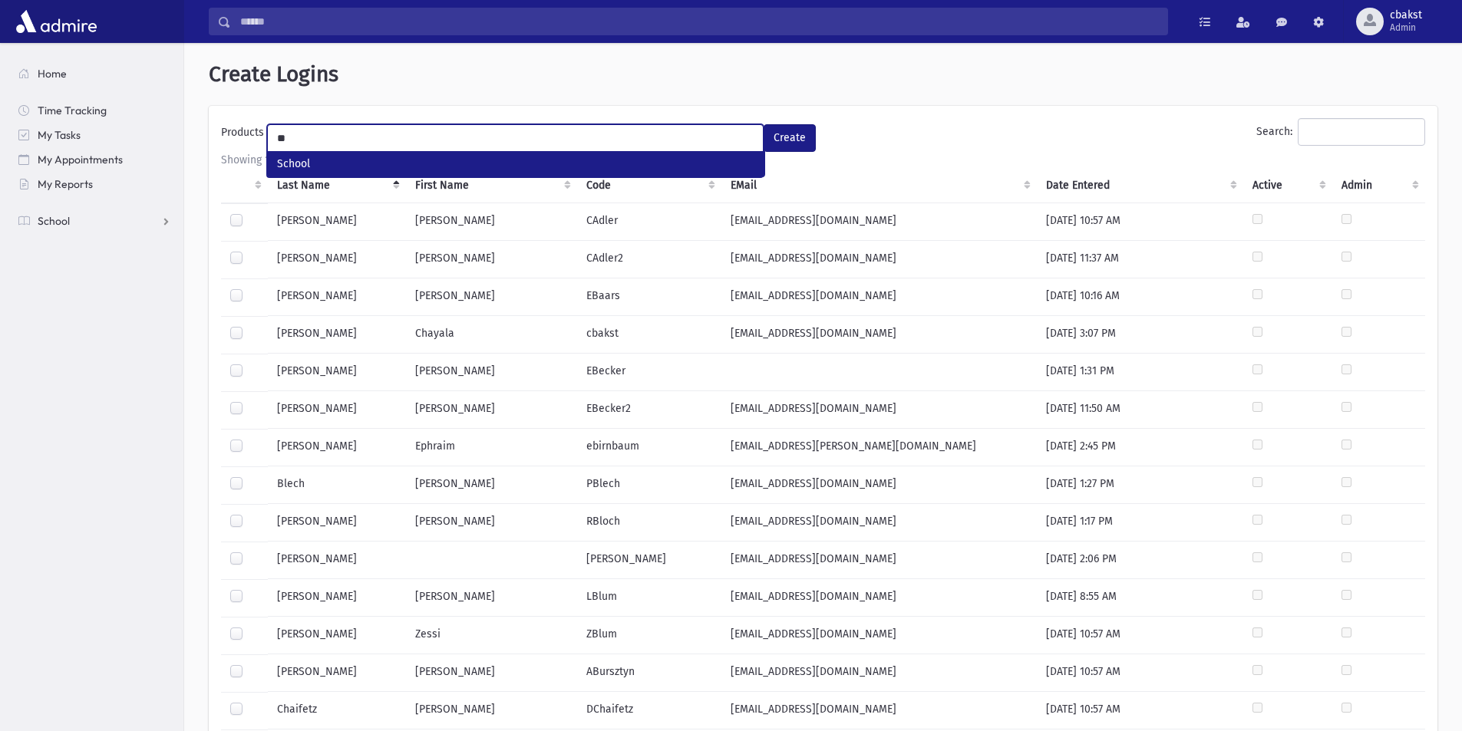
type input "**"
select select "*"
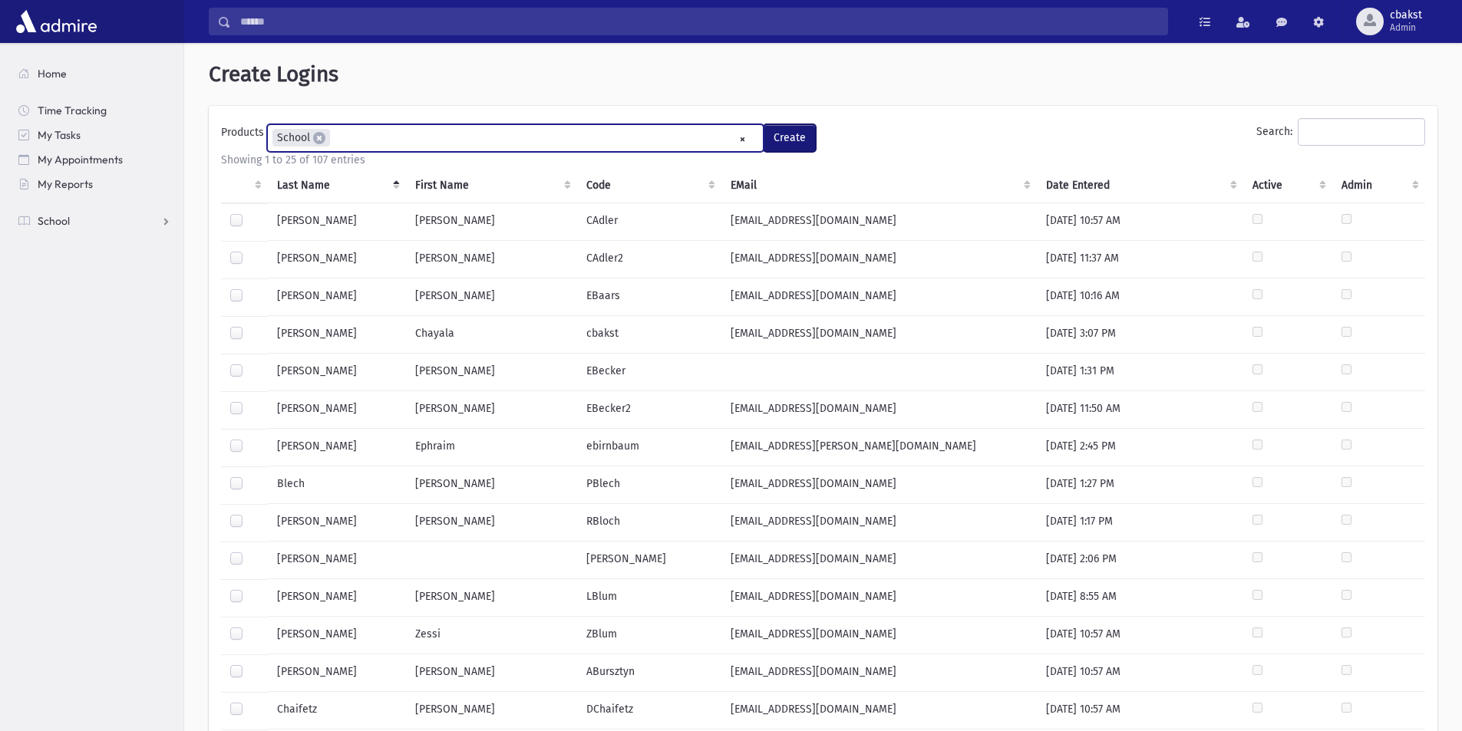
click at [799, 134] on button "Create" at bounding box center [790, 138] width 52 height 28
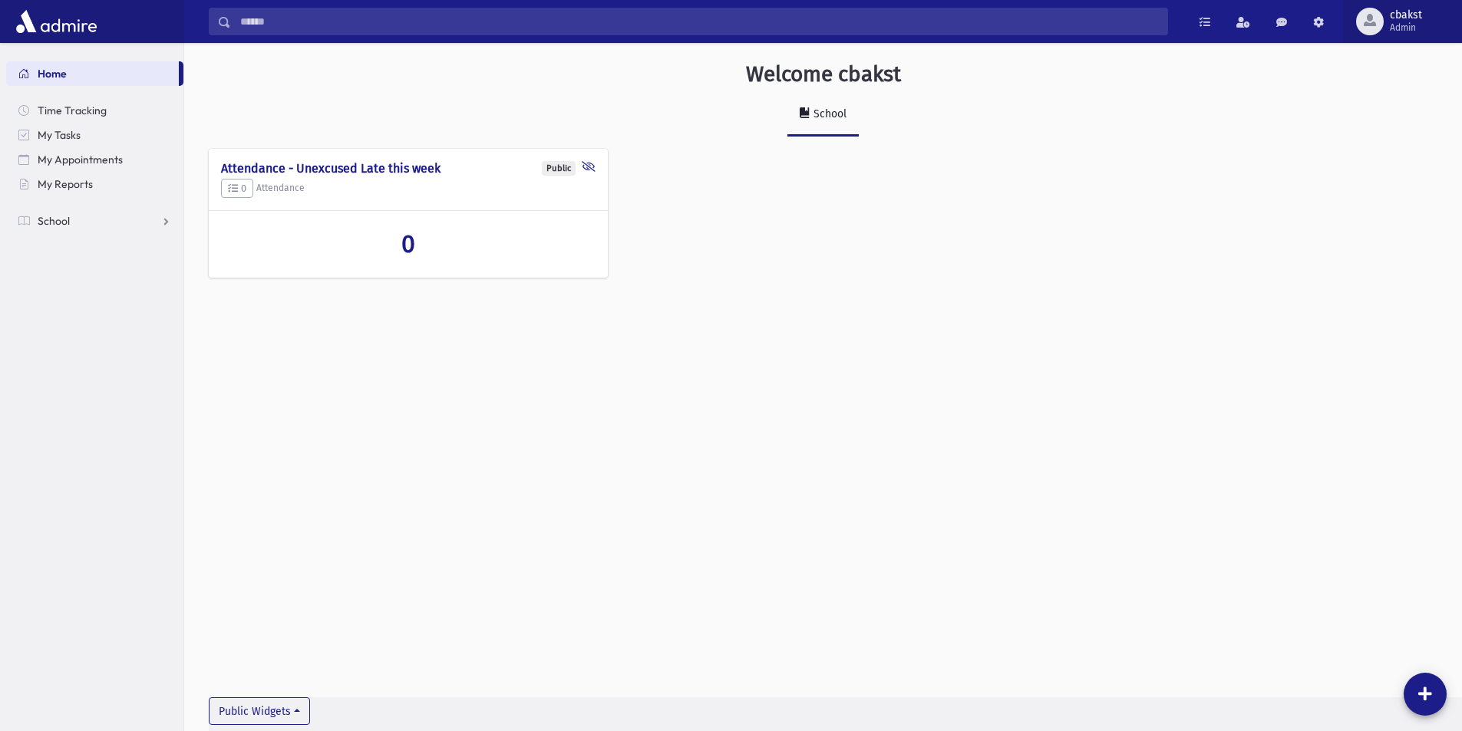
click at [1412, 17] on span "cbakst" at bounding box center [1406, 15] width 32 height 12
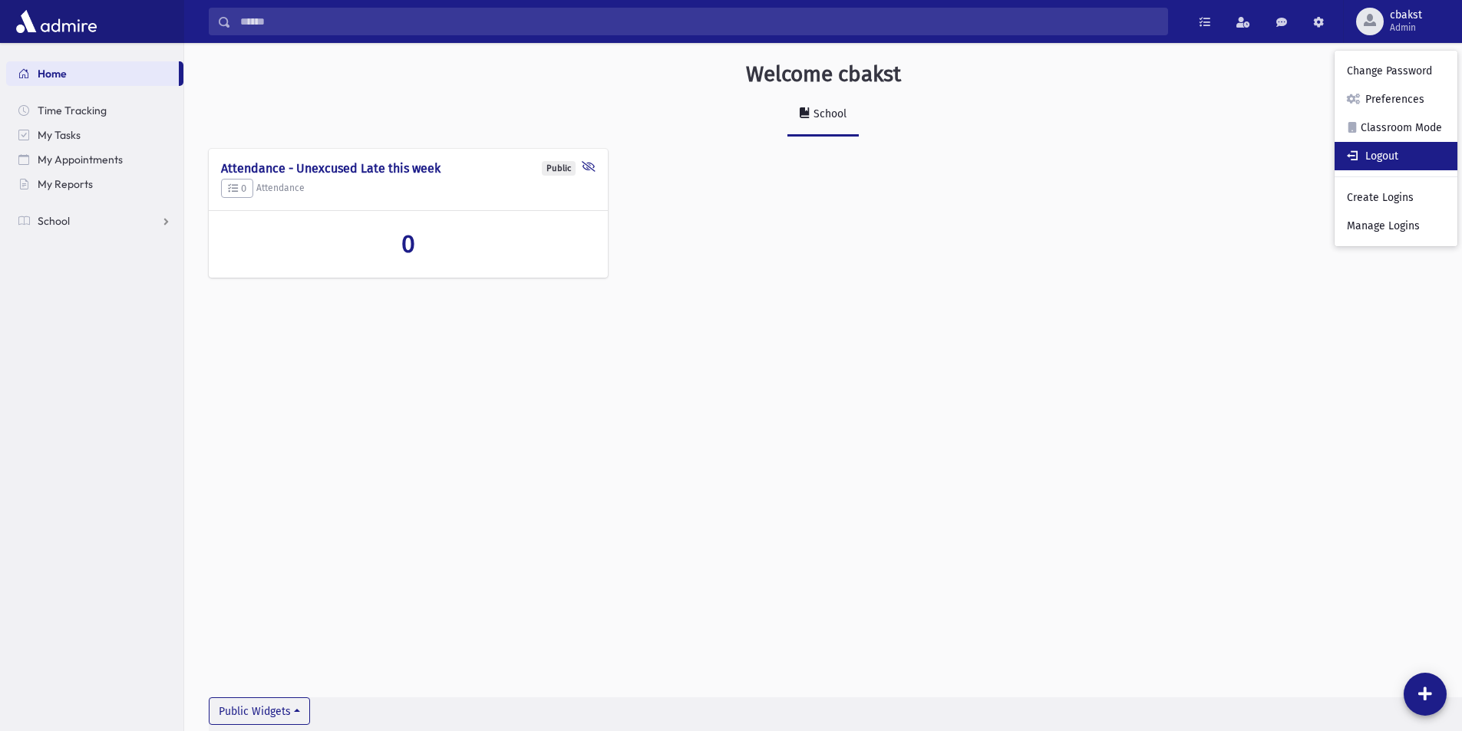
click at [1407, 159] on link "Logout" at bounding box center [1396, 156] width 123 height 28
